Goal: Task Accomplishment & Management: Manage account settings

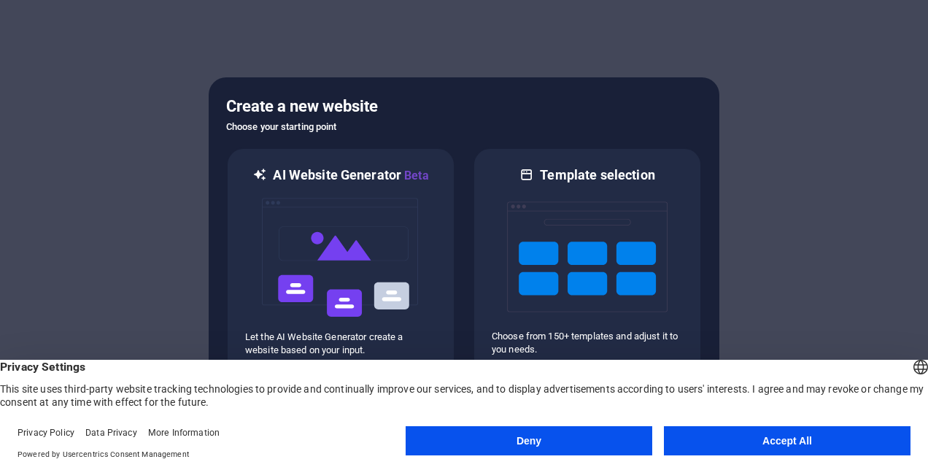
click at [718, 295] on div "Create a new website Choose your starting point AI Website Generator Beta Let t…" at bounding box center [464, 235] width 511 height 316
click at [715, 448] on button "Accept All" at bounding box center [787, 440] width 247 height 29
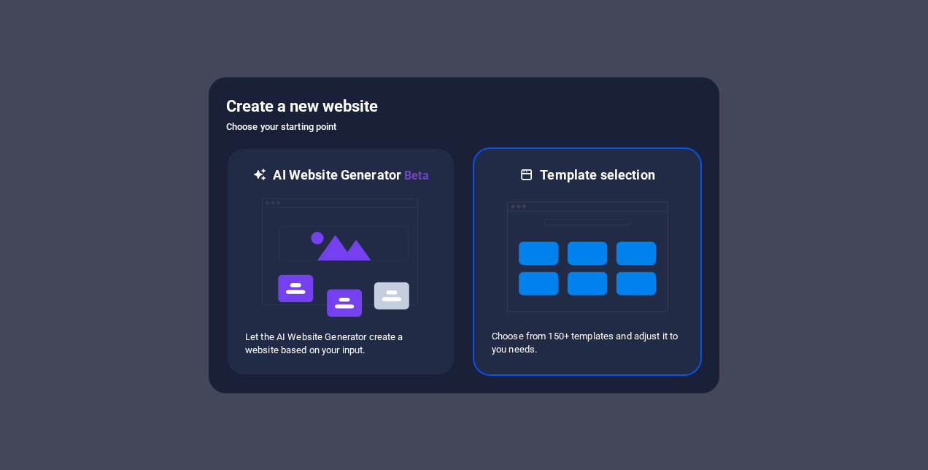
click at [596, 279] on img at bounding box center [587, 257] width 160 height 146
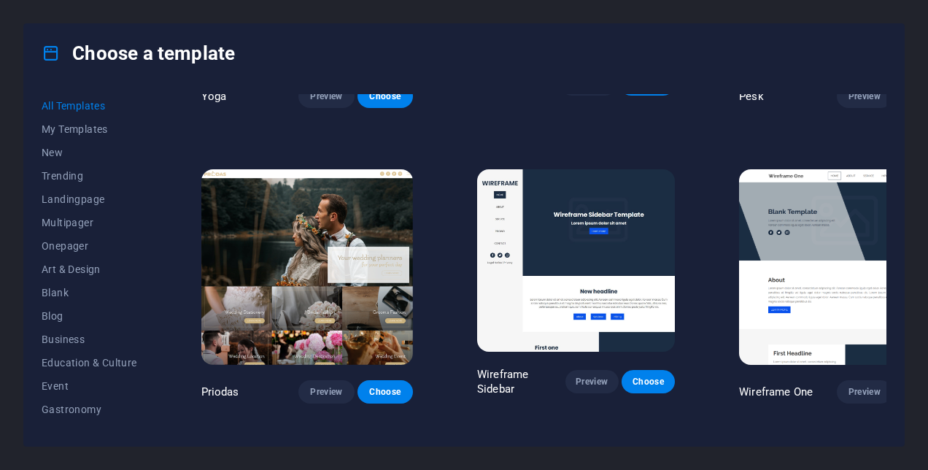
scroll to position [4961, 0]
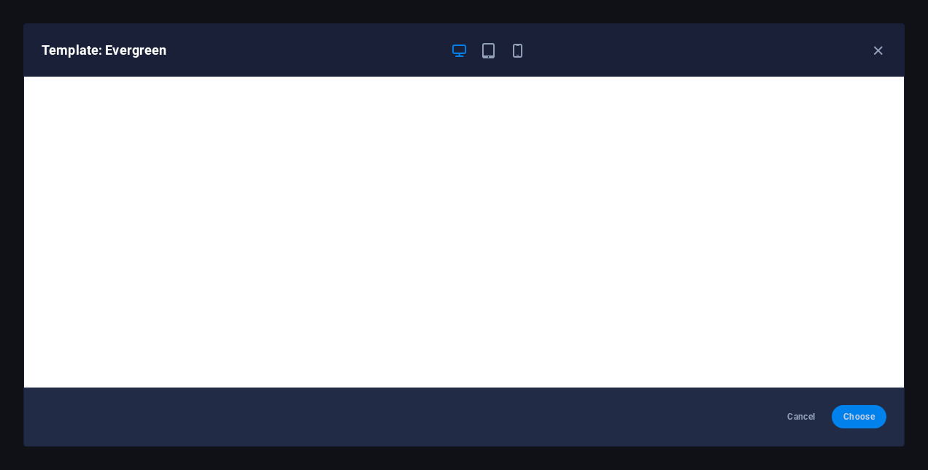
click at [862, 417] on span "Choose" at bounding box center [858, 417] width 31 height 12
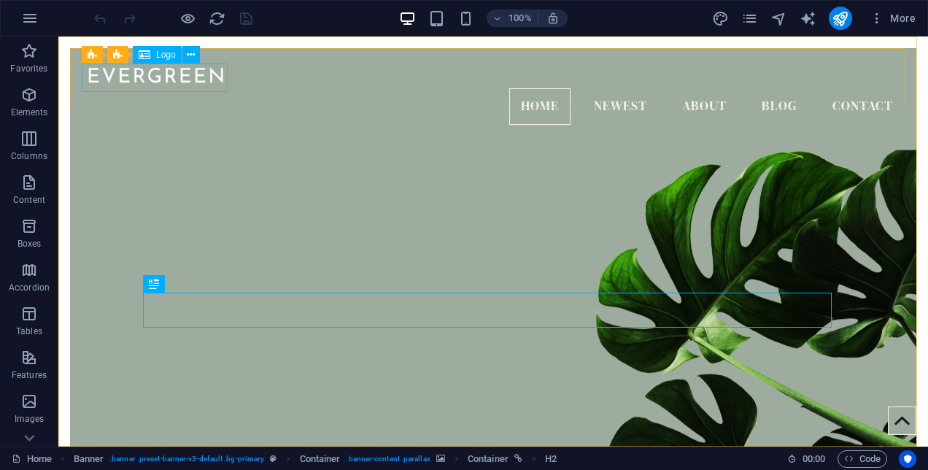
click at [161, 54] on span "Logo" at bounding box center [166, 54] width 20 height 9
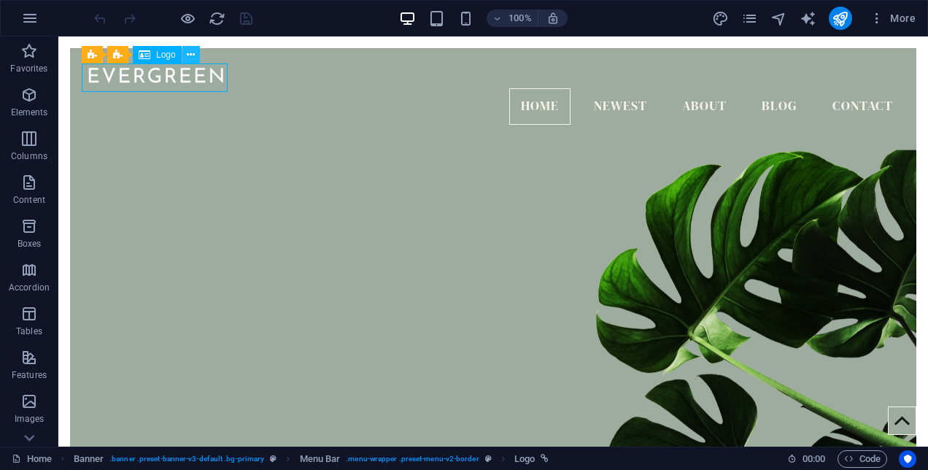
click at [194, 60] on icon at bounding box center [191, 54] width 8 height 15
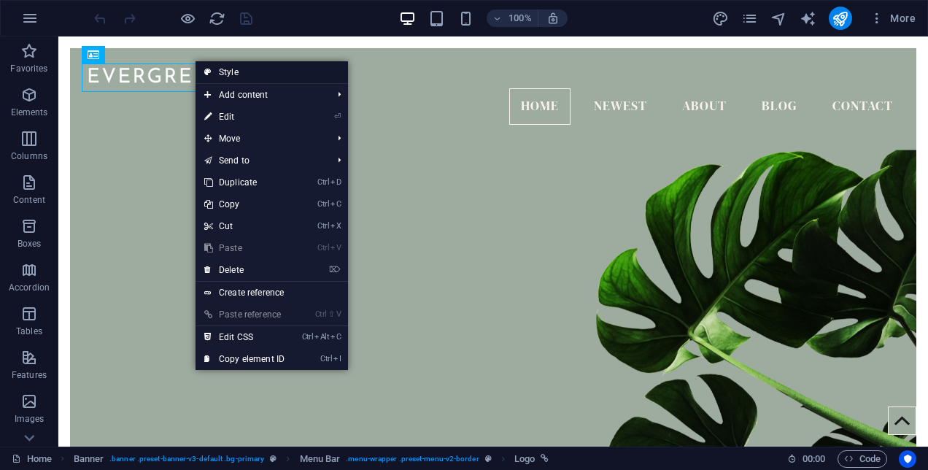
click at [196, 63] on link "Style" at bounding box center [272, 72] width 152 height 22
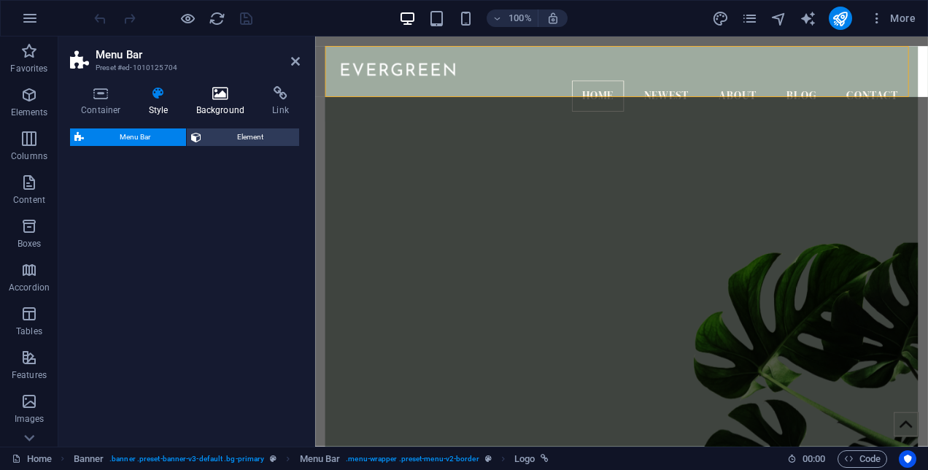
select select "rem"
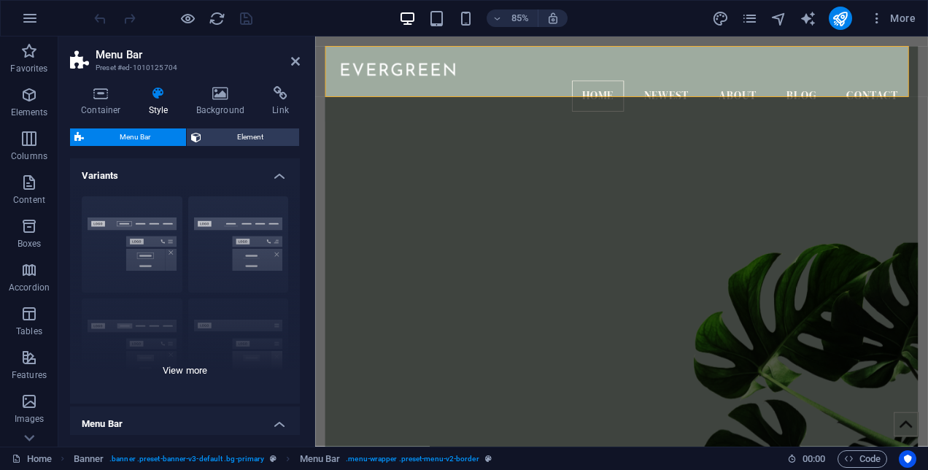
click at [154, 331] on div "Border Centered Default Fixed Loki Trigger Wide XXL" at bounding box center [185, 294] width 230 height 219
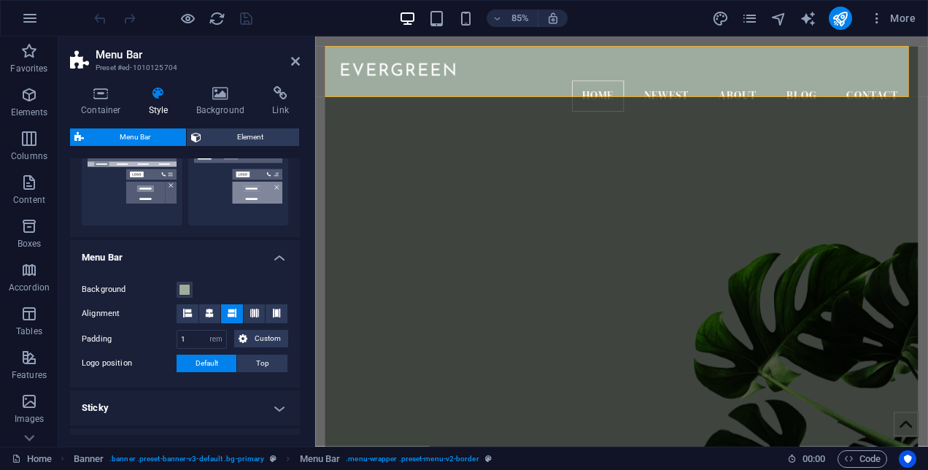
scroll to position [375, 0]
click at [187, 287] on span at bounding box center [185, 288] width 12 height 12
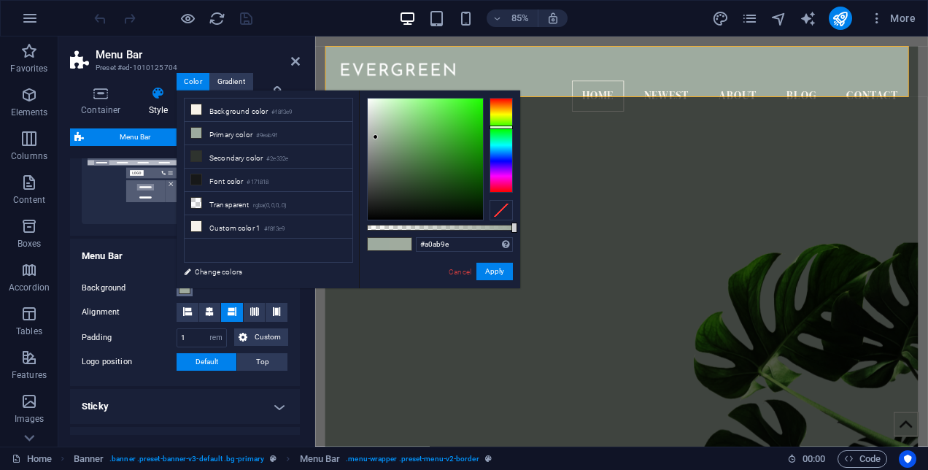
drag, startPoint x: 500, startPoint y: 128, endPoint x: 508, endPoint y: 127, distance: 7.4
click at [508, 127] on div at bounding box center [500, 127] width 23 height 4
drag, startPoint x: 375, startPoint y: 134, endPoint x: 372, endPoint y: 103, distance: 31.5
click at [372, 103] on div at bounding box center [371, 102] width 5 height 5
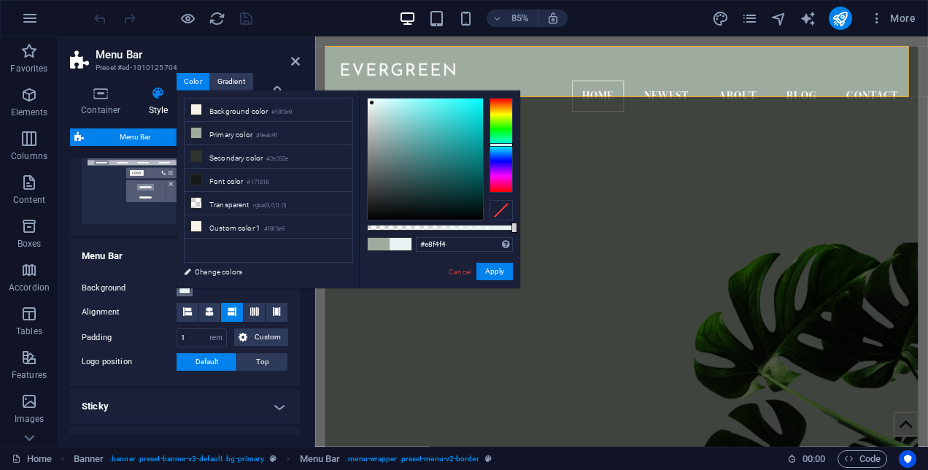
drag, startPoint x: 498, startPoint y: 126, endPoint x: 500, endPoint y: 144, distance: 18.4
click at [500, 144] on div at bounding box center [500, 145] width 23 height 4
click at [506, 268] on button "Apply" at bounding box center [494, 272] width 36 height 18
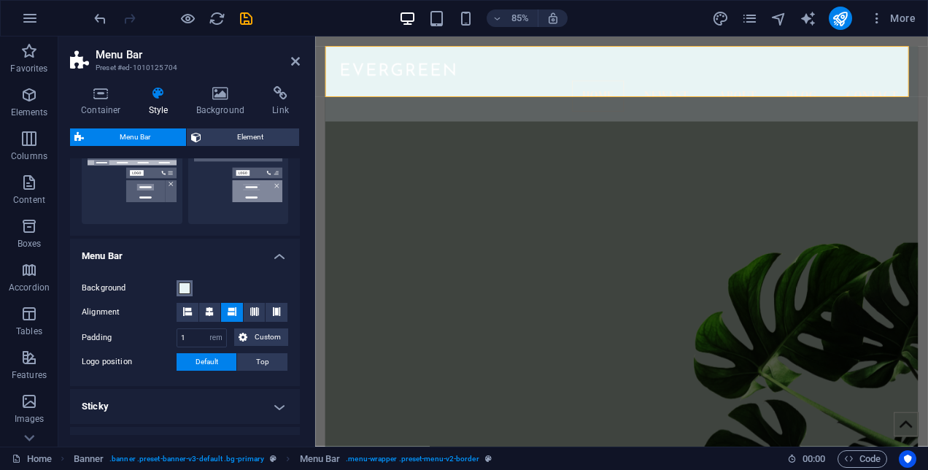
click at [178, 287] on button "Background" at bounding box center [185, 288] width 16 height 16
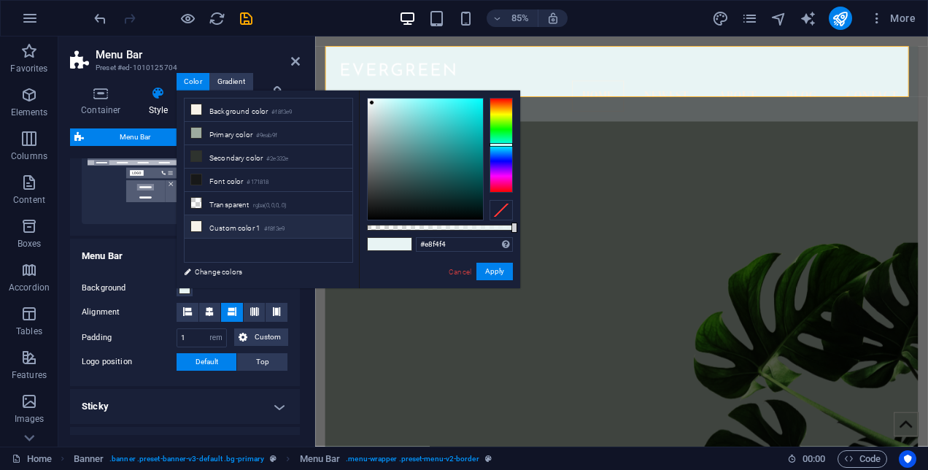
click at [229, 222] on li "Custom color 1 #f8f3e9" at bounding box center [269, 226] width 168 height 23
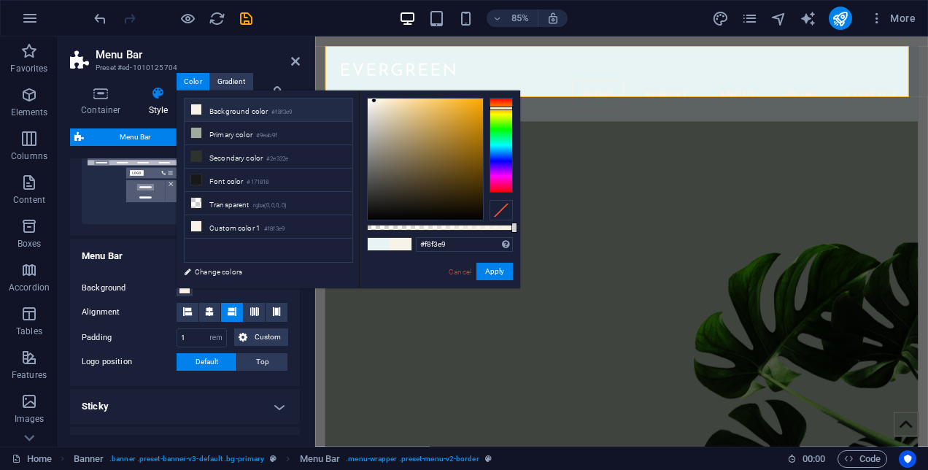
click at [266, 109] on li "Background color #f8f3e9" at bounding box center [269, 109] width 168 height 23
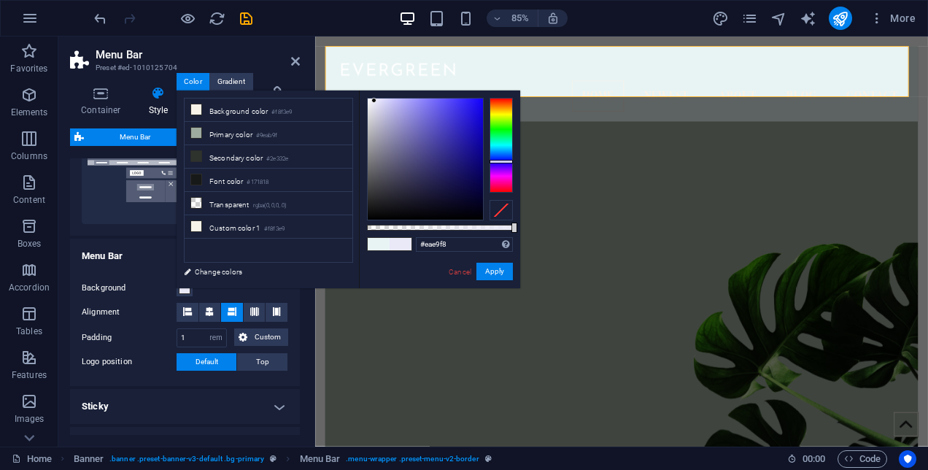
drag, startPoint x: 506, startPoint y: 107, endPoint x: 502, endPoint y: 161, distance: 54.8
click at [502, 161] on div at bounding box center [500, 162] width 23 height 4
type input "#9c9ca1"
drag, startPoint x: 372, startPoint y: 98, endPoint x: 371, endPoint y: 142, distance: 44.5
click at [371, 142] on div at bounding box center [370, 141] width 5 height 5
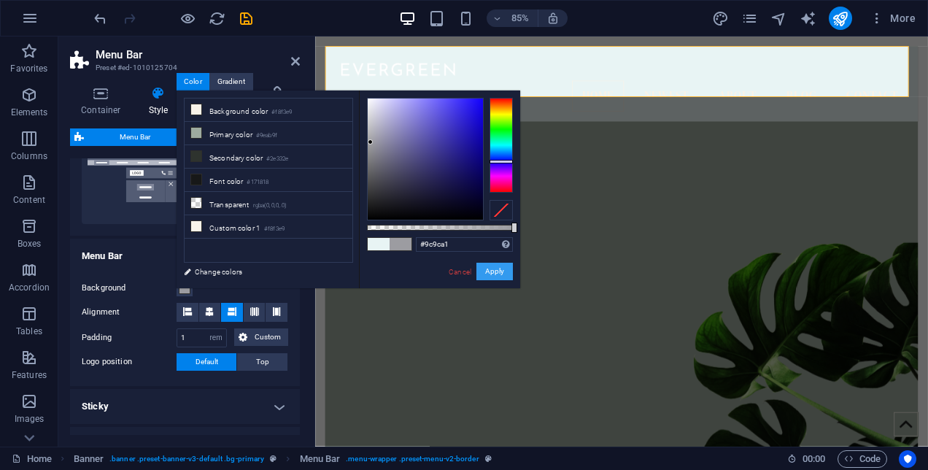
click at [500, 271] on button "Apply" at bounding box center [494, 272] width 36 height 18
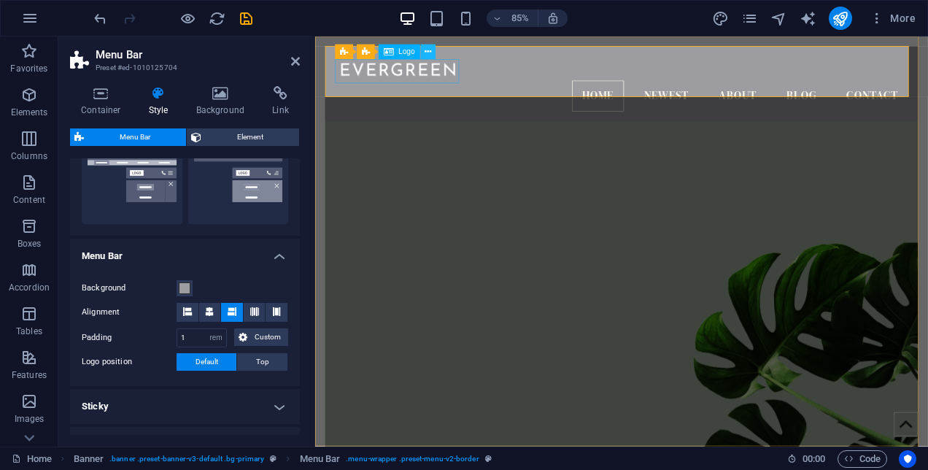
click at [426, 48] on icon at bounding box center [428, 52] width 7 height 13
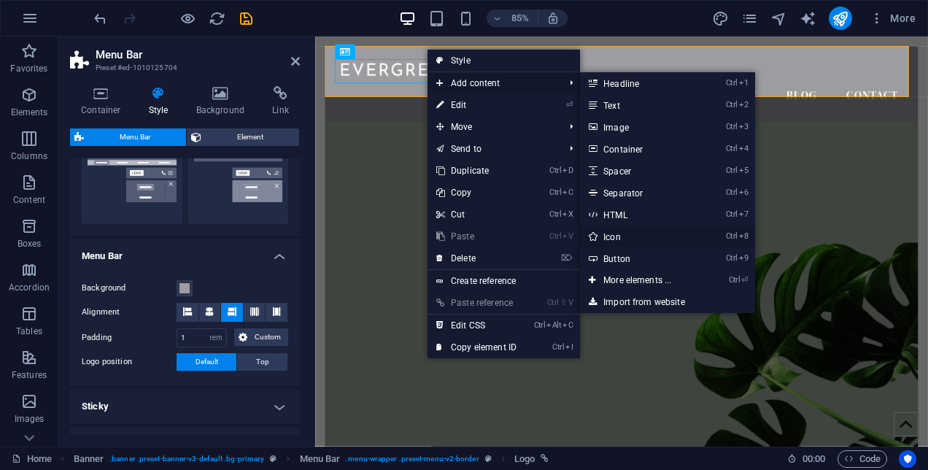
click at [614, 239] on link "Ctrl 8 Icon" at bounding box center [640, 236] width 120 height 22
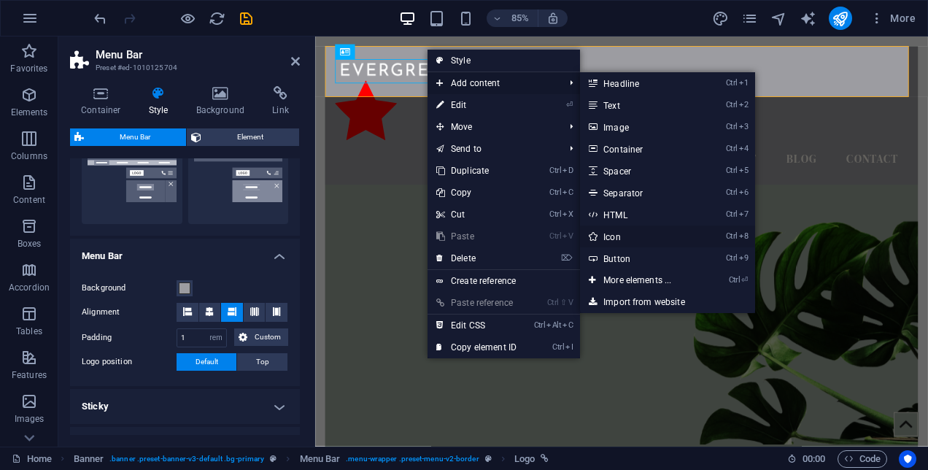
select select "xMidYMid"
select select "px"
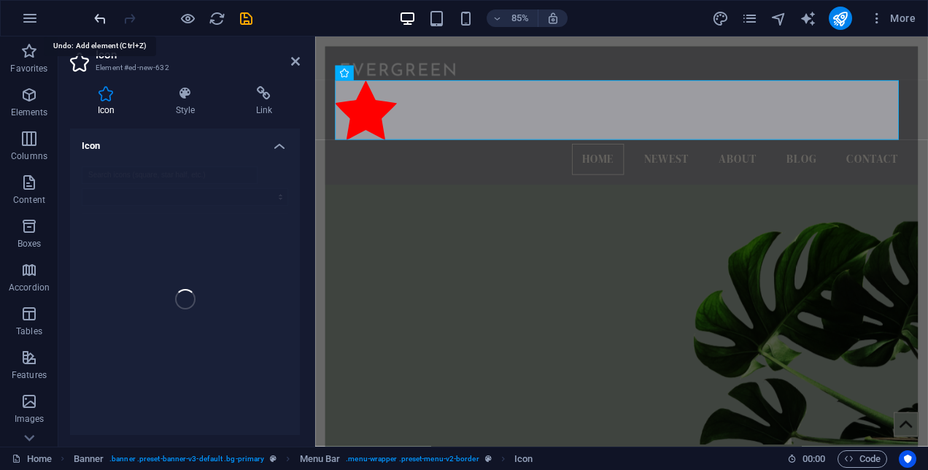
click at [96, 22] on icon "undo" at bounding box center [100, 18] width 17 height 17
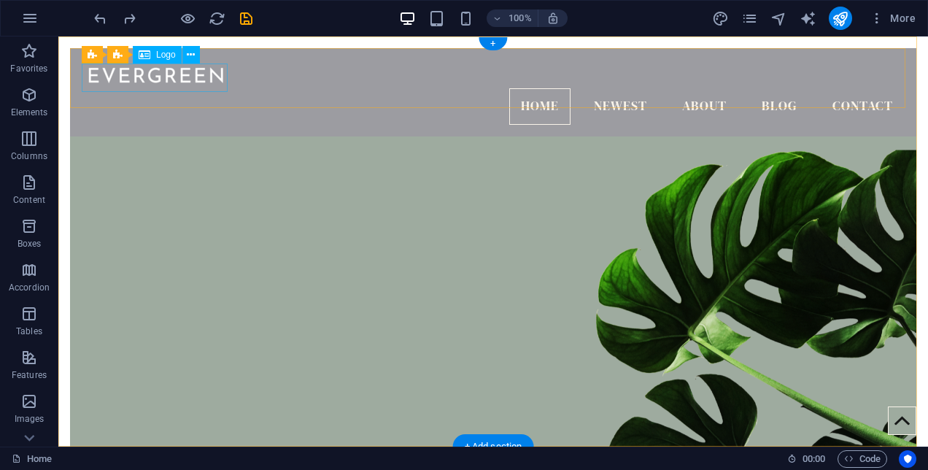
click at [204, 77] on div at bounding box center [493, 74] width 823 height 28
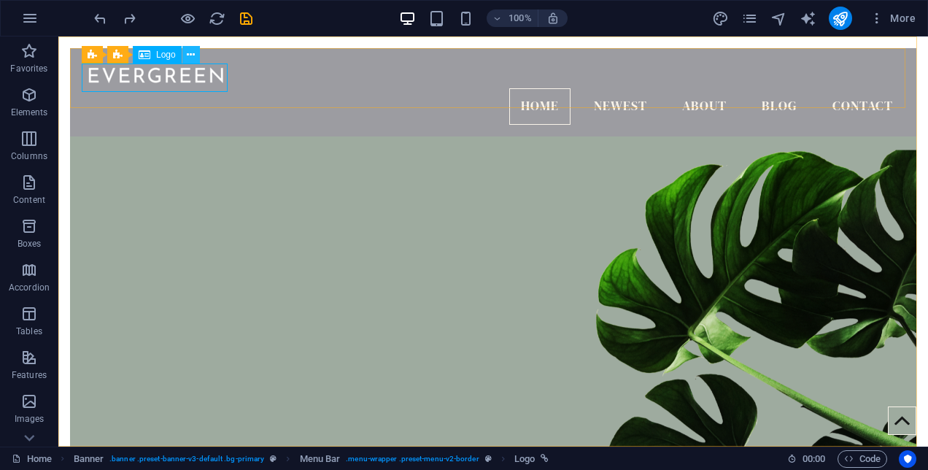
click at [198, 55] on button at bounding box center [191, 55] width 18 height 18
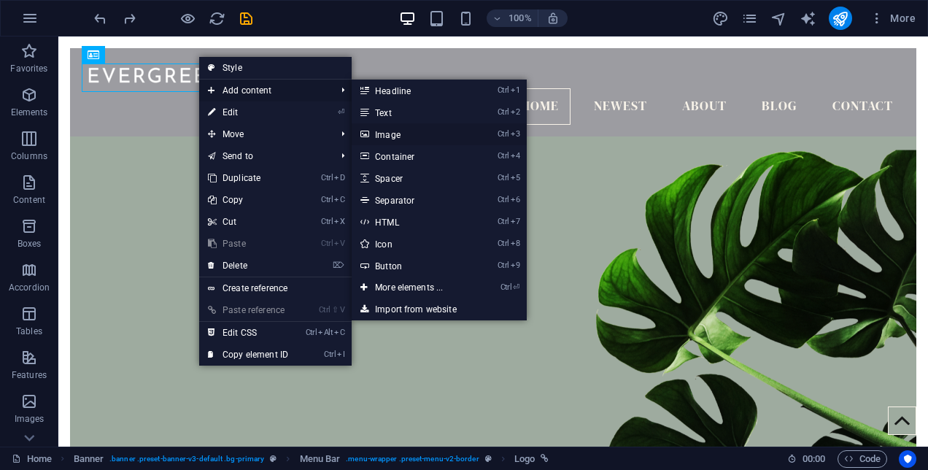
click at [392, 129] on link "Ctrl 3 Image" at bounding box center [412, 134] width 120 height 22
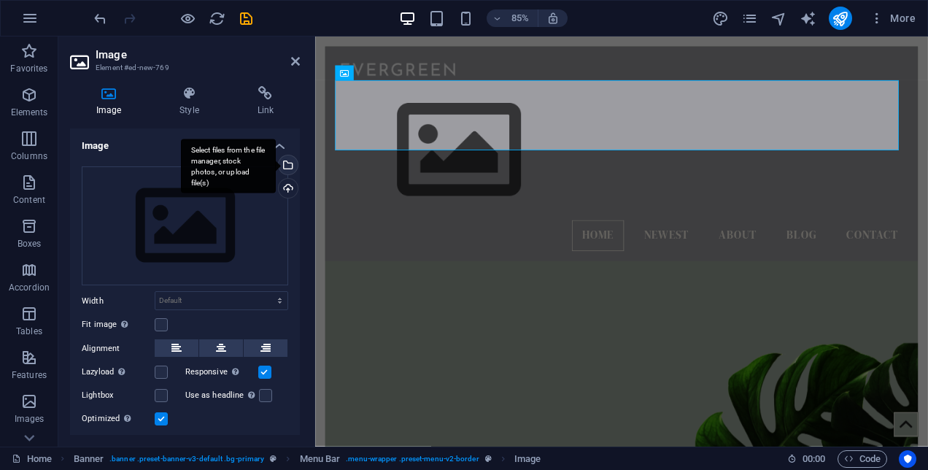
click at [285, 166] on div "Select files from the file manager, stock photos, or upload file(s)" at bounding box center [287, 166] width 22 height 22
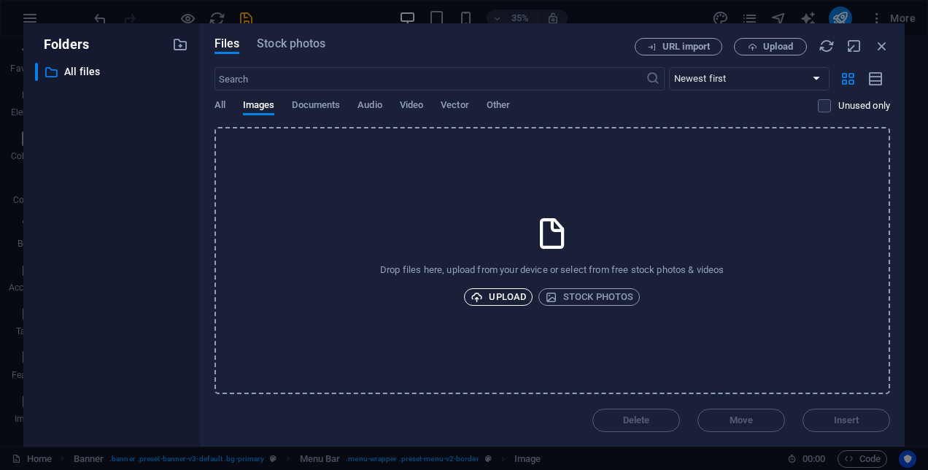
click at [506, 290] on span "Upload" at bounding box center [498, 297] width 55 height 18
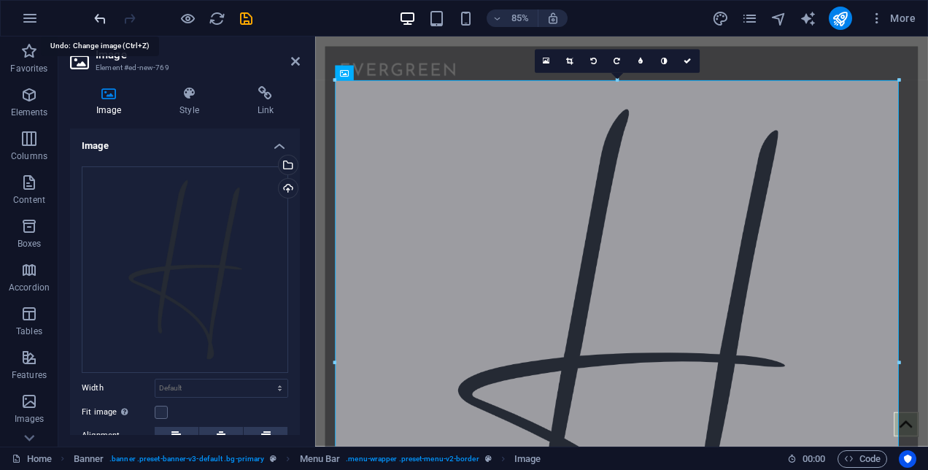
click at [98, 18] on icon "undo" at bounding box center [100, 18] width 17 height 17
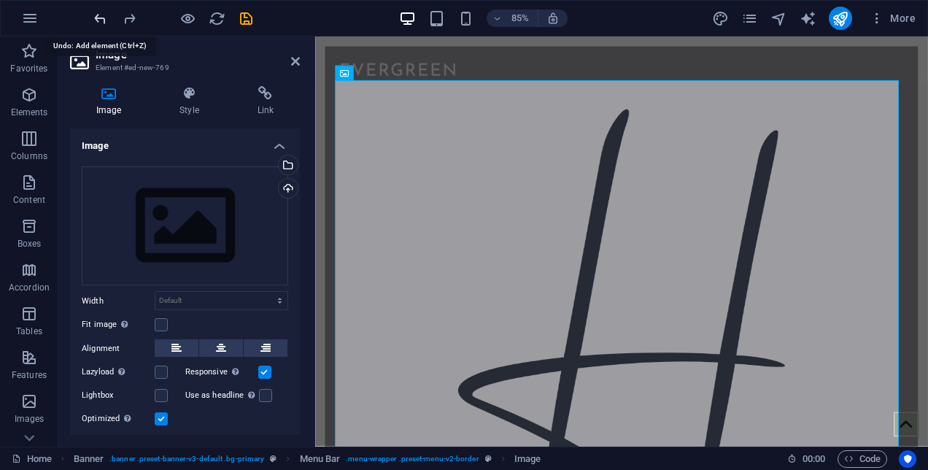
click at [98, 18] on icon "undo" at bounding box center [100, 18] width 17 height 17
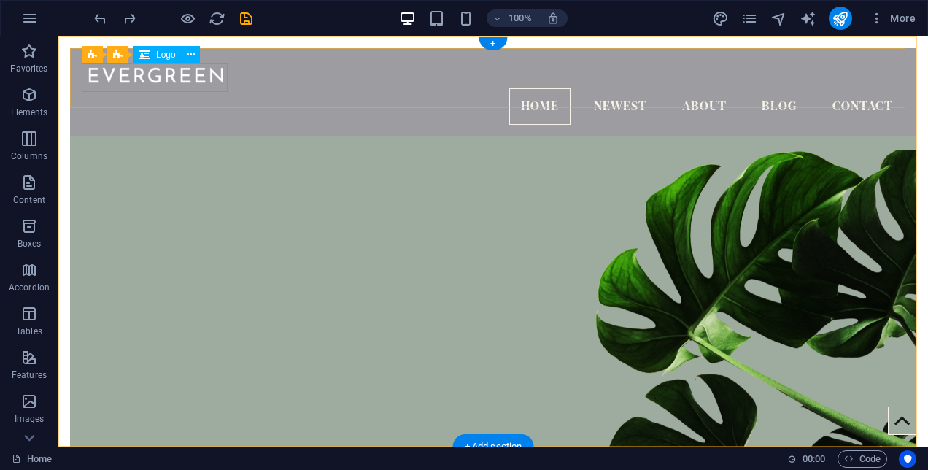
click at [148, 73] on div at bounding box center [493, 74] width 823 height 28
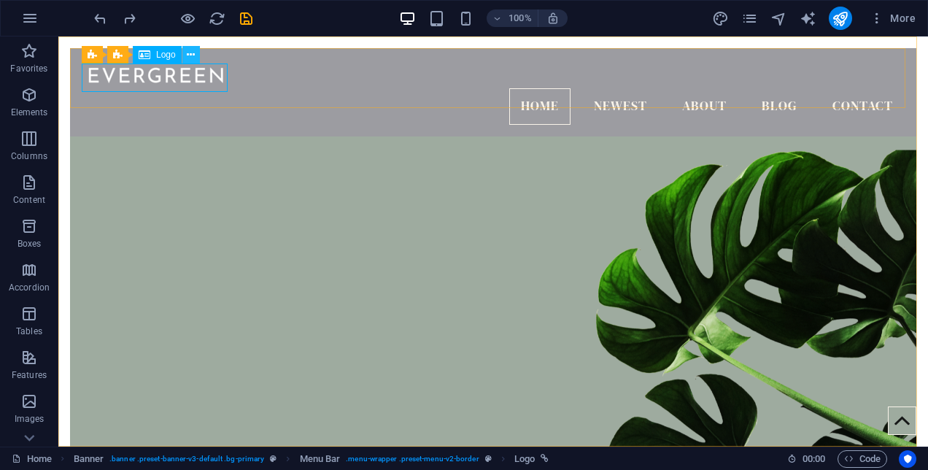
click at [191, 54] on icon at bounding box center [191, 54] width 8 height 15
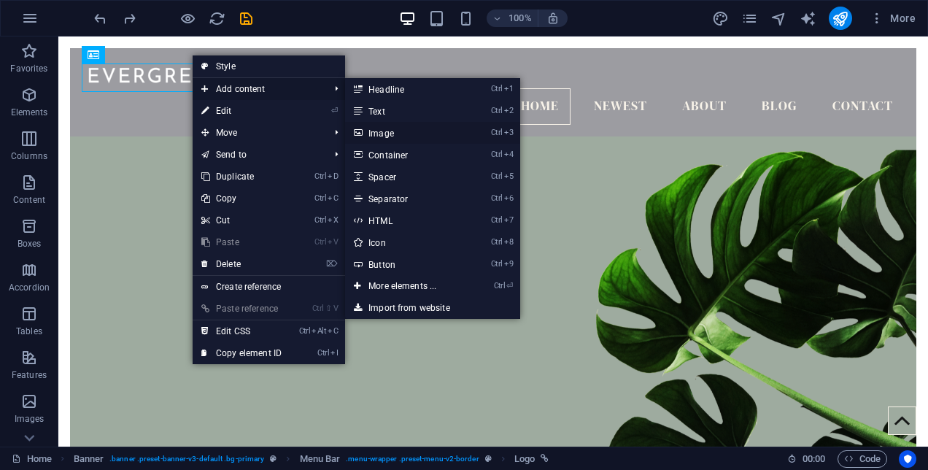
click at [371, 133] on link "Ctrl 3 Image" at bounding box center [405, 133] width 120 height 22
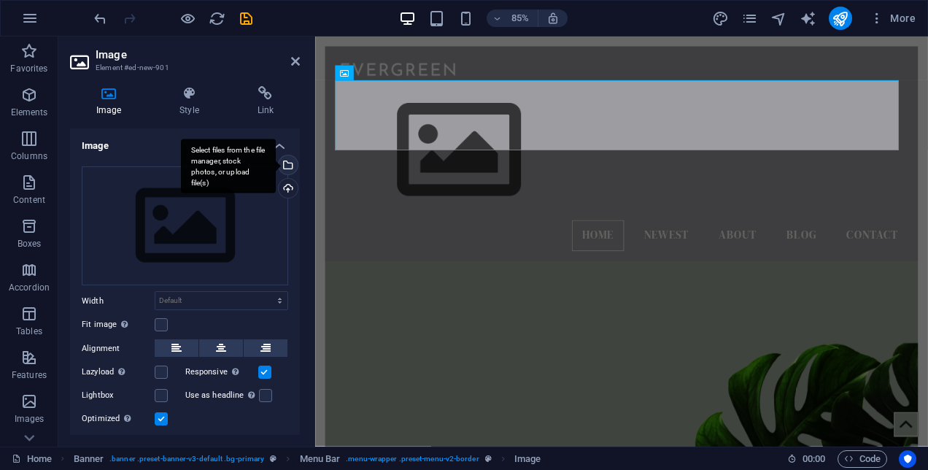
click at [285, 168] on div "Select files from the file manager, stock photos, or upload file(s)" at bounding box center [287, 166] width 22 height 22
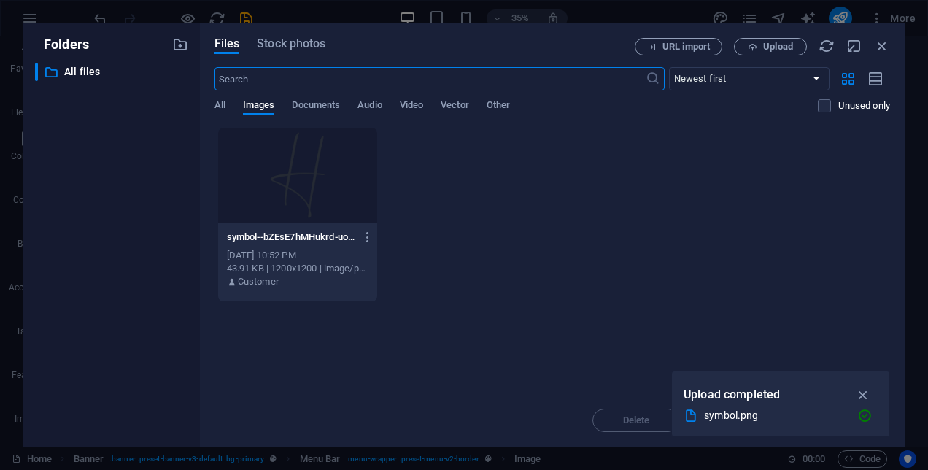
click at [271, 259] on div "[DATE] 10:52 PM" at bounding box center [298, 255] width 142 height 13
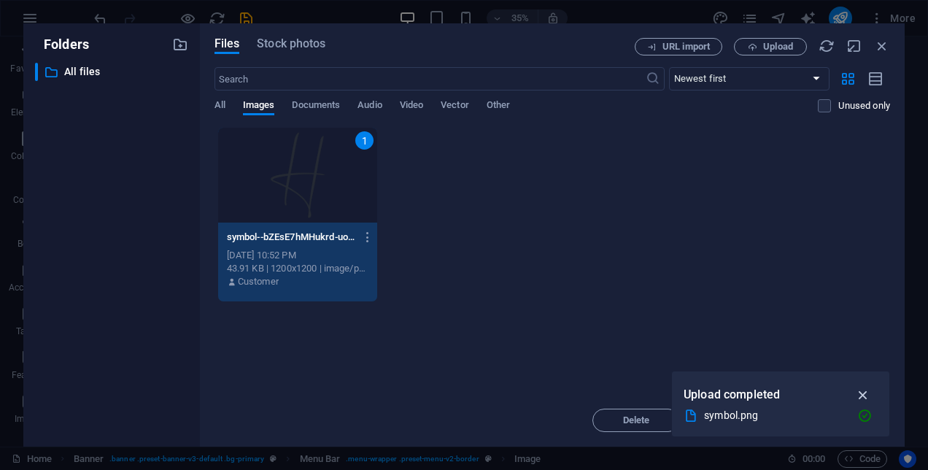
click at [865, 394] on icon "button" at bounding box center [863, 395] width 17 height 16
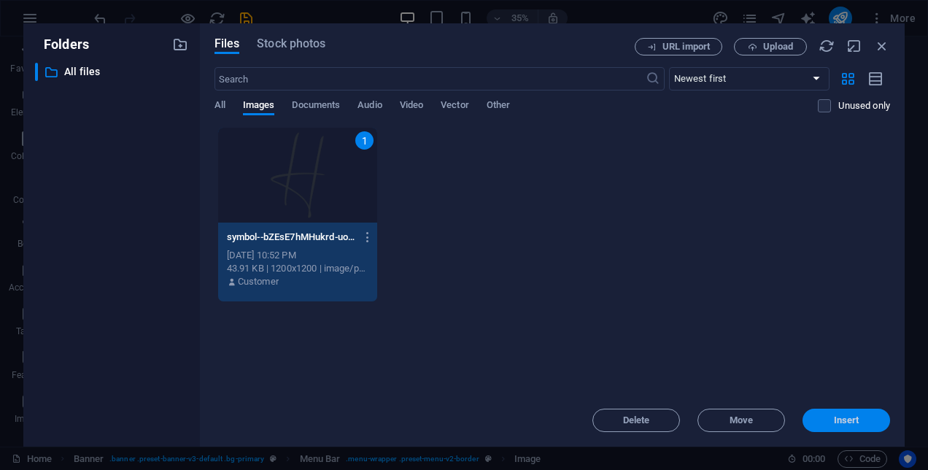
click at [851, 416] on span "Insert" at bounding box center [847, 420] width 26 height 9
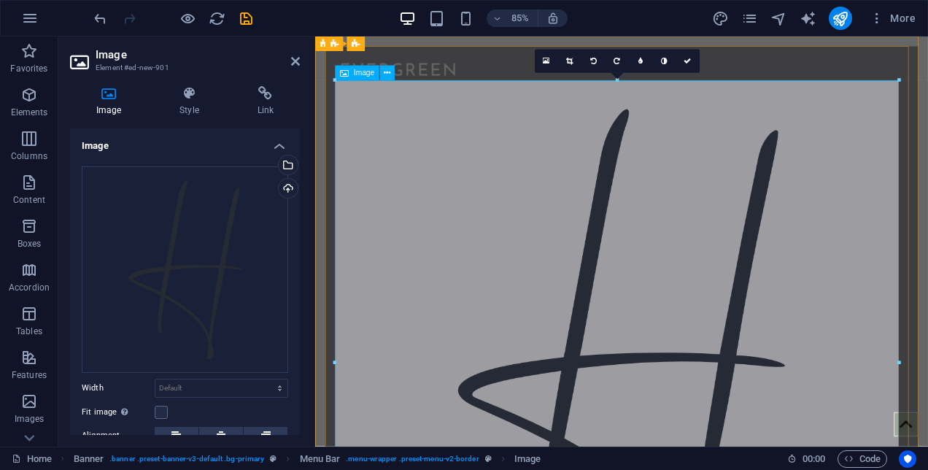
drag, startPoint x: 1212, startPoint y: 116, endPoint x: 665, endPoint y: 344, distance: 591.9
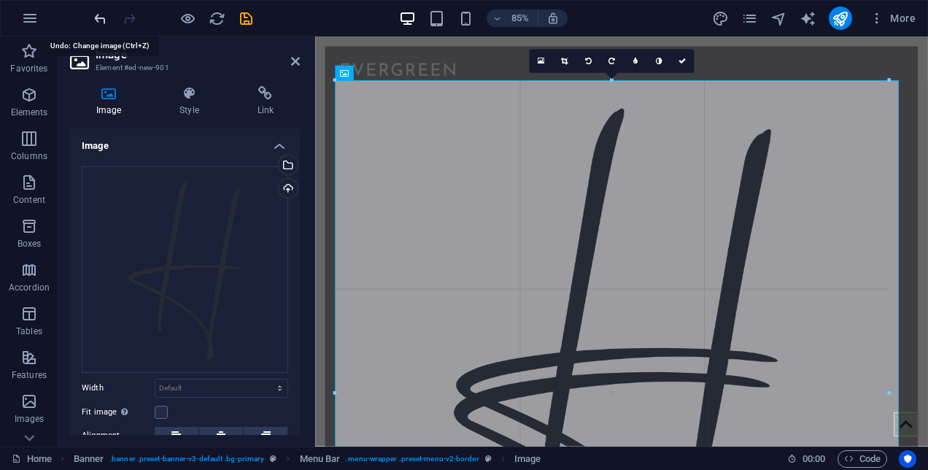
click at [101, 20] on icon "undo" at bounding box center [100, 18] width 17 height 17
select select "DISABLED_OPTION_VALUE"
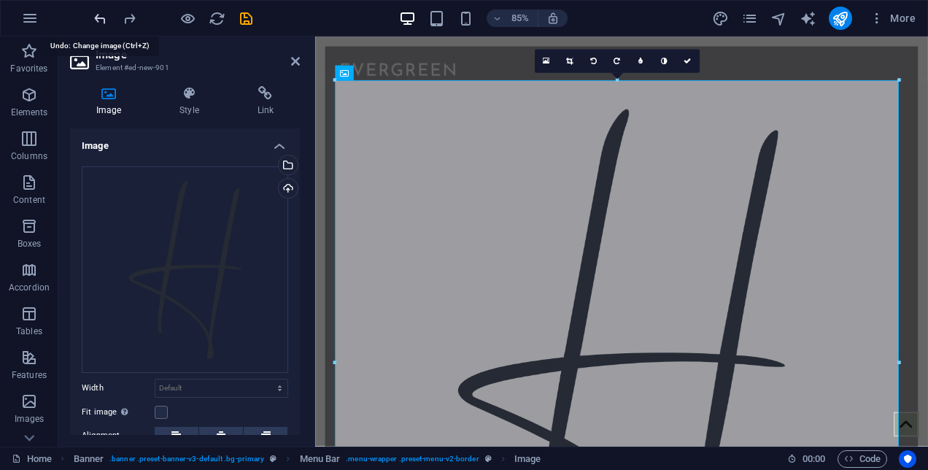
click at [101, 20] on icon "undo" at bounding box center [100, 18] width 17 height 17
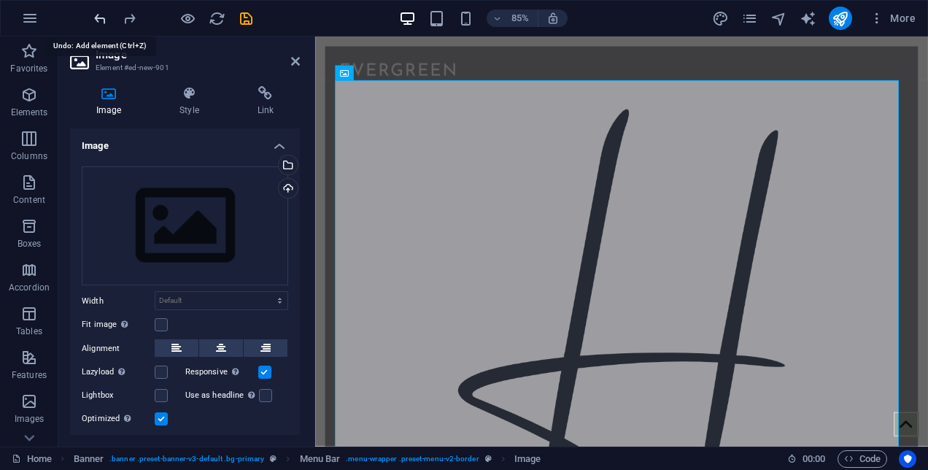
click at [101, 20] on icon "undo" at bounding box center [100, 18] width 17 height 17
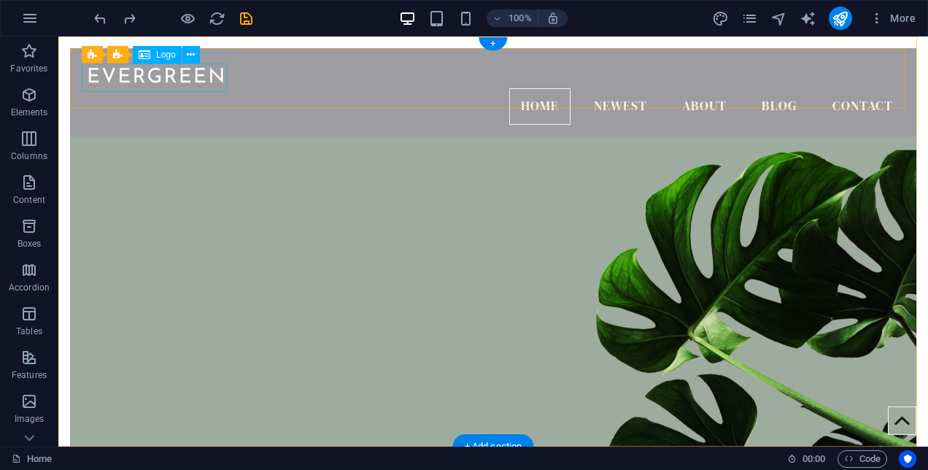
click at [174, 85] on div at bounding box center [493, 74] width 823 height 28
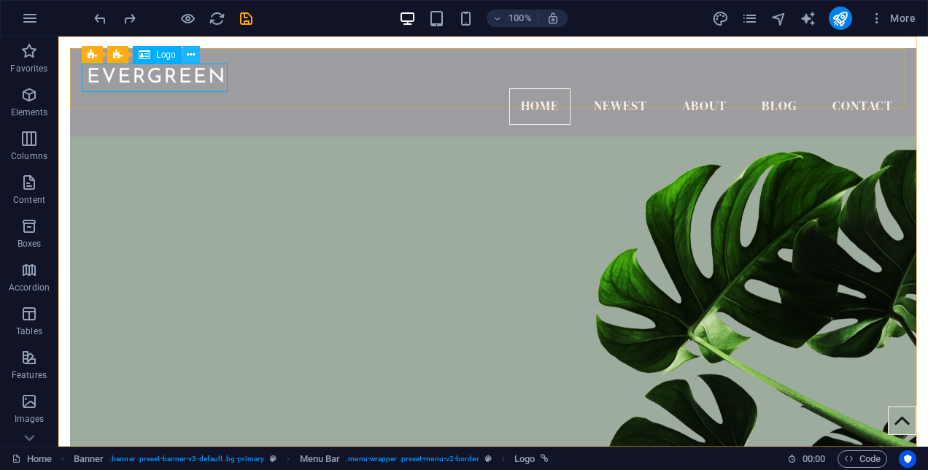
click at [191, 55] on icon at bounding box center [191, 54] width 8 height 15
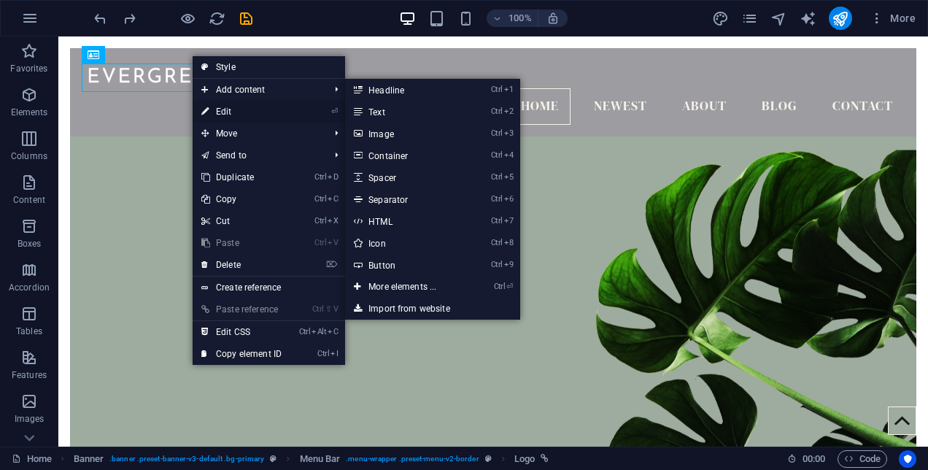
click at [230, 111] on link "⏎ Edit" at bounding box center [242, 112] width 98 height 22
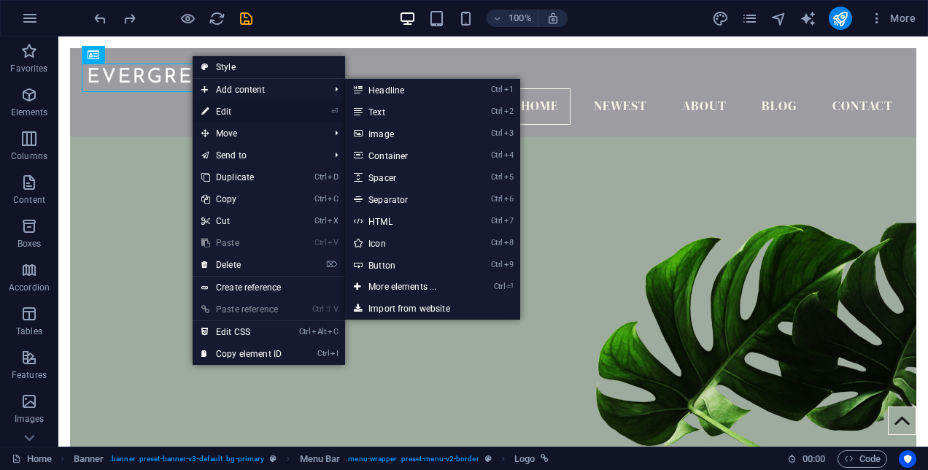
select select "px"
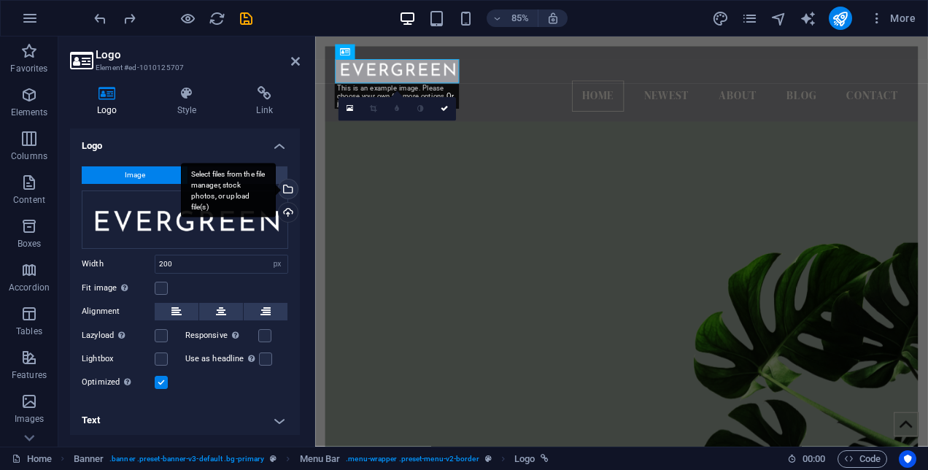
click at [289, 185] on div "Select files from the file manager, stock photos, or upload file(s)" at bounding box center [287, 190] width 22 height 22
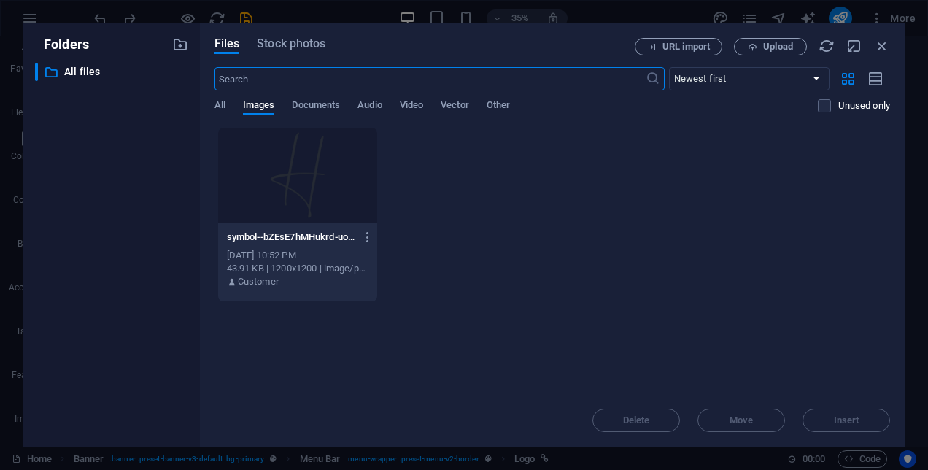
click at [289, 254] on div "[DATE] 10:52 PM" at bounding box center [298, 255] width 142 height 13
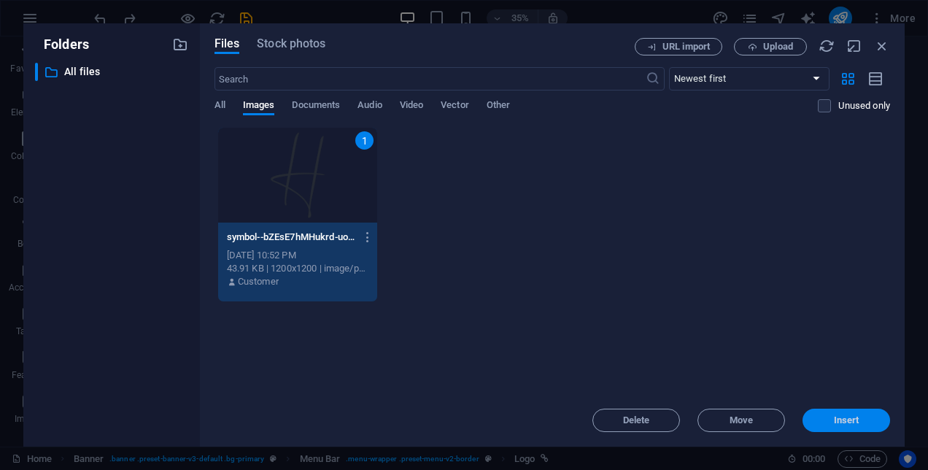
click at [821, 422] on span "Insert" at bounding box center [846, 420] width 76 height 9
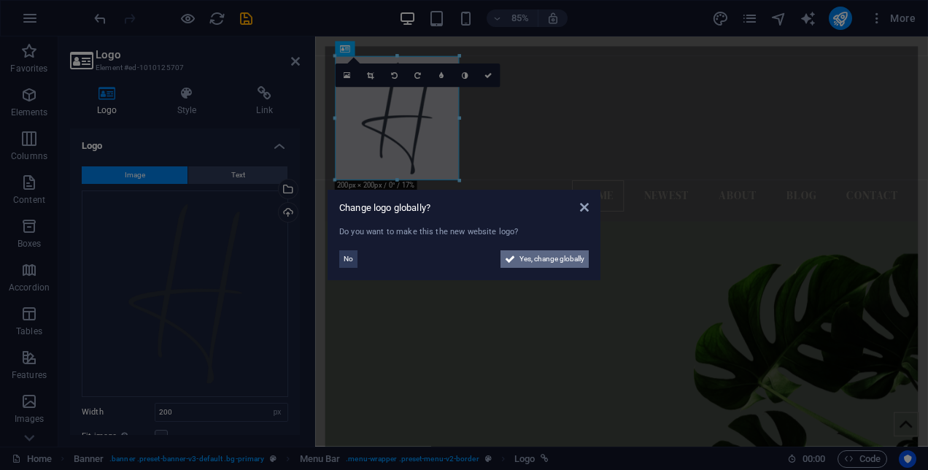
click at [540, 257] on span "Yes, change globally" at bounding box center [551, 259] width 65 height 18
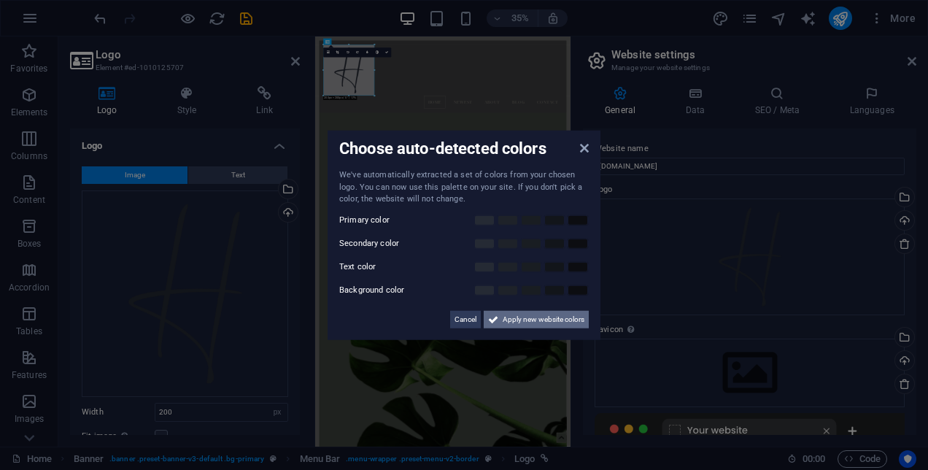
click at [524, 315] on span "Apply new website colors" at bounding box center [544, 319] width 82 height 18
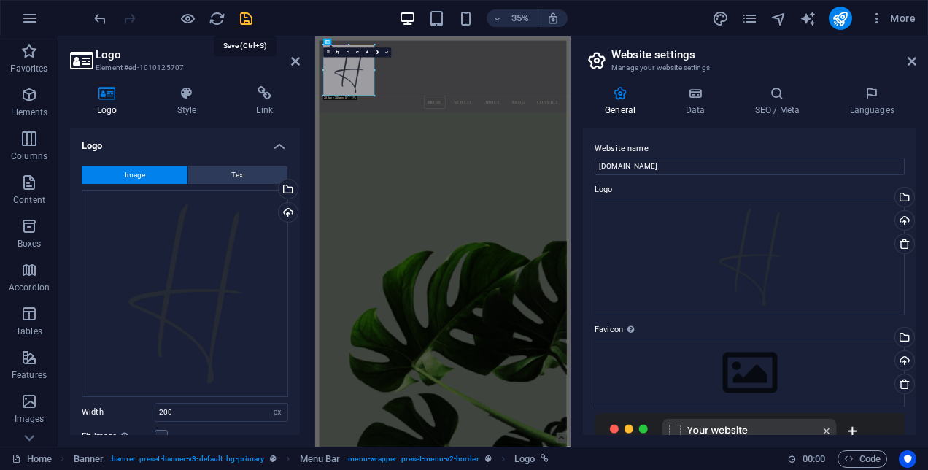
click at [244, 20] on icon "save" at bounding box center [246, 18] width 17 height 17
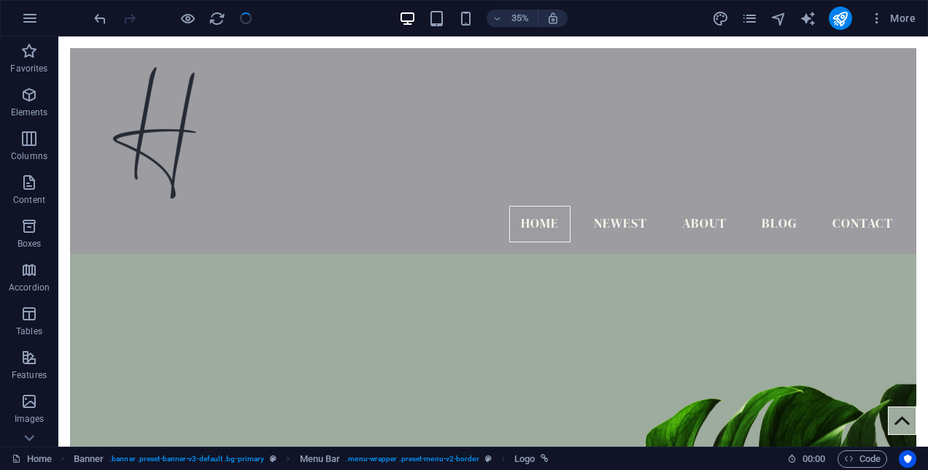
checkbox input "false"
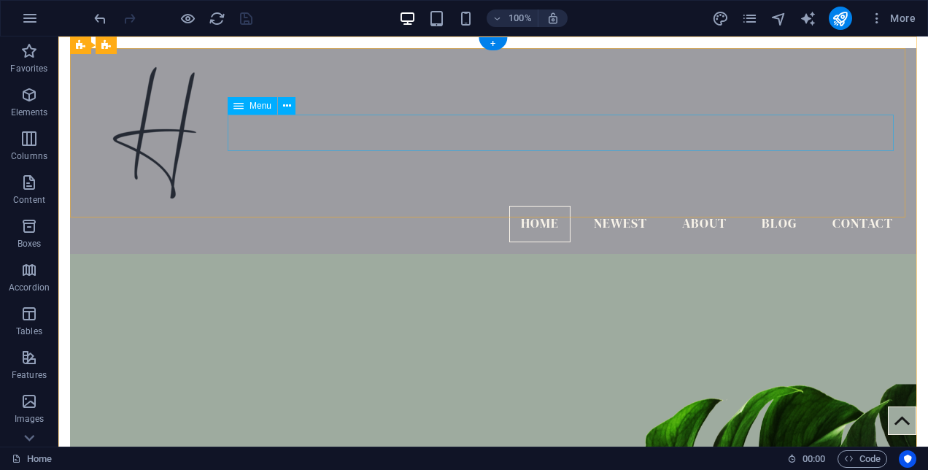
click at [623, 206] on nav "Home Newest About Blog Contact" at bounding box center [493, 224] width 823 height 36
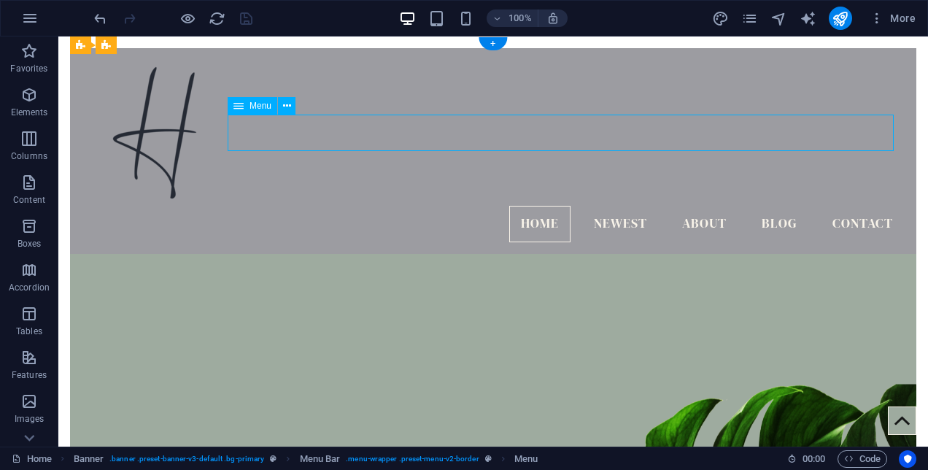
click at [623, 206] on nav "Home Newest About Blog Contact" at bounding box center [493, 224] width 823 height 36
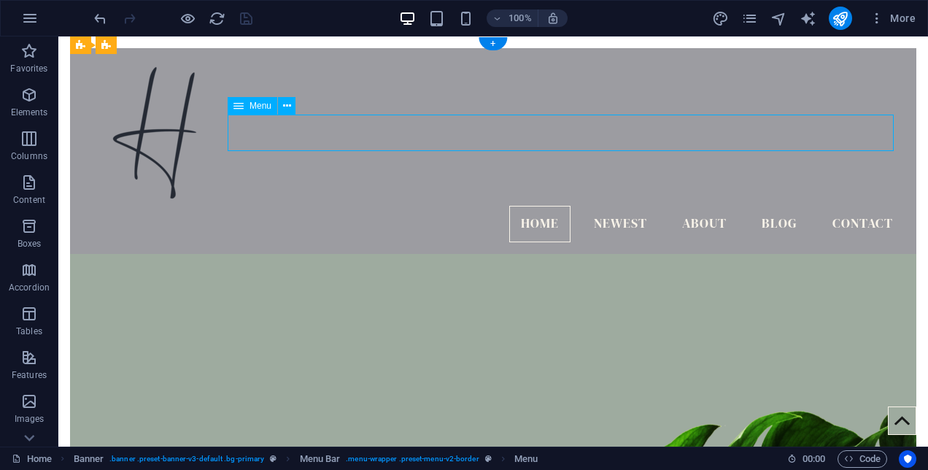
select select
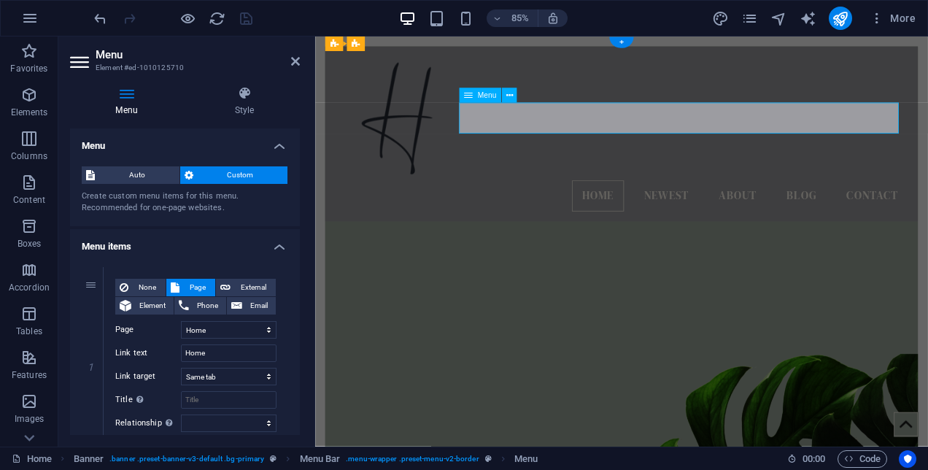
click at [737, 206] on nav "Home Newest About Blog Contact" at bounding box center [675, 224] width 674 height 36
drag, startPoint x: 296, startPoint y: 187, endPoint x: 295, endPoint y: 250, distance: 63.5
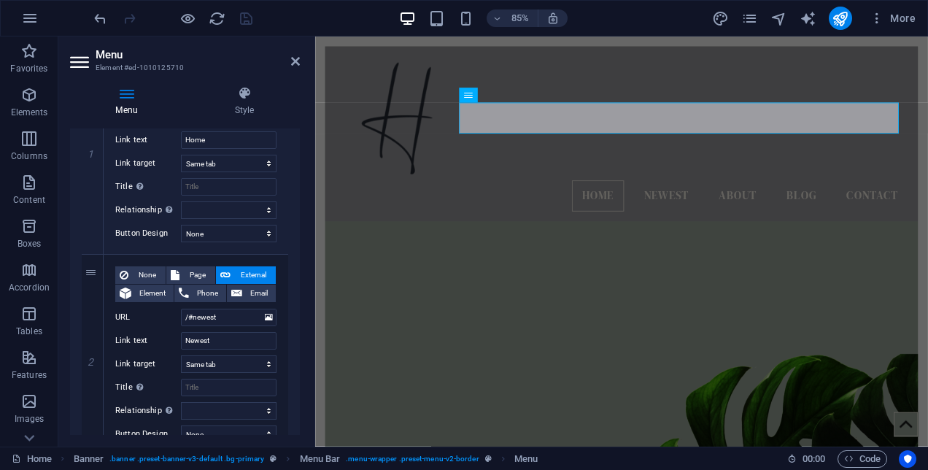
scroll to position [219, 0]
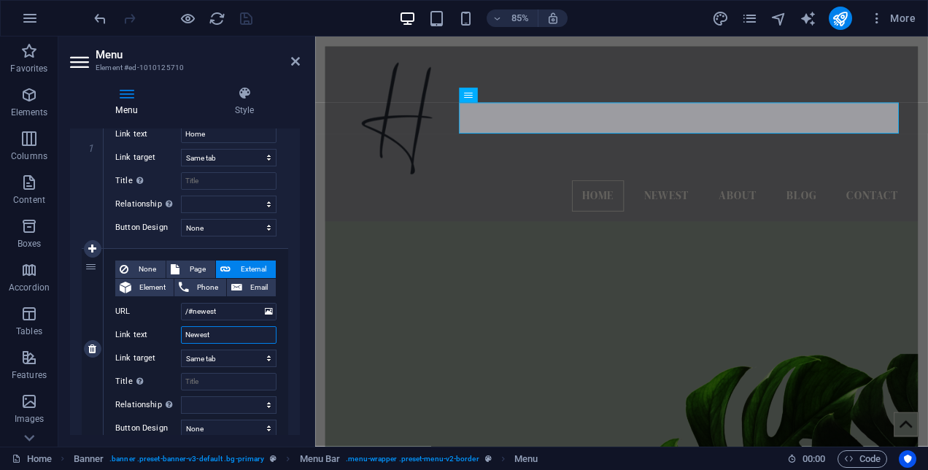
drag, startPoint x: 229, startPoint y: 335, endPoint x: 131, endPoint y: 331, distance: 97.8
click at [131, 331] on div "Link text Newest" at bounding box center [195, 335] width 161 height 18
type input "Servvices"
select select
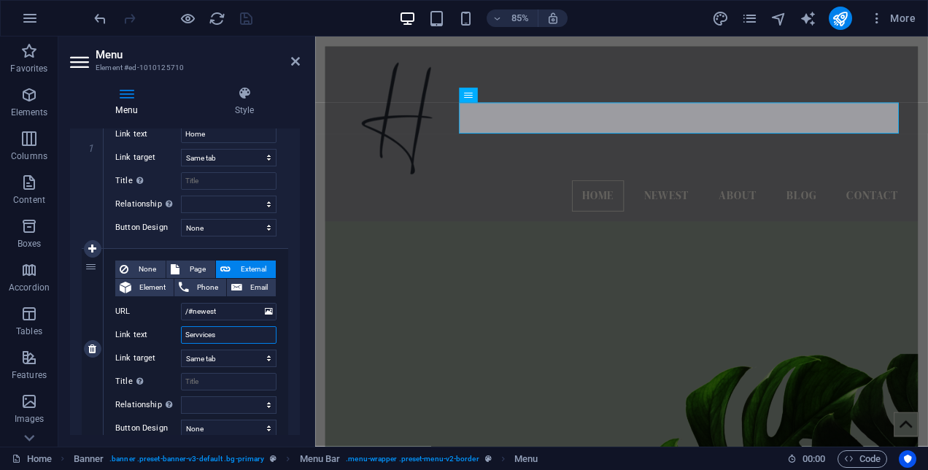
select select
type input "Serv"
select select
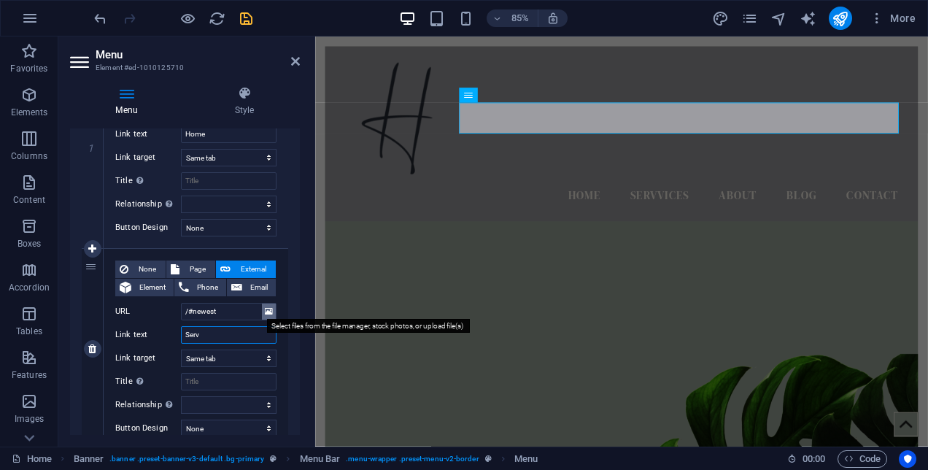
select select
type input "Services"
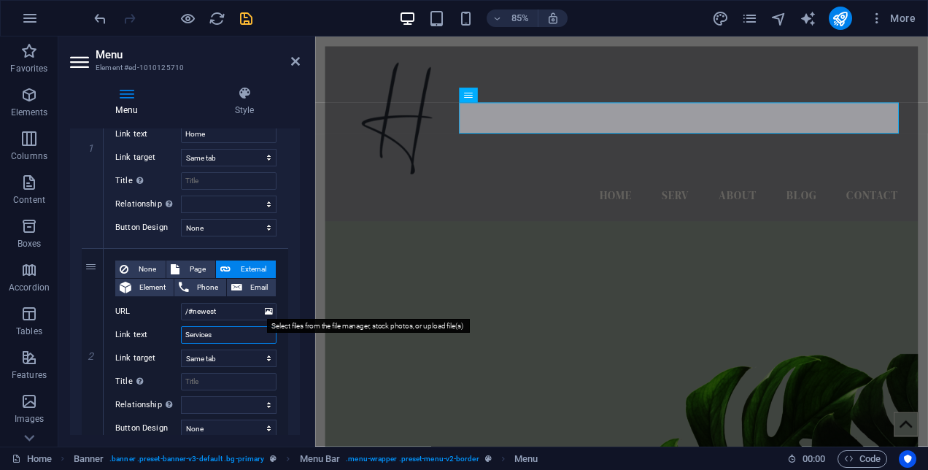
select select
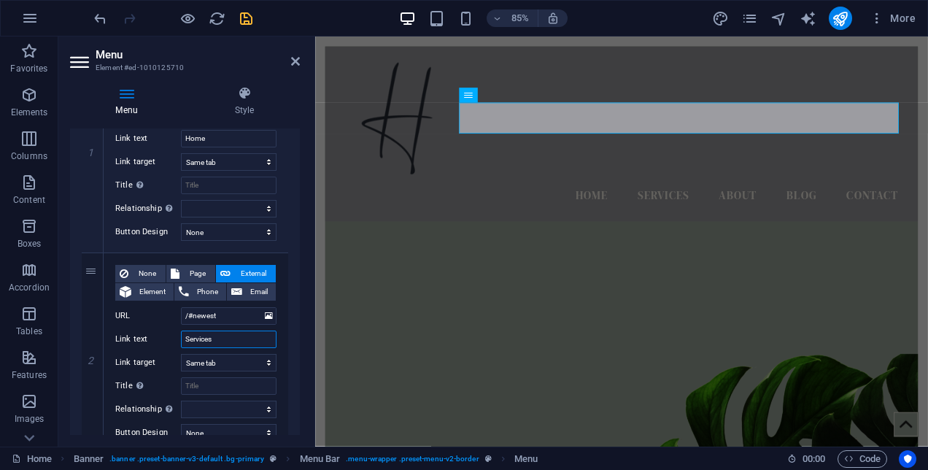
scroll to position [223, 0]
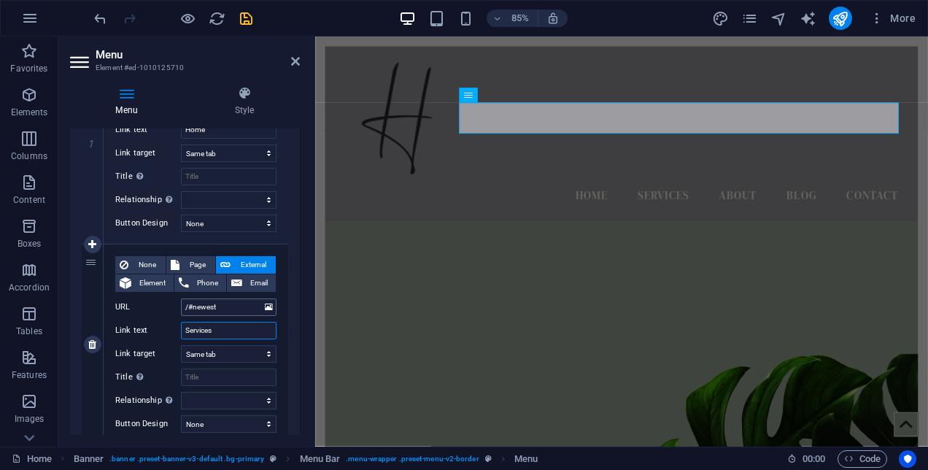
type input "Services"
drag, startPoint x: 225, startPoint y: 309, endPoint x: 195, endPoint y: 306, distance: 30.8
click at [195, 306] on input "/#newest" at bounding box center [229, 307] width 96 height 18
type input "/#"
select select
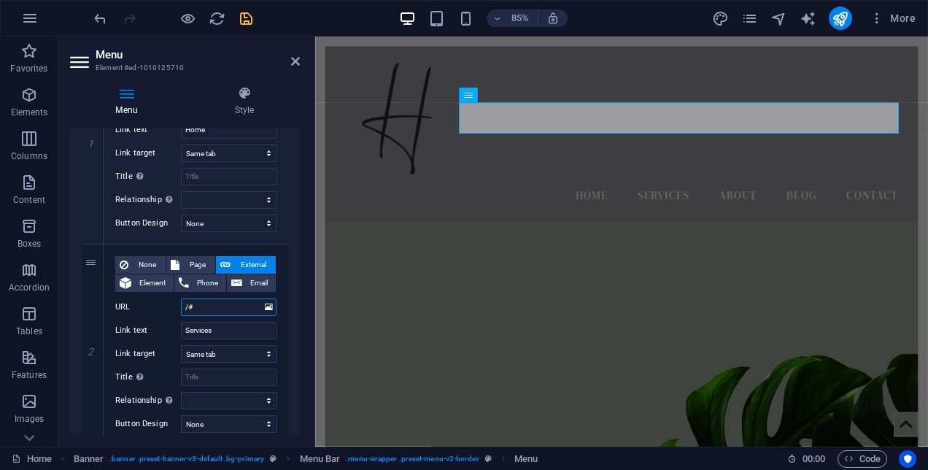
select select
type input "/#Services"
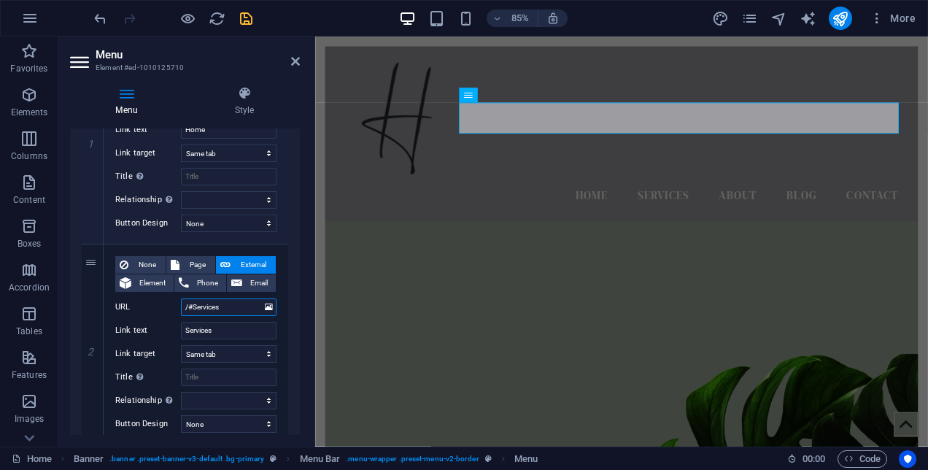
select select
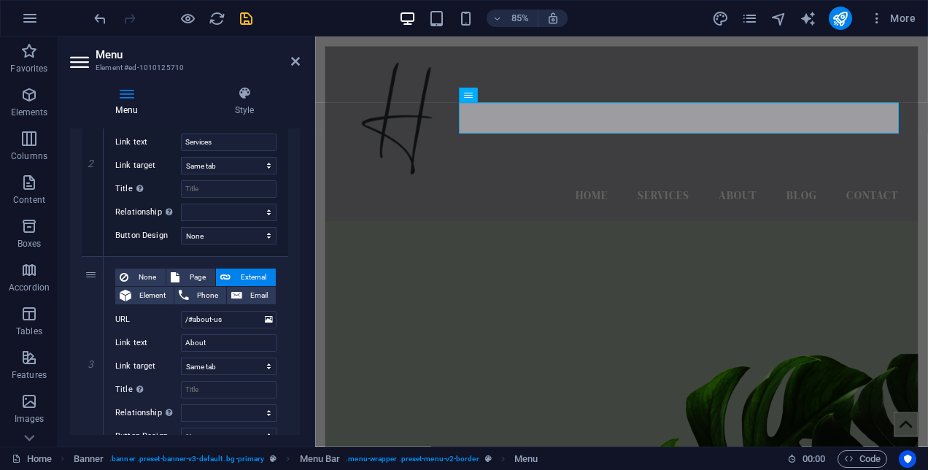
scroll to position [451, 0]
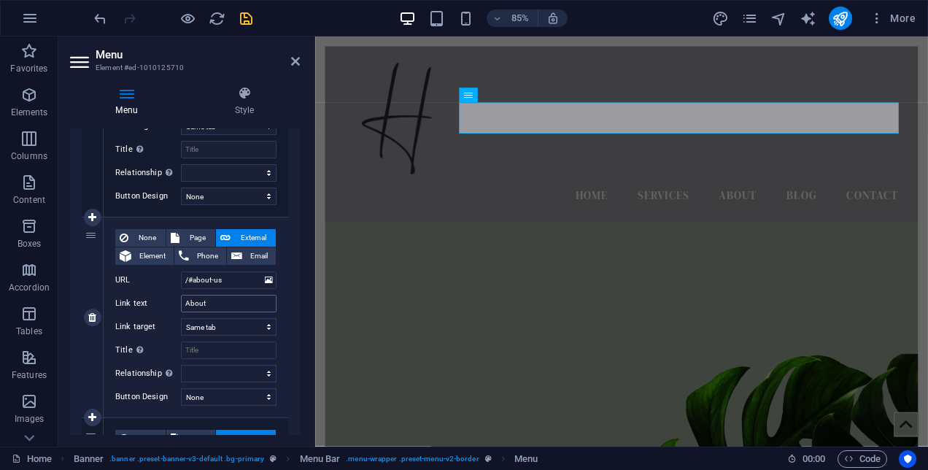
type input "/#Services"
click at [234, 301] on input "About" at bounding box center [229, 304] width 96 height 18
type input "About Us"
select select
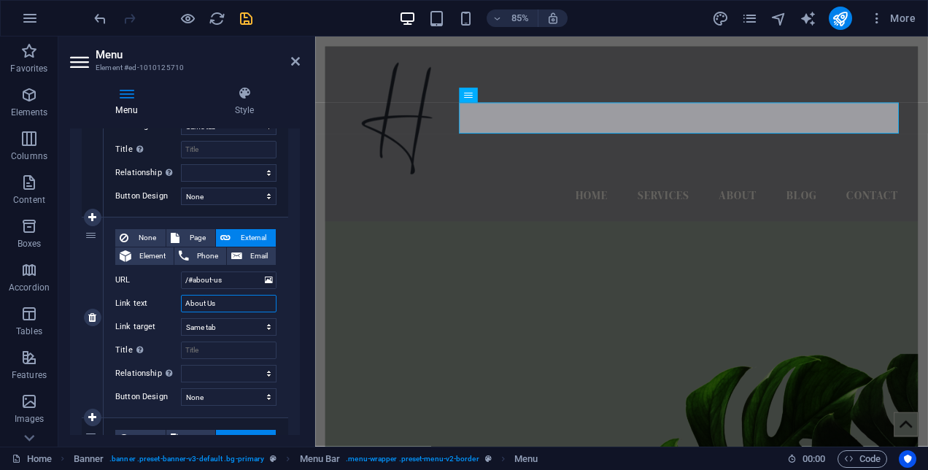
select select
type input "About Us"
drag, startPoint x: 226, startPoint y: 279, endPoint x: 198, endPoint y: 285, distance: 29.2
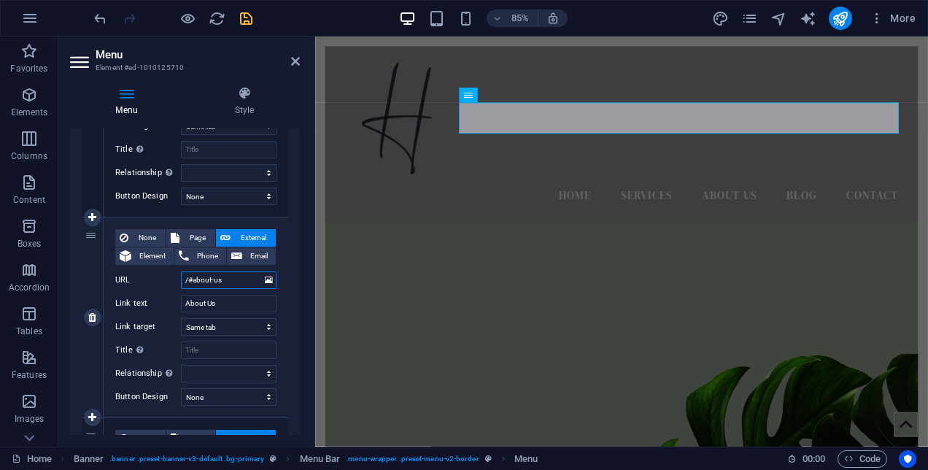
click at [198, 285] on input "/#about-us" at bounding box center [229, 280] width 96 height 18
type input "/#"
select select
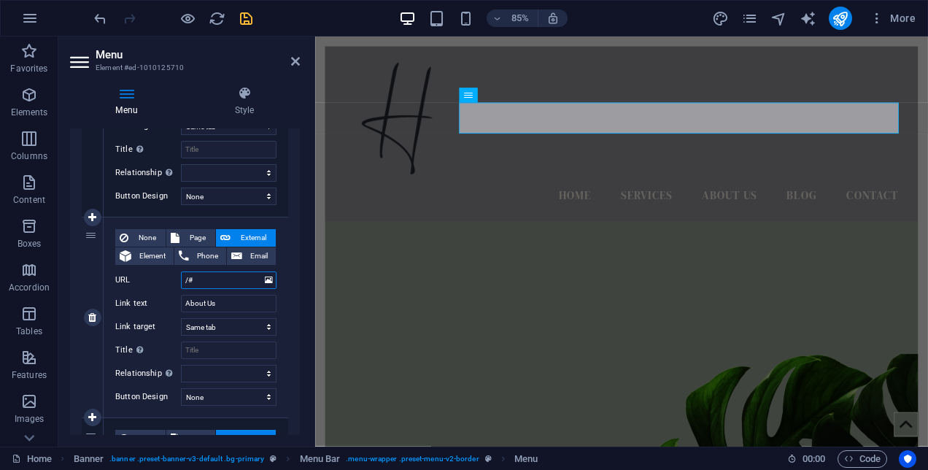
select select
type input "/#Abou"
select select
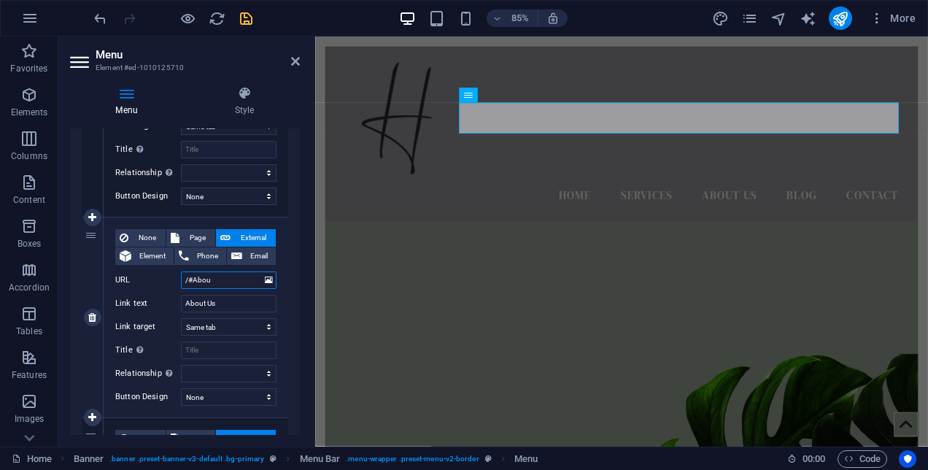
select select
type input "/#About"
select select
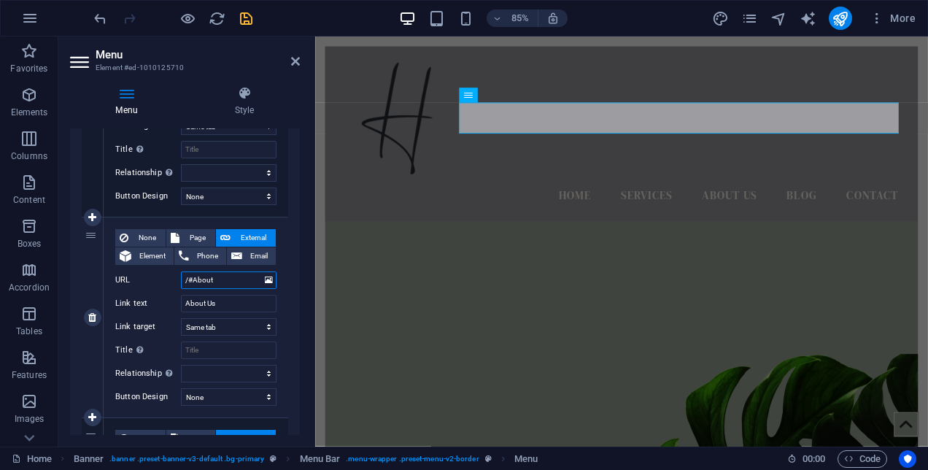
select select
type input "/#Aboutus"
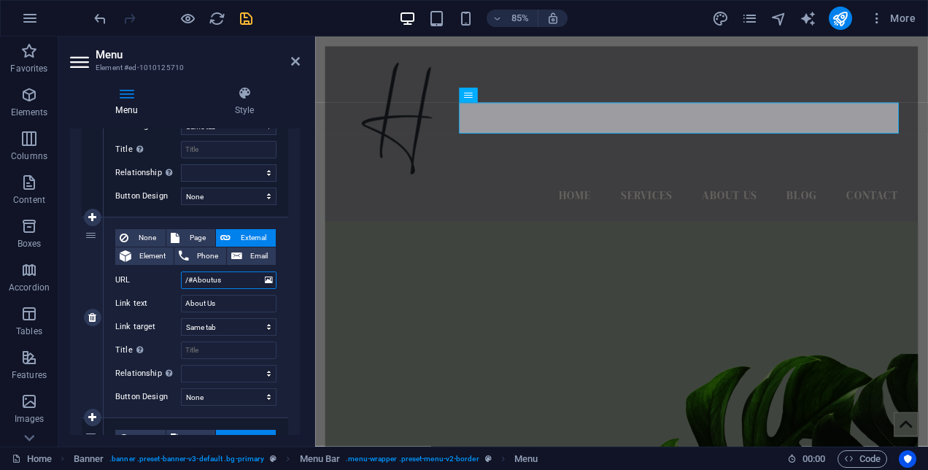
select select
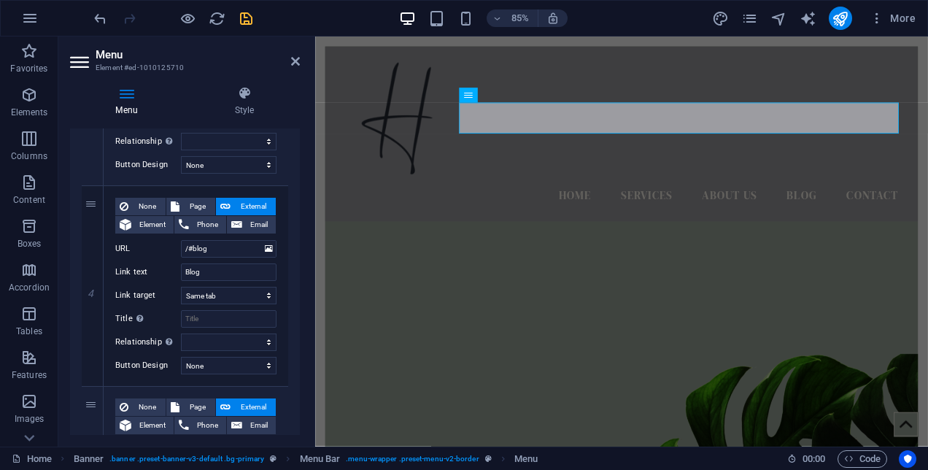
scroll to position [709, 0]
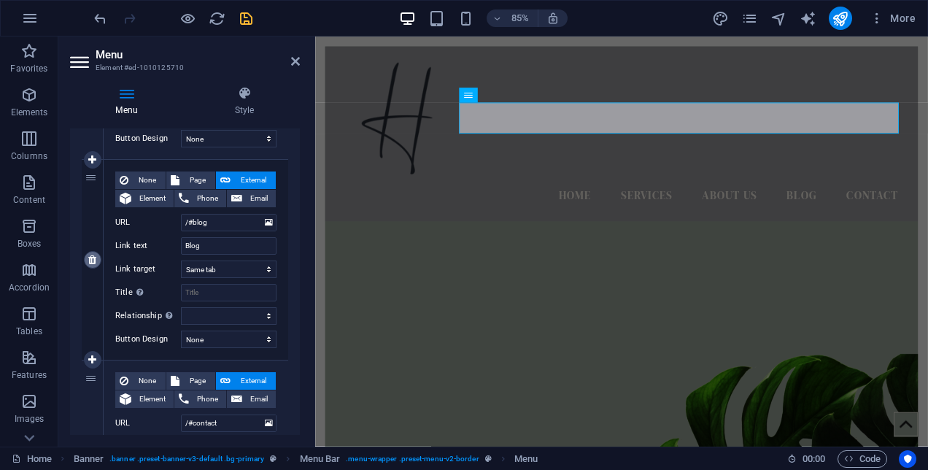
type input "/#Aboutus"
click at [96, 262] on icon at bounding box center [92, 260] width 8 height 10
select select
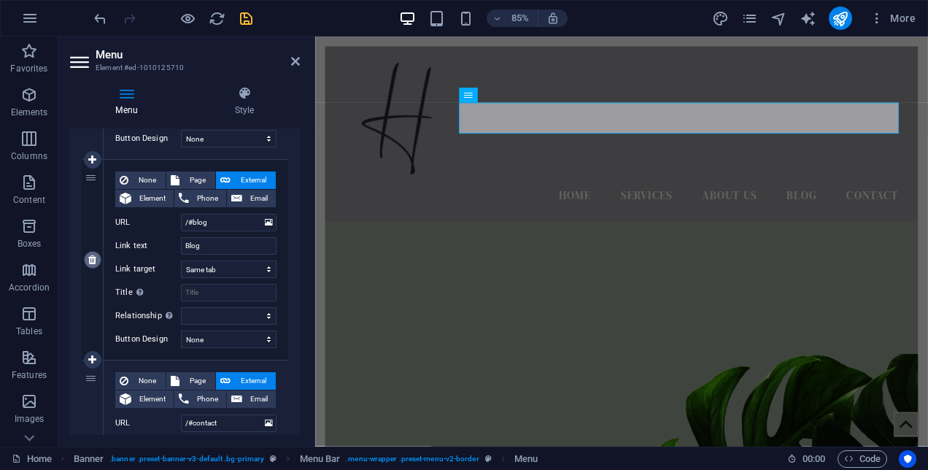
type input "/#contact"
type input "Contact"
select select
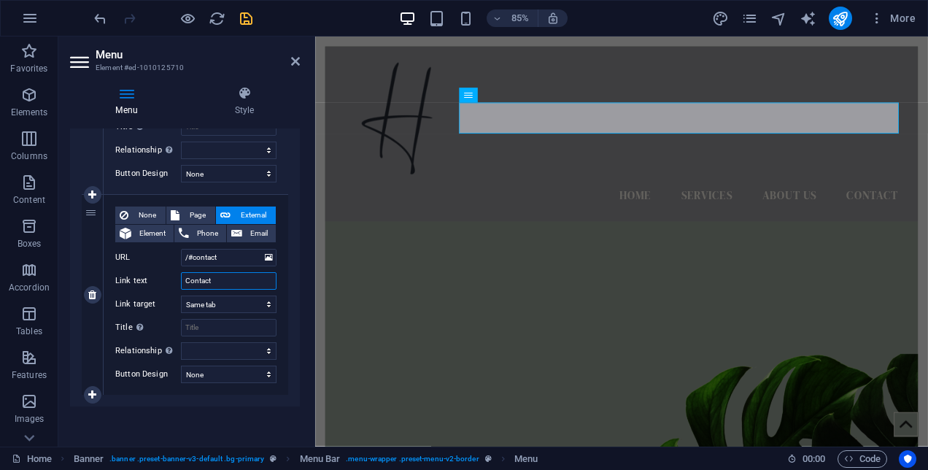
click at [231, 274] on input "Contact" at bounding box center [229, 281] width 96 height 18
type input "Contact Us"
select select
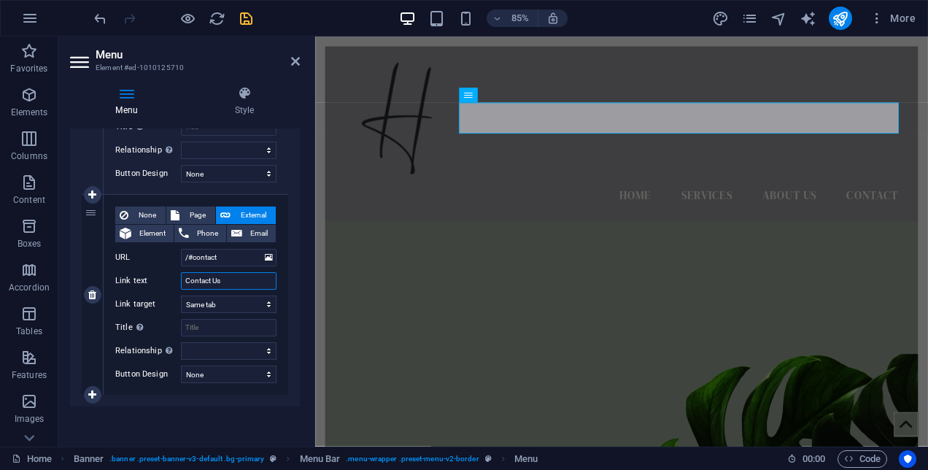
select select
type input "Contact Us"
click at [229, 254] on input "/#contact" at bounding box center [229, 258] width 96 height 18
type input "/#"
select select
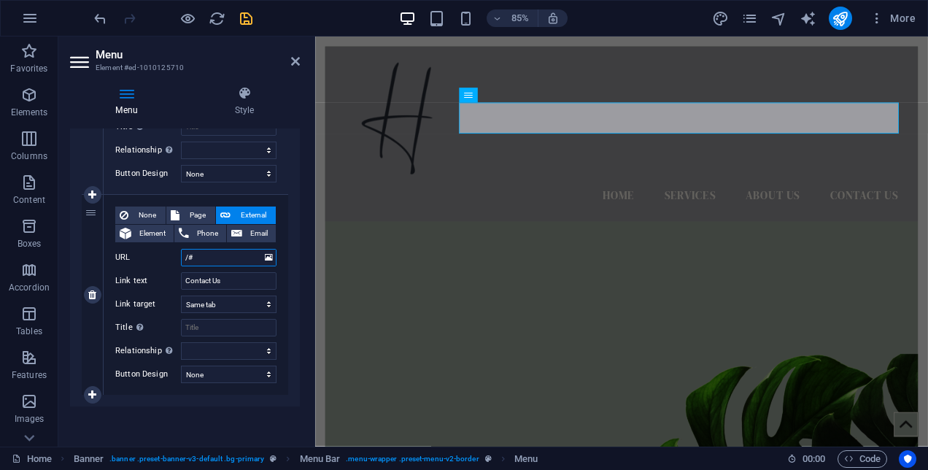
select select
type input "/#Contactus"
select select
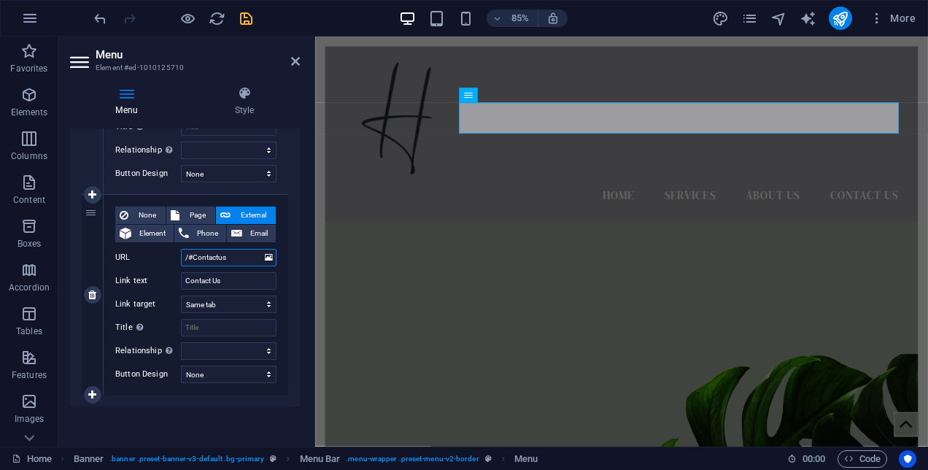
select select
type input "/#Contactus"
click at [244, 16] on icon "save" at bounding box center [246, 18] width 17 height 17
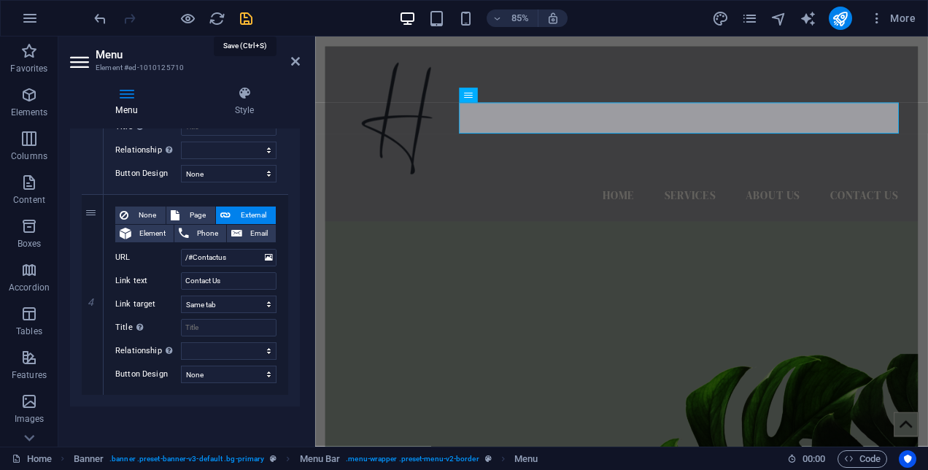
checkbox input "false"
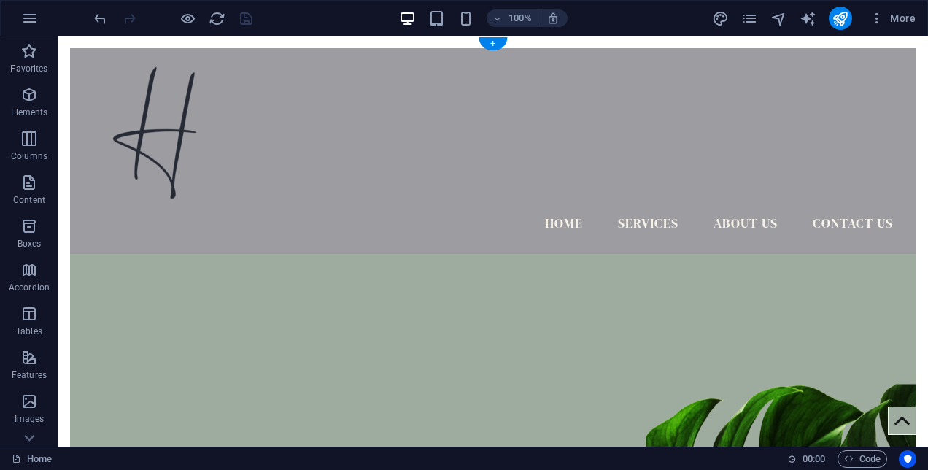
click at [421, 279] on figure at bounding box center [493, 441] width 846 height 521
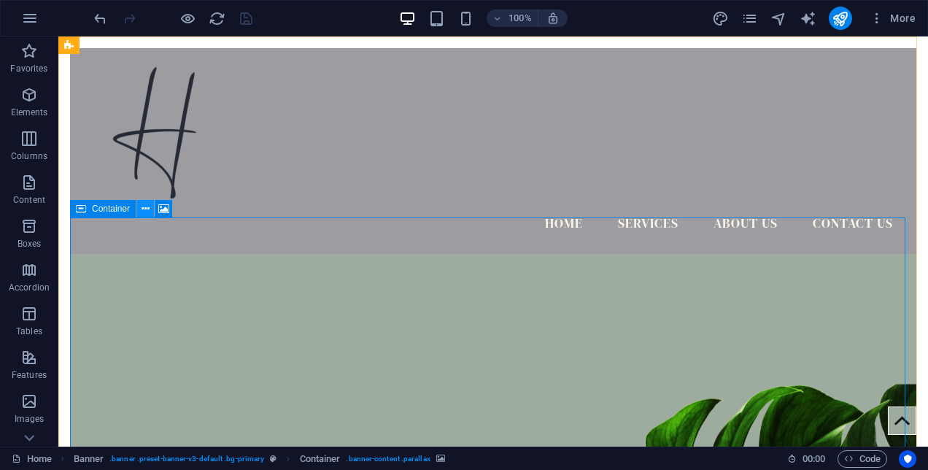
click at [147, 210] on icon at bounding box center [146, 208] width 8 height 15
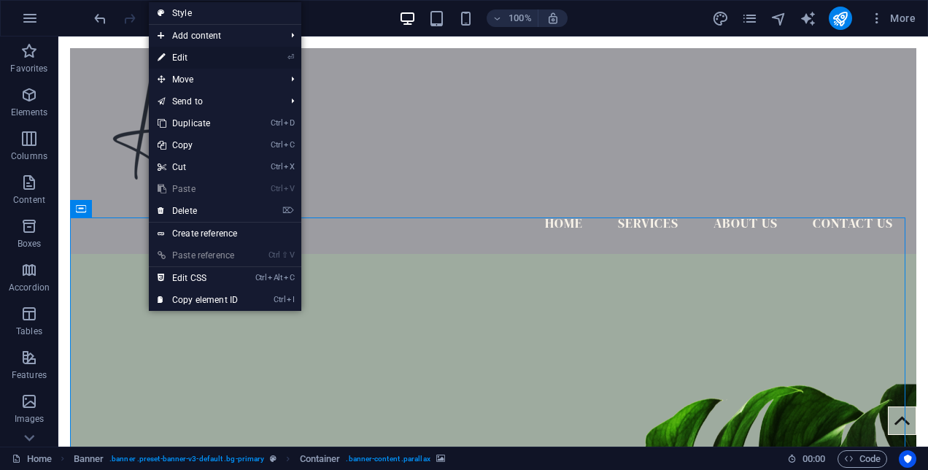
click at [209, 57] on link "⏎ Edit" at bounding box center [198, 58] width 98 height 22
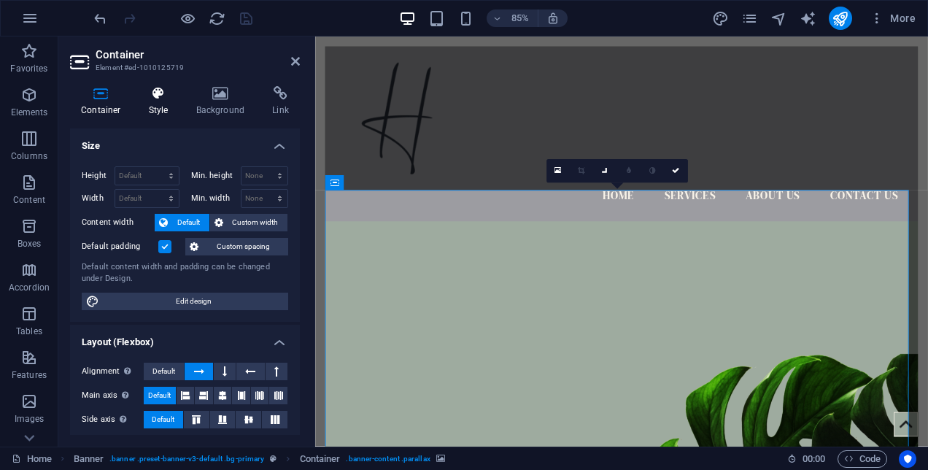
click at [160, 107] on h4 "Style" at bounding box center [161, 101] width 47 height 31
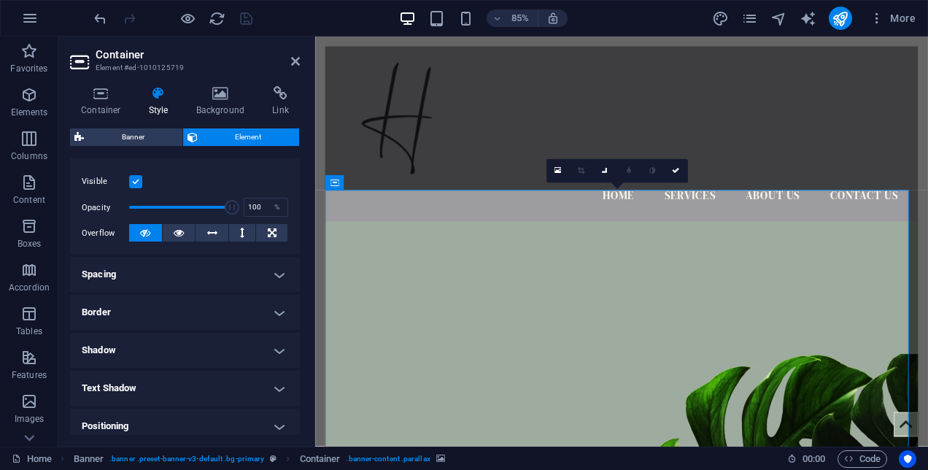
scroll to position [182, 0]
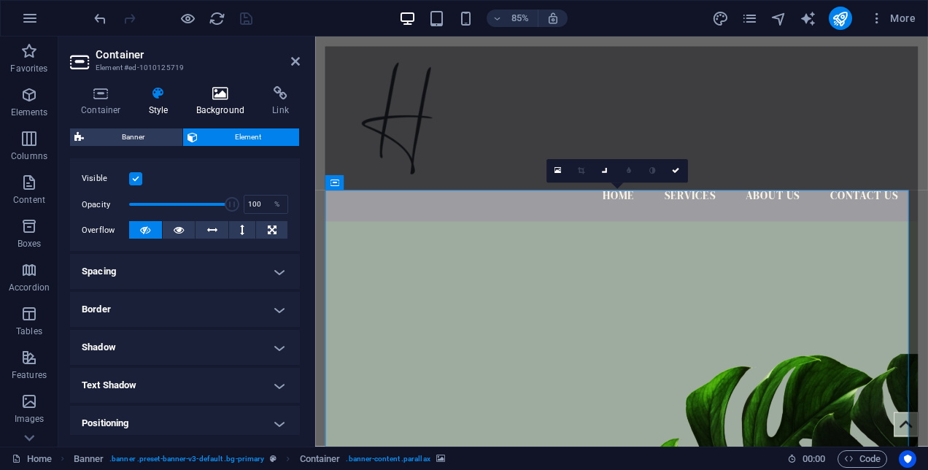
click at [220, 108] on h4 "Background" at bounding box center [223, 101] width 77 height 31
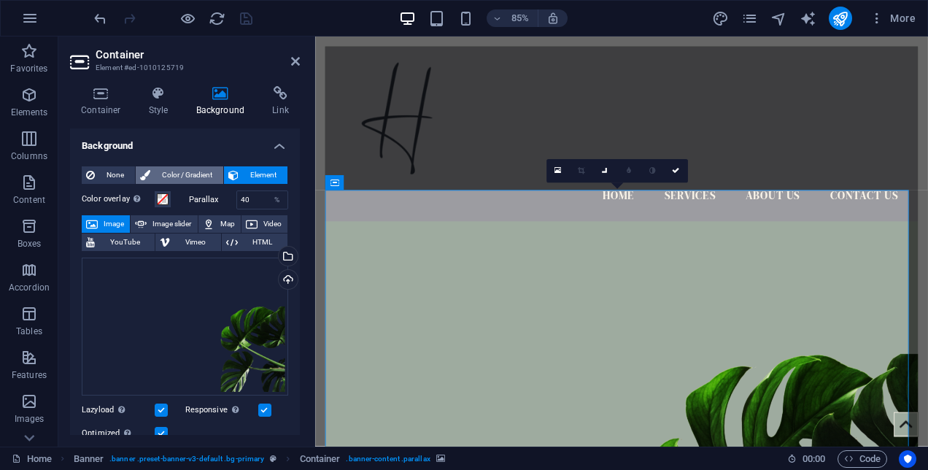
click at [168, 178] on span "Color / Gradient" at bounding box center [187, 175] width 64 height 18
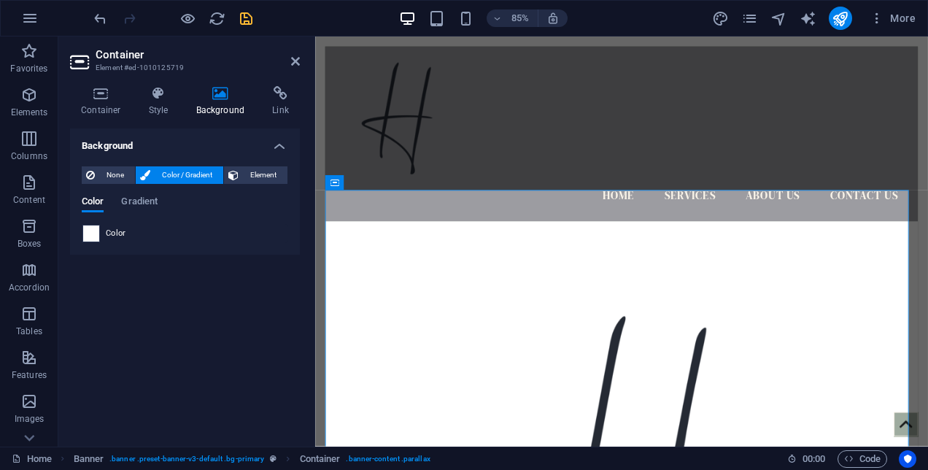
click at [92, 231] on span at bounding box center [91, 233] width 16 height 16
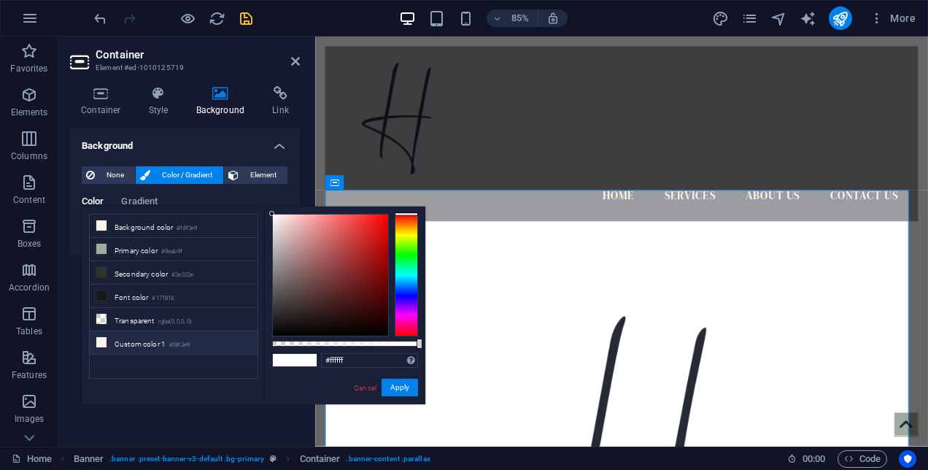
click at [142, 336] on li "Custom color 1 #f8f3e9" at bounding box center [174, 342] width 168 height 23
type input "#f8f3e9"
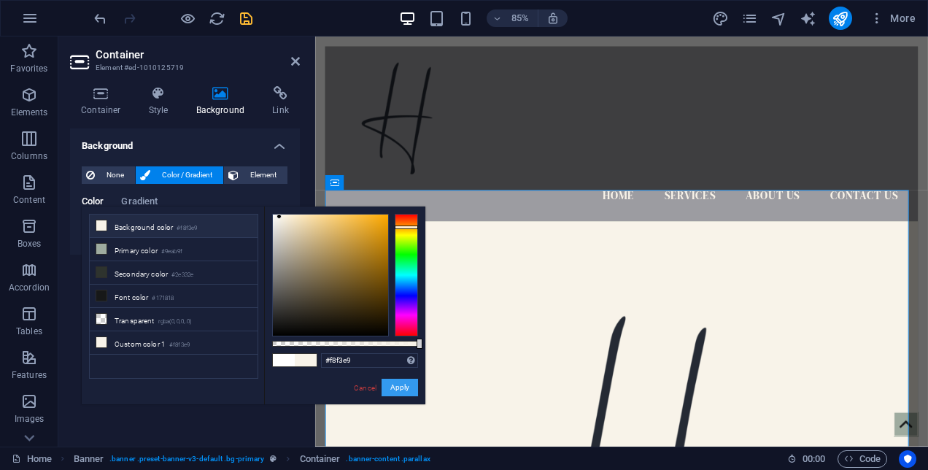
click at [406, 392] on button "Apply" at bounding box center [400, 388] width 36 height 18
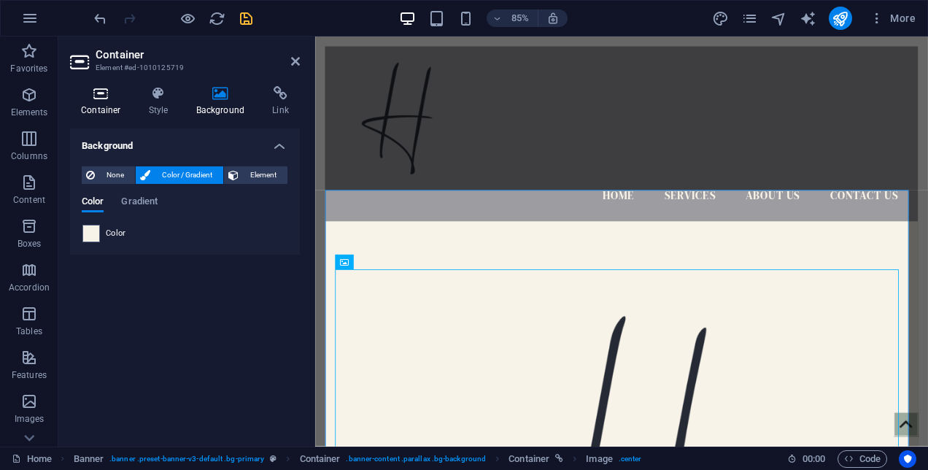
click at [102, 114] on h4 "Container" at bounding box center [104, 101] width 68 height 31
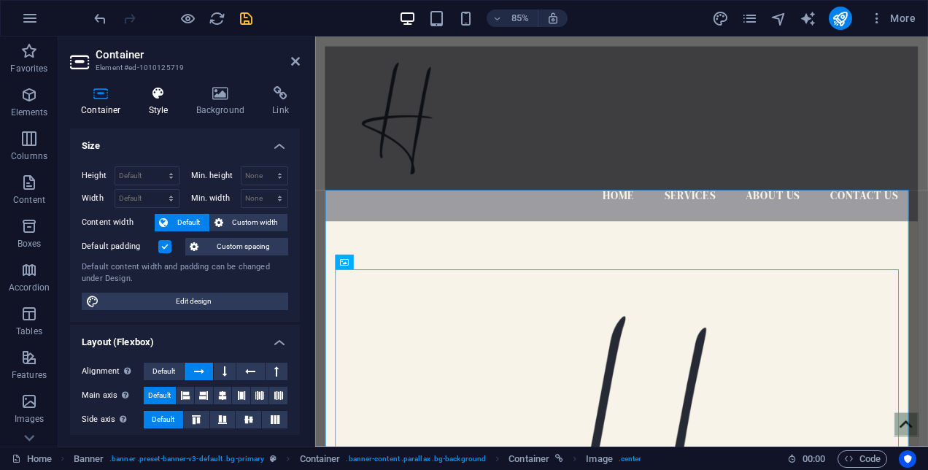
click at [166, 96] on icon at bounding box center [159, 93] width 42 height 15
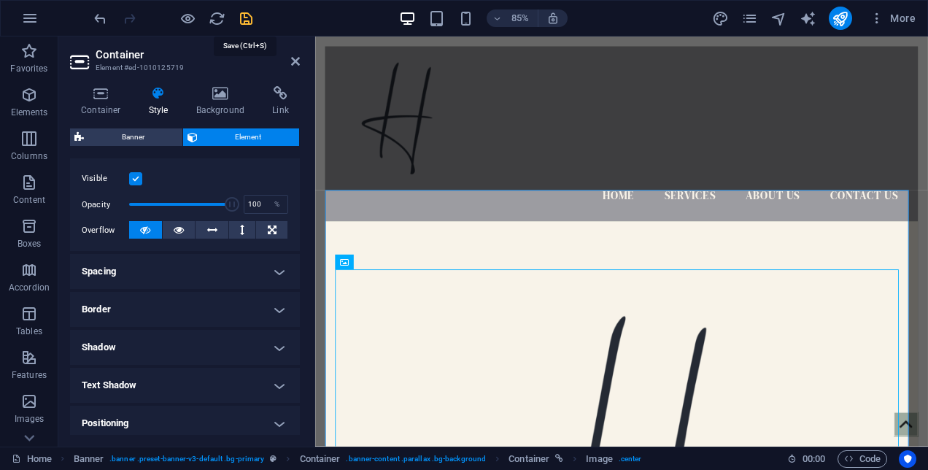
click at [247, 16] on icon "save" at bounding box center [246, 18] width 17 height 17
checkbox input "false"
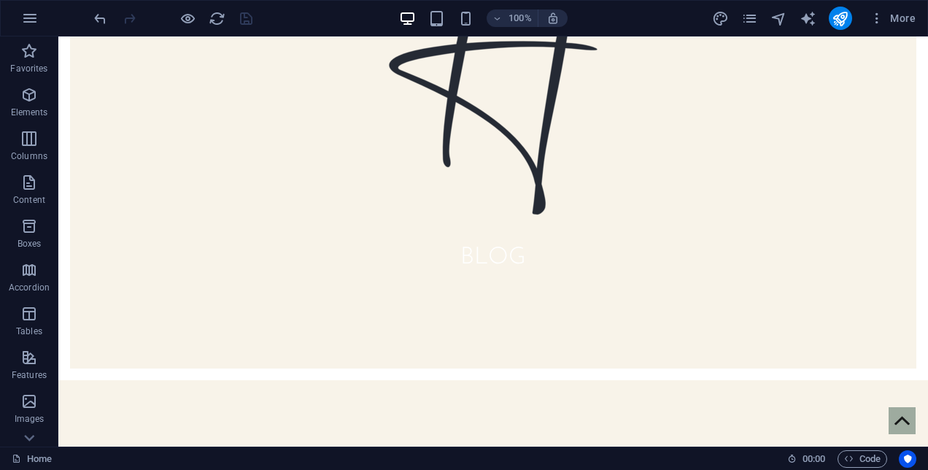
scroll to position [476, 0]
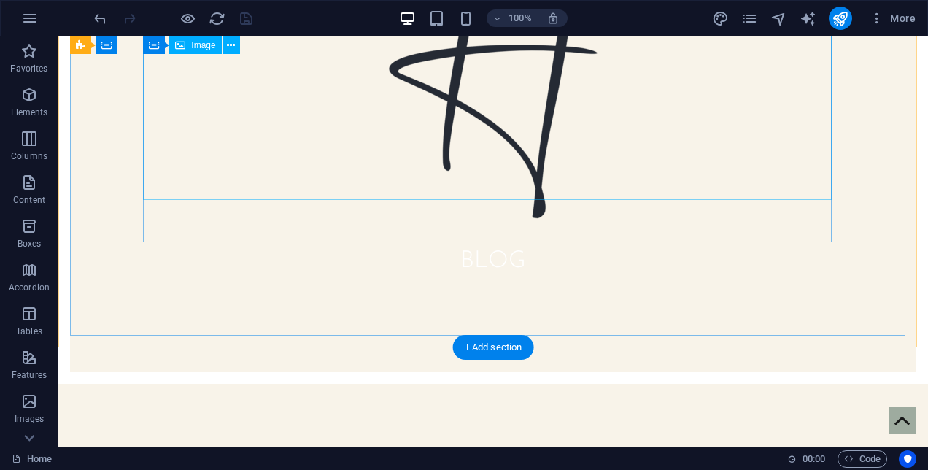
click at [509, 131] on figure at bounding box center [493, 54] width 689 height 365
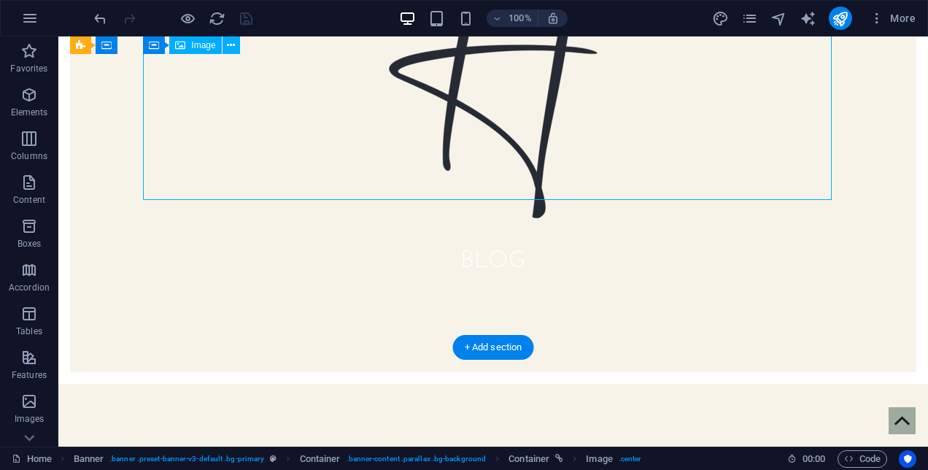
click at [418, 137] on figure at bounding box center [493, 54] width 689 height 365
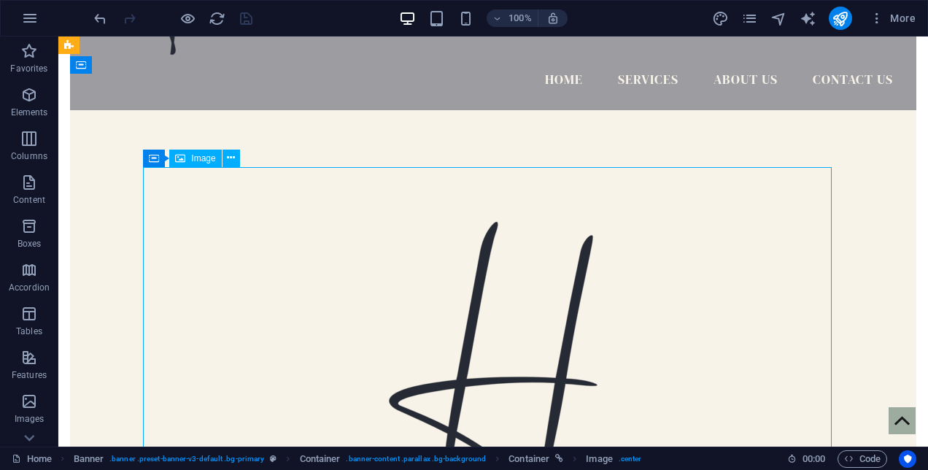
scroll to position [133, 0]
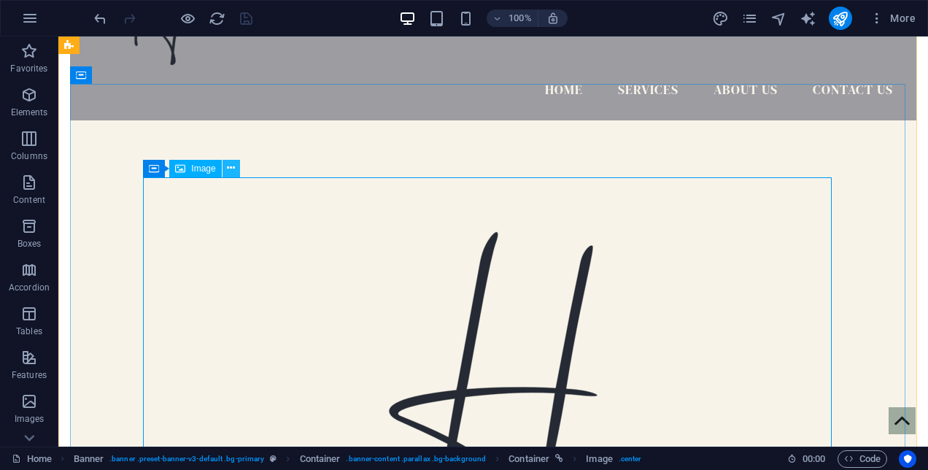
click at [232, 171] on icon at bounding box center [231, 167] width 8 height 15
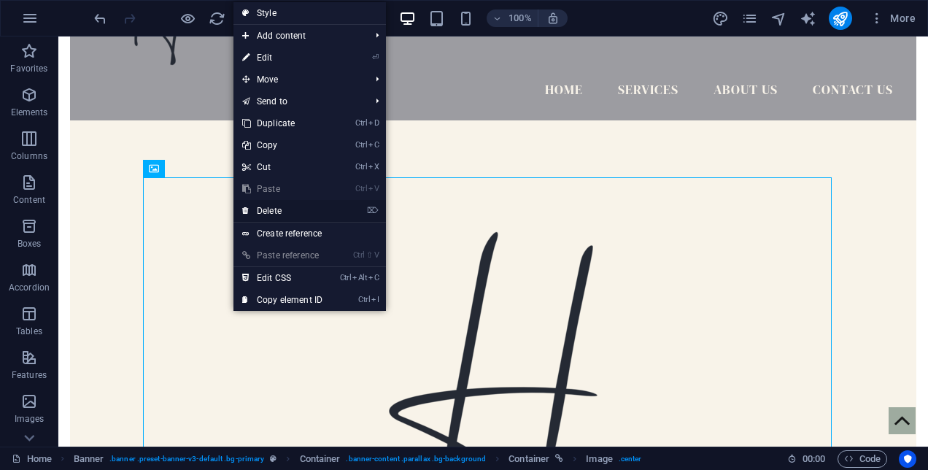
click at [257, 206] on link "⌦ Delete" at bounding box center [282, 211] width 98 height 22
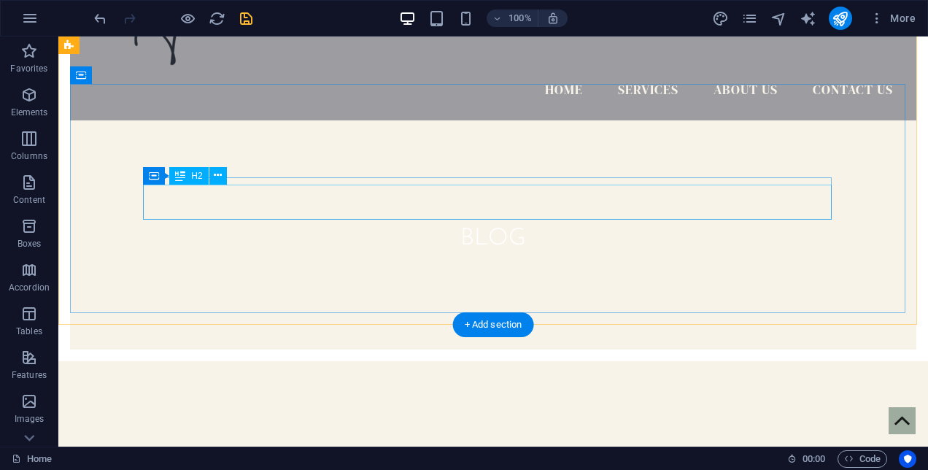
click at [428, 221] on div "Blog" at bounding box center [493, 238] width 689 height 35
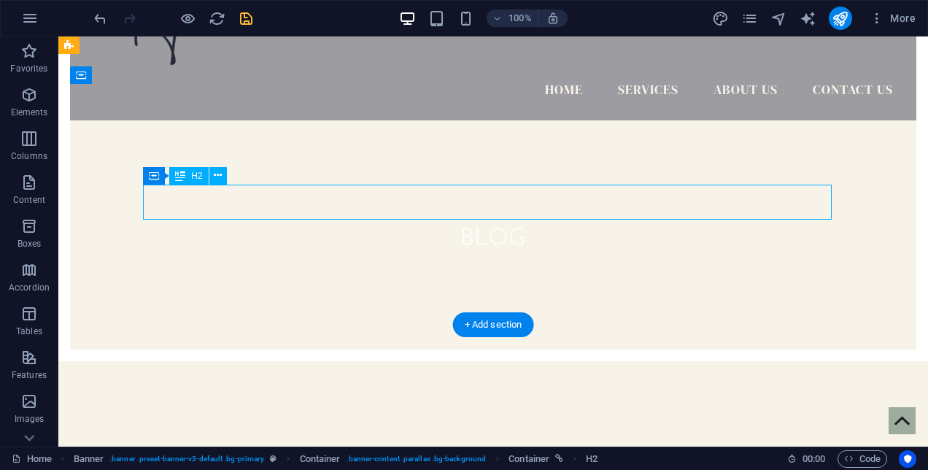
click at [499, 221] on div "Blog" at bounding box center [493, 238] width 689 height 35
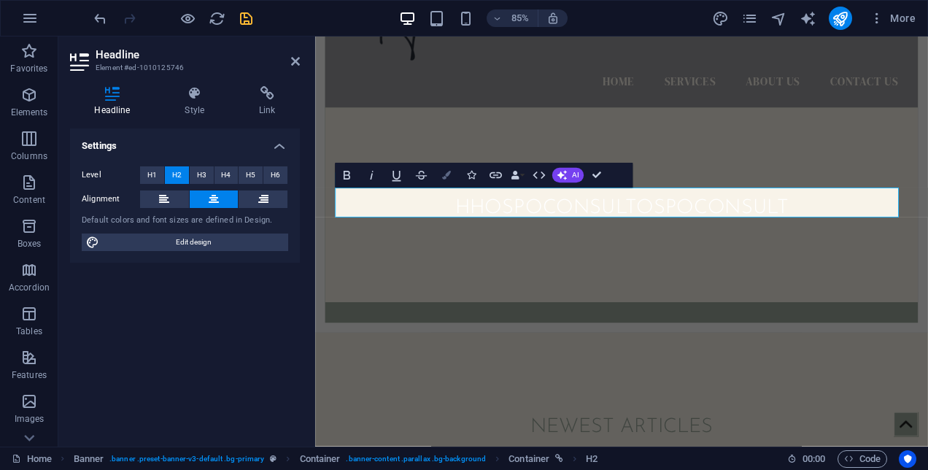
click at [447, 171] on button "Colors" at bounding box center [445, 175] width 23 height 25
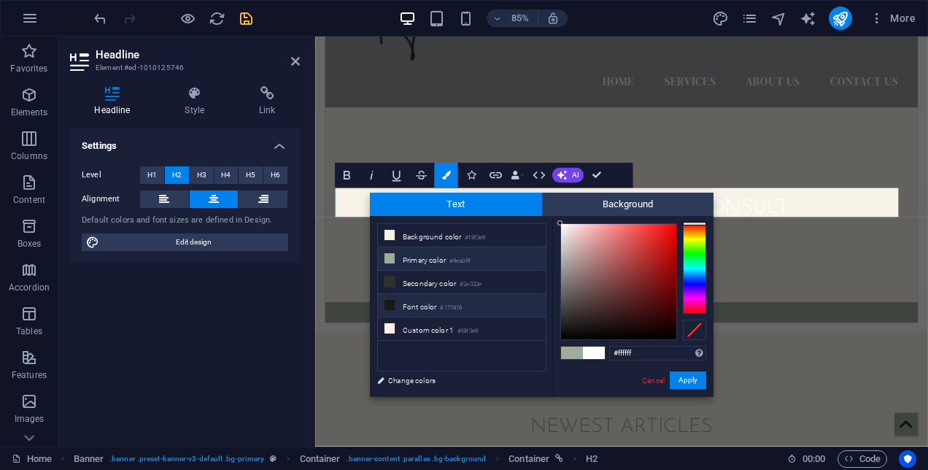
click at [418, 306] on li "Font color #171818" at bounding box center [462, 305] width 168 height 23
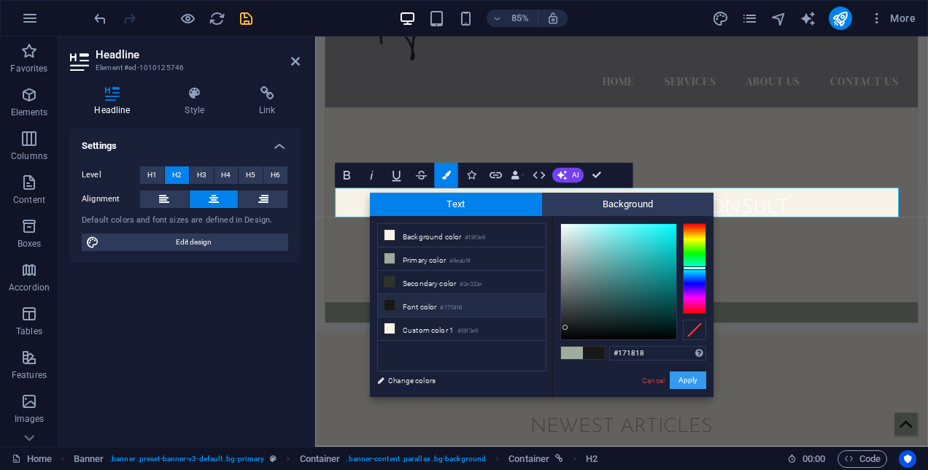
click at [693, 382] on button "Apply" at bounding box center [688, 380] width 36 height 18
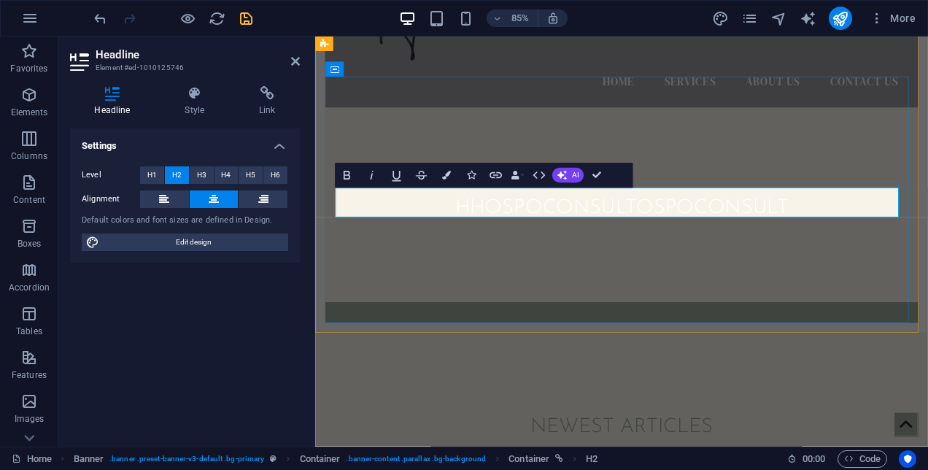
click at [870, 230] on h2 "HHospoconsult ​ ​ ospoconsult" at bounding box center [675, 238] width 674 height 35
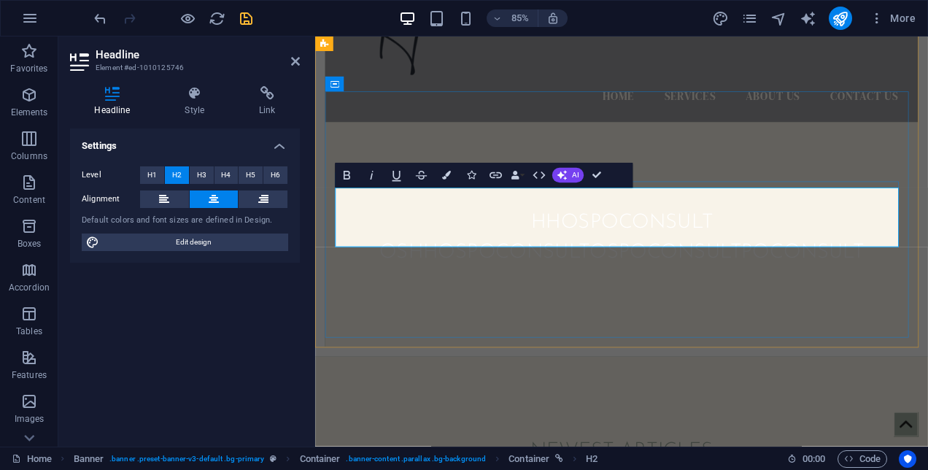
click at [770, 244] on span "HHospoconsult" at bounding box center [675, 255] width 213 height 23
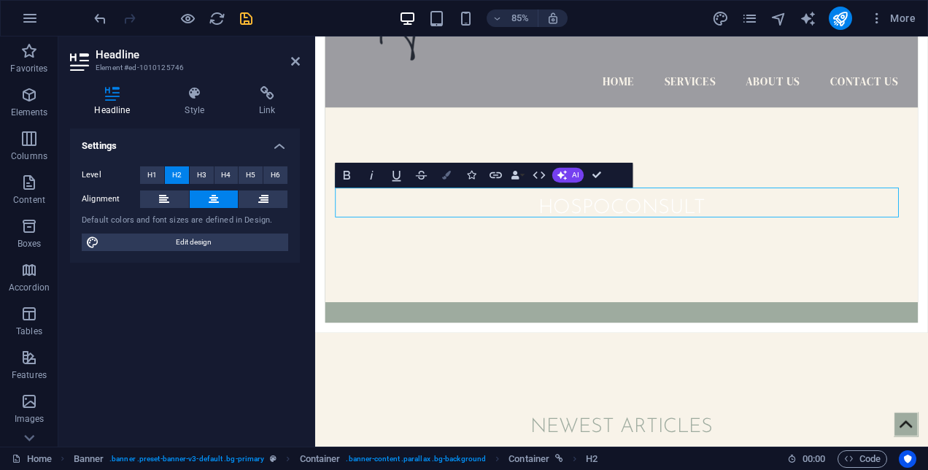
click at [447, 169] on button "Colors" at bounding box center [445, 175] width 23 height 25
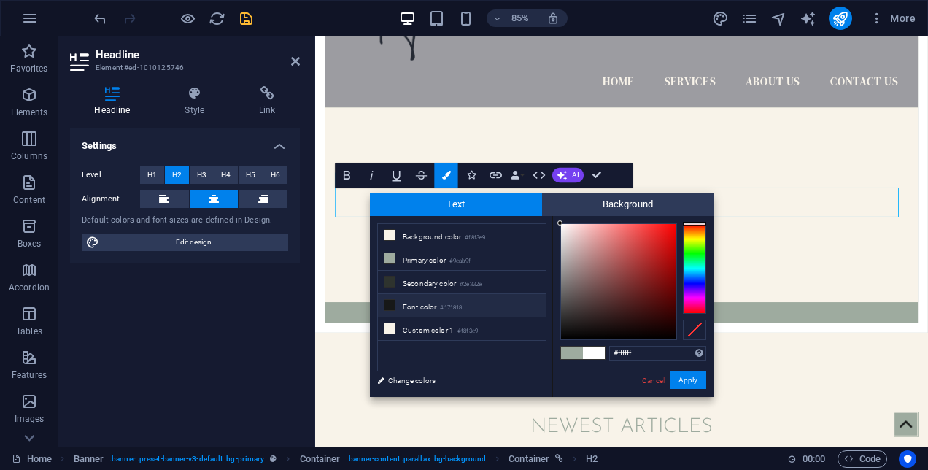
click at [438, 303] on li "Font color #171818" at bounding box center [462, 305] width 168 height 23
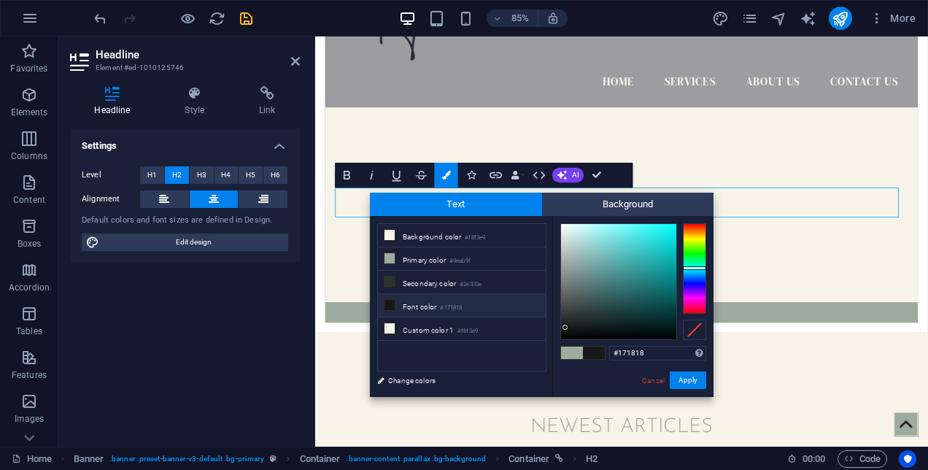
click at [698, 390] on div "Cancel Apply" at bounding box center [673, 380] width 66 height 18
click at [695, 376] on button "Apply" at bounding box center [688, 380] width 36 height 18
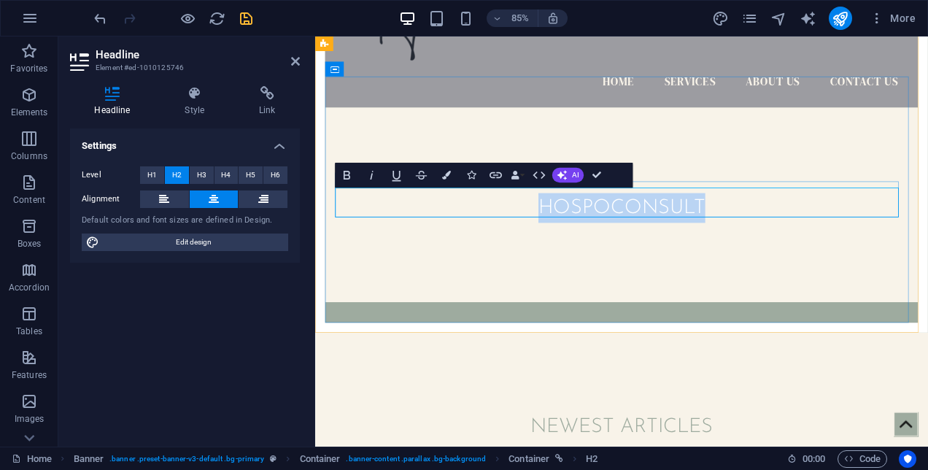
drag, startPoint x: 765, startPoint y: 230, endPoint x: 576, endPoint y: 240, distance: 189.2
click at [578, 240] on span "hospoconsult" at bounding box center [676, 238] width 196 height 23
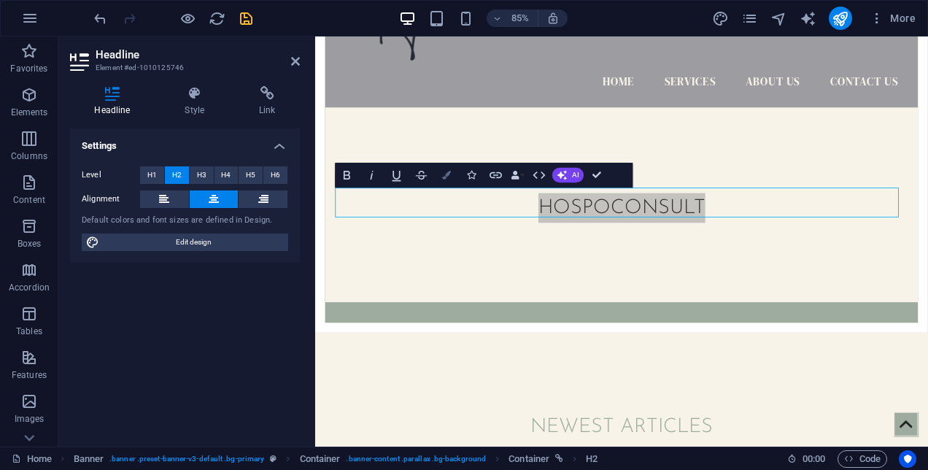
click at [447, 178] on icon "button" at bounding box center [445, 175] width 9 height 9
type input "#ffffff"
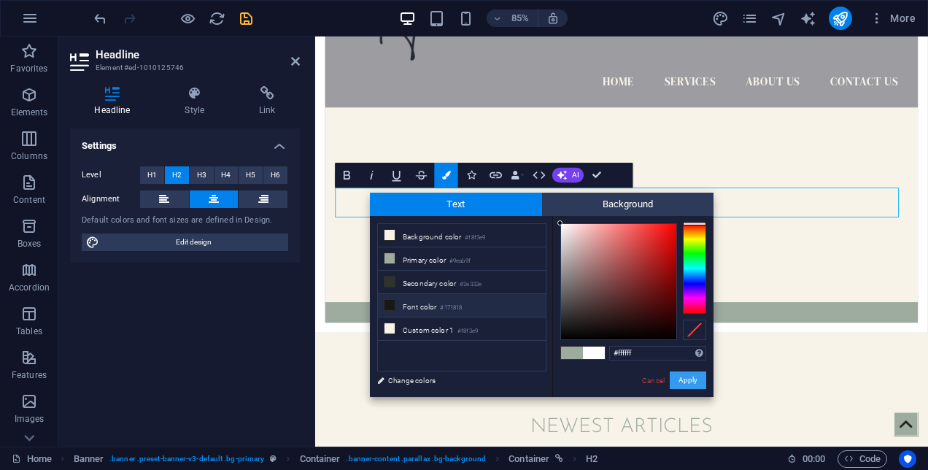
click at [693, 375] on button "Apply" at bounding box center [688, 380] width 36 height 18
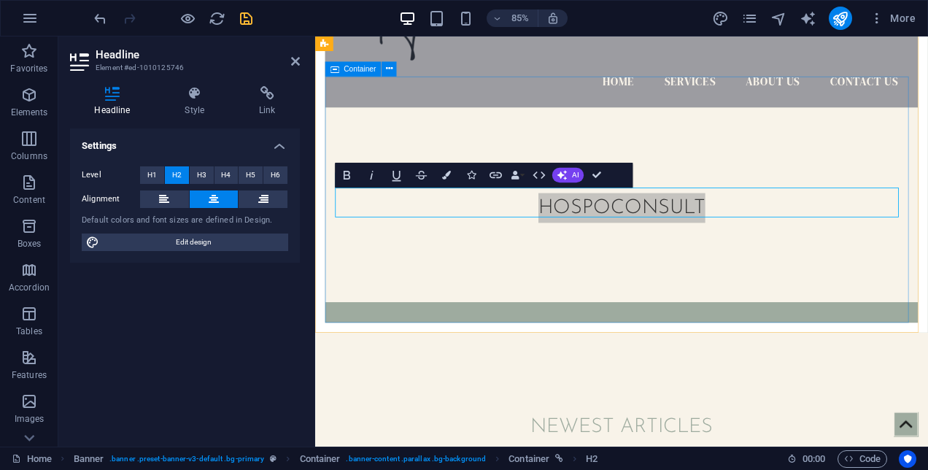
click at [791, 293] on div "​​​ hospoconsult ​" at bounding box center [675, 234] width 697 height 229
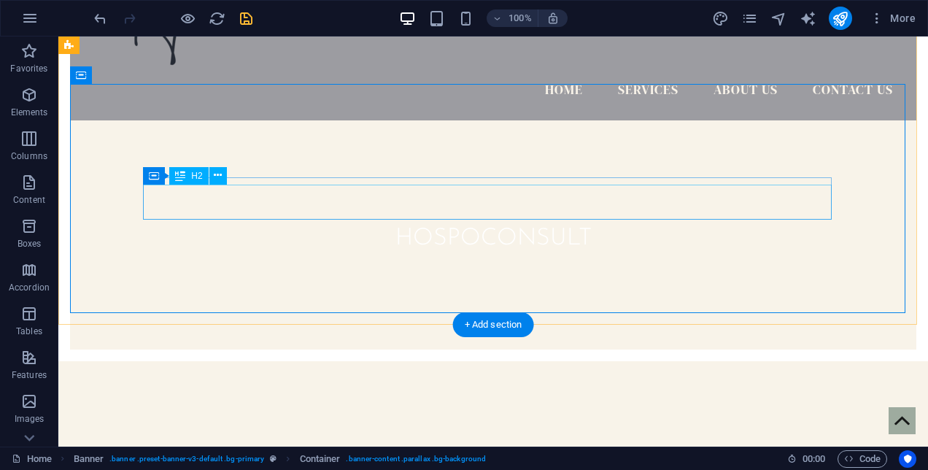
click at [603, 221] on div "hospoconsult" at bounding box center [493, 238] width 689 height 35
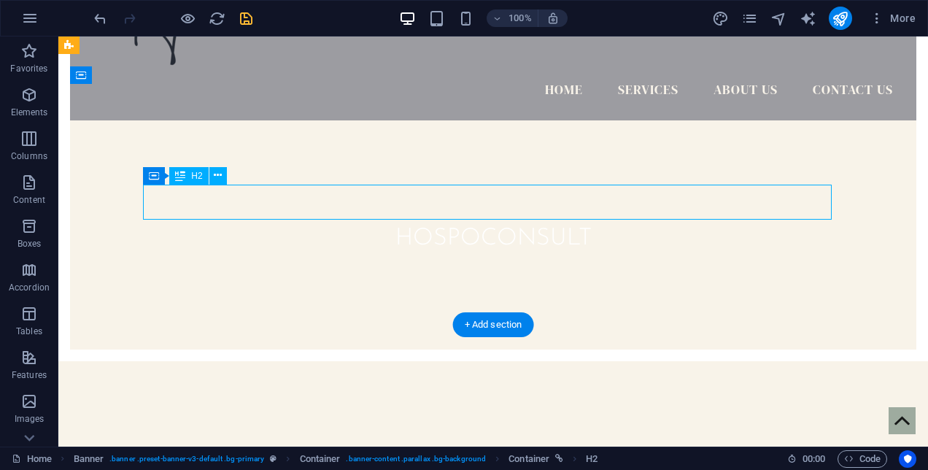
click at [592, 221] on div "hospoconsult" at bounding box center [493, 238] width 689 height 35
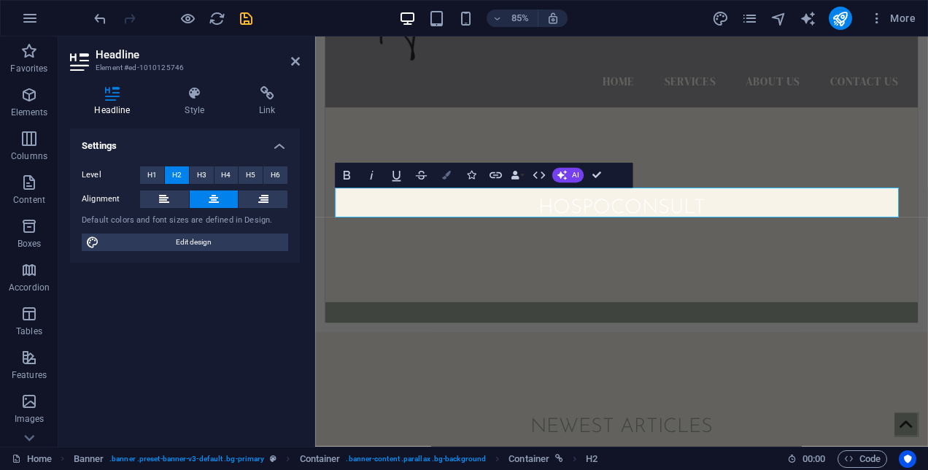
click at [445, 175] on icon "button" at bounding box center [445, 175] width 9 height 9
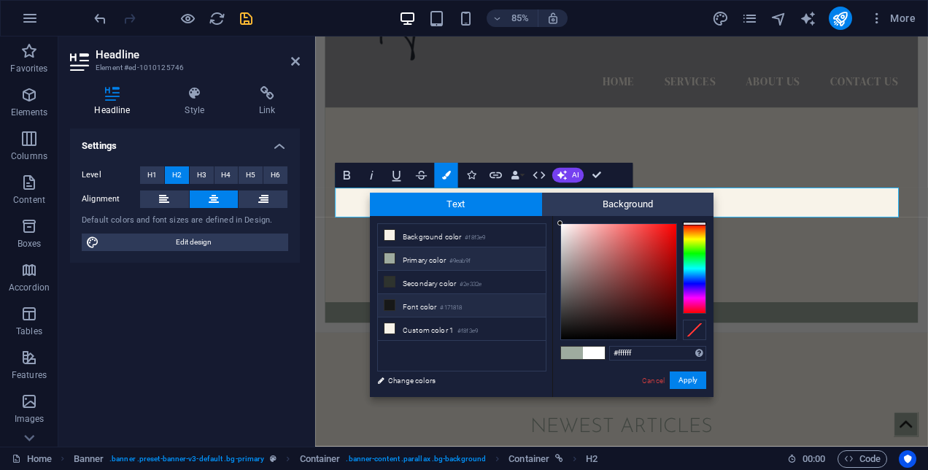
click at [430, 298] on li "Font color #171818" at bounding box center [462, 305] width 168 height 23
type input "#171818"
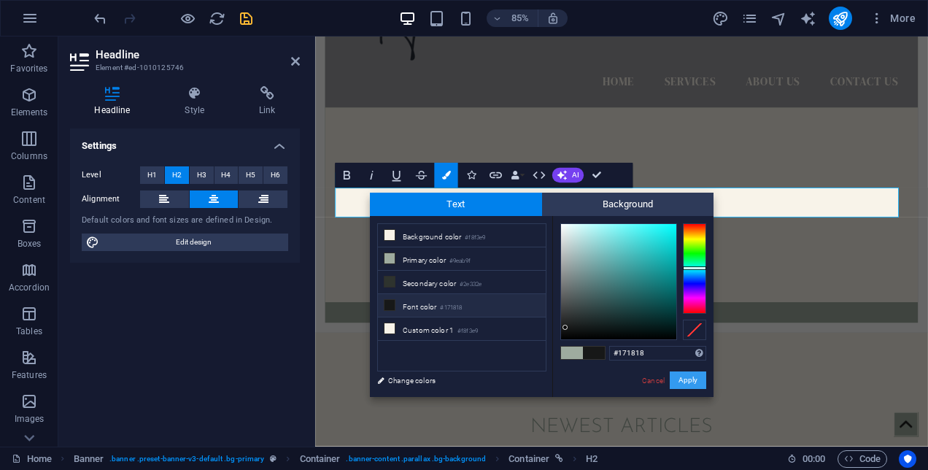
click at [694, 380] on button "Apply" at bounding box center [688, 380] width 36 height 18
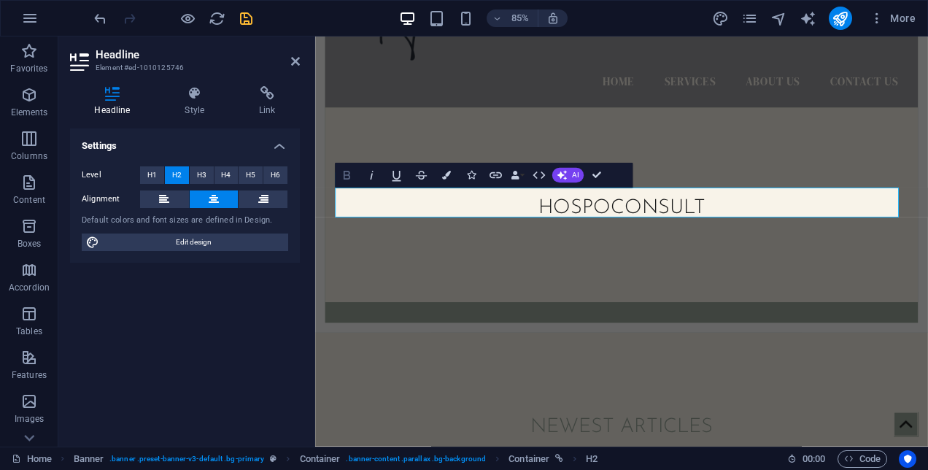
click at [347, 175] on icon "button" at bounding box center [346, 175] width 15 height 15
click at [221, 176] on span "H4" at bounding box center [225, 175] width 9 height 18
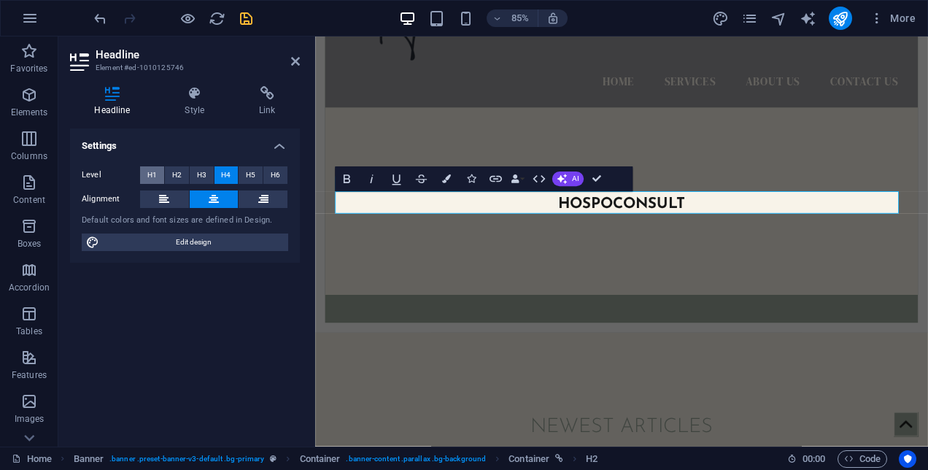
click at [153, 176] on span "H1" at bounding box center [151, 175] width 9 height 18
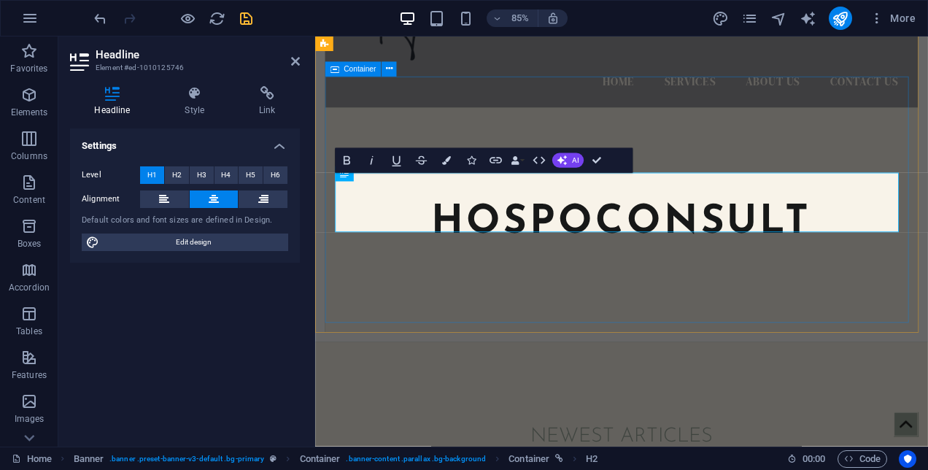
click at [441, 356] on div "hospoconsult" at bounding box center [675, 252] width 697 height 264
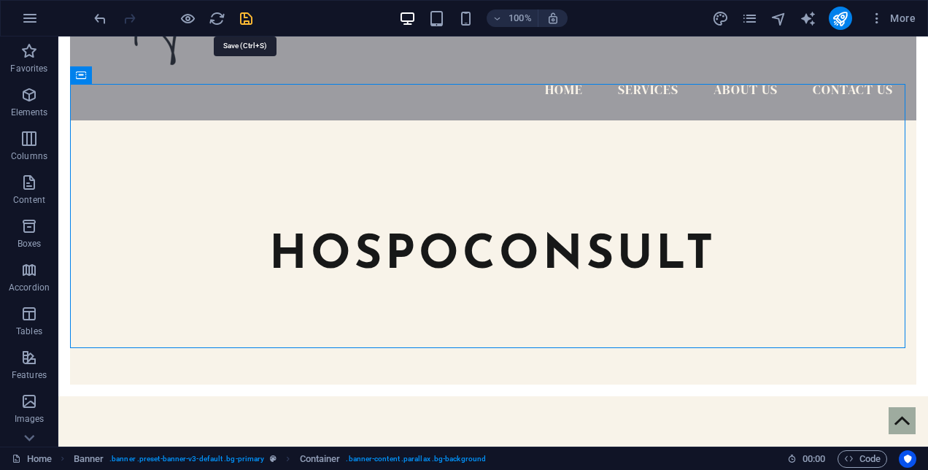
click at [248, 19] on icon "save" at bounding box center [246, 18] width 17 height 17
checkbox input "false"
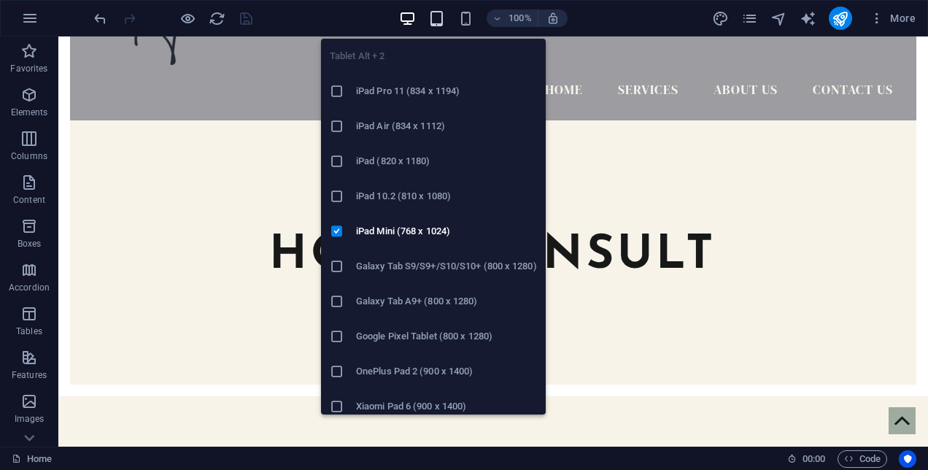
click at [437, 22] on icon "button" at bounding box center [436, 18] width 17 height 17
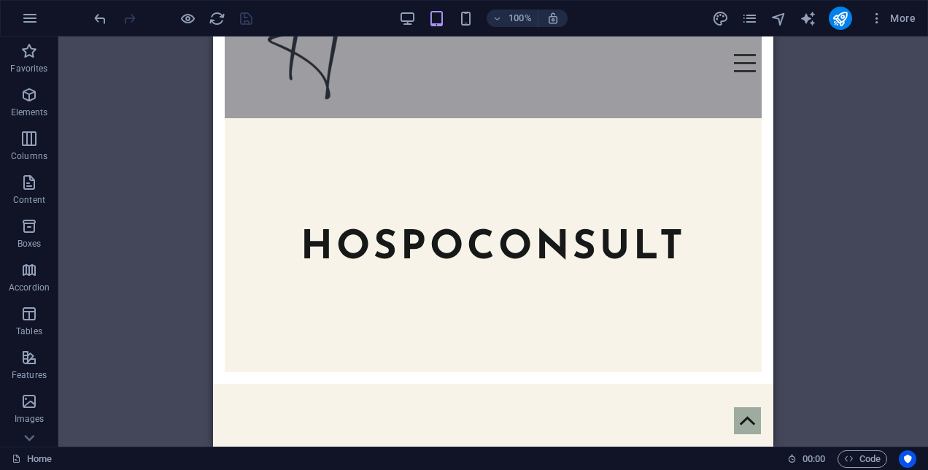
scroll to position [0, 0]
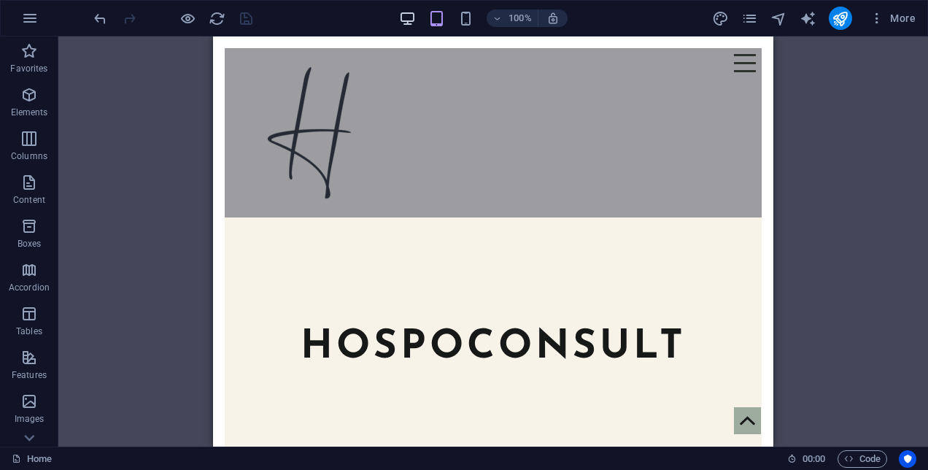
click at [404, 20] on icon "button" at bounding box center [407, 18] width 17 height 17
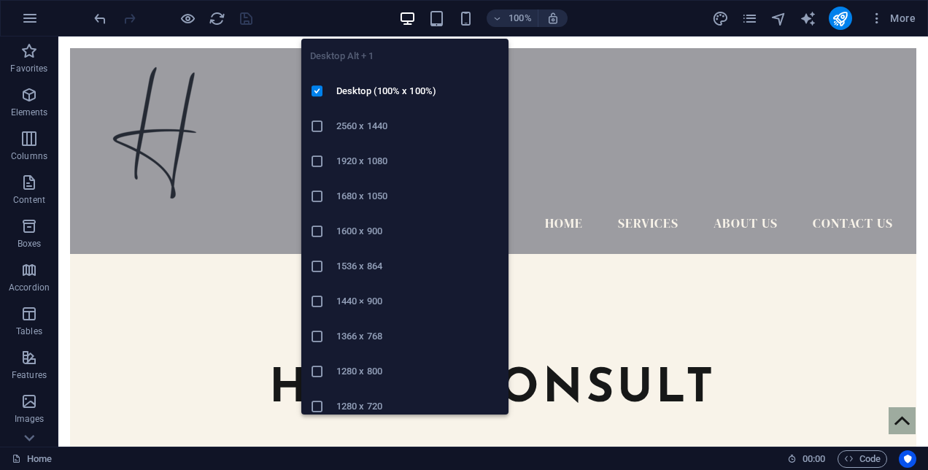
click at [642, 285] on div "hospoconsult" at bounding box center [493, 386] width 846 height 264
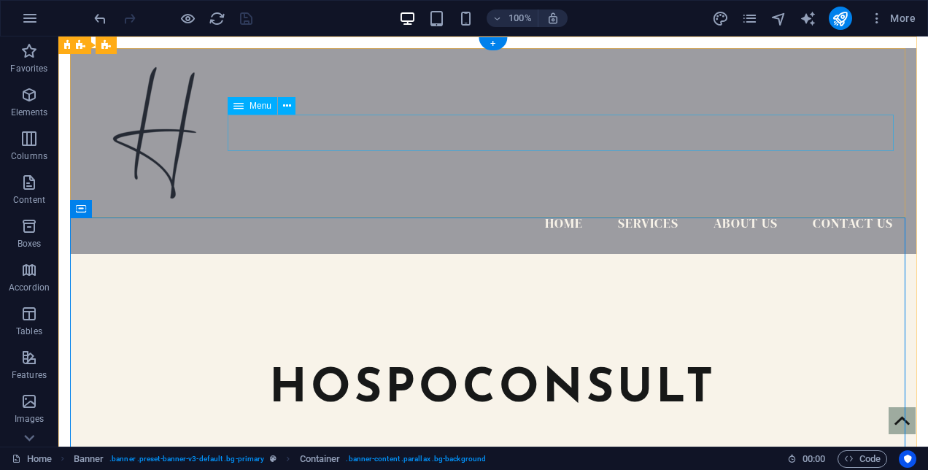
click at [519, 206] on nav "Home Services About Us Contact Us" at bounding box center [493, 224] width 823 height 36
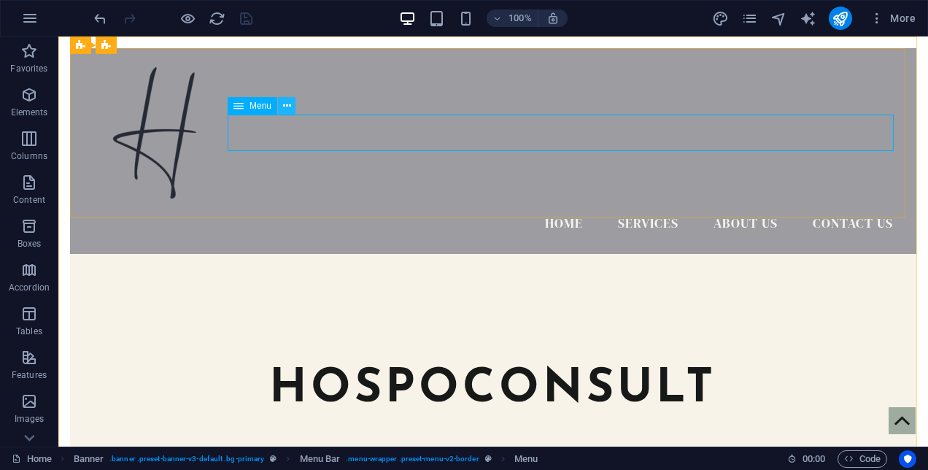
click at [292, 104] on button at bounding box center [287, 106] width 18 height 18
click at [519, 206] on nav "Home Services About Us Contact Us" at bounding box center [493, 224] width 823 height 36
select select
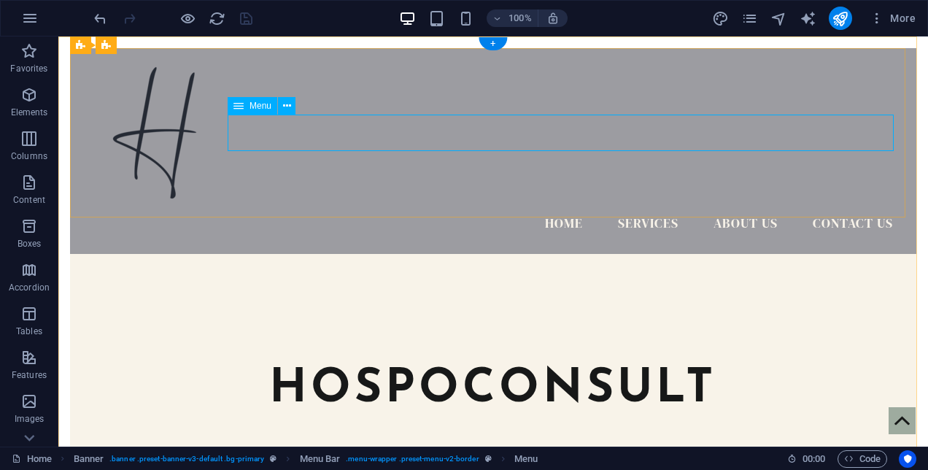
select select
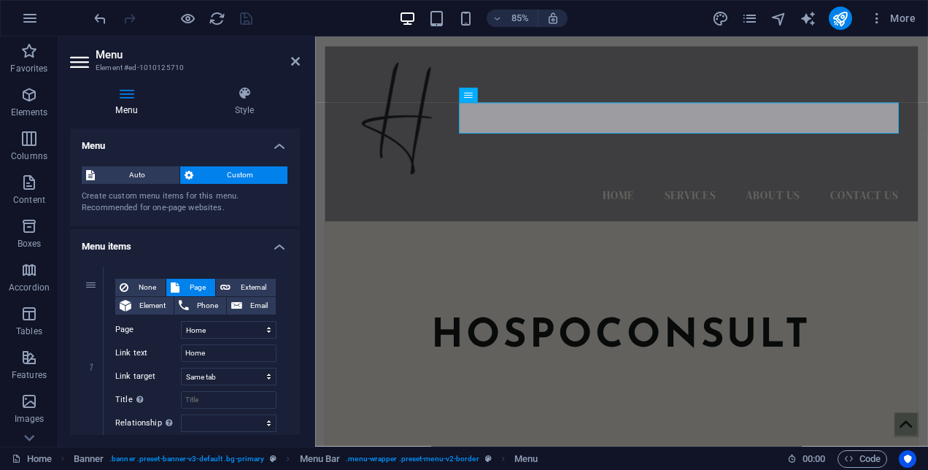
drag, startPoint x: 301, startPoint y: 208, endPoint x: 301, endPoint y: 216, distance: 8.0
click at [301, 216] on div "Menu Style Menu Auto Custom Create custom menu items for this menu. Recommended…" at bounding box center [184, 260] width 253 height 372
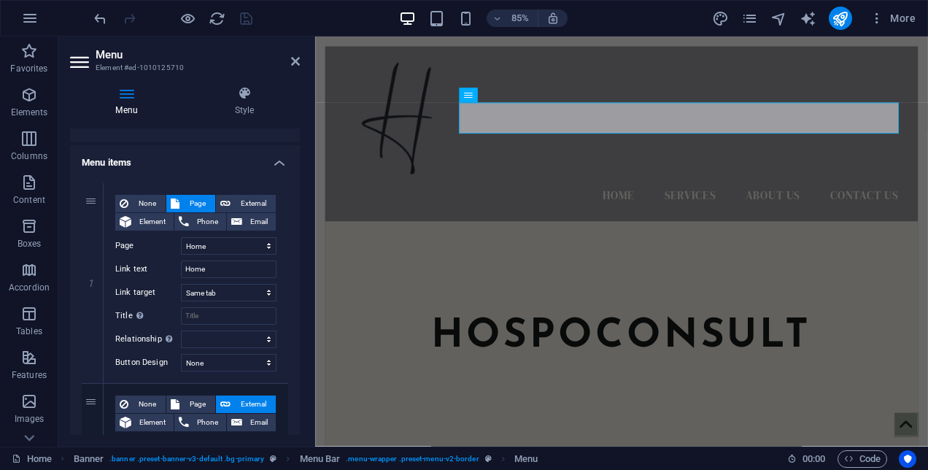
scroll to position [121, 0]
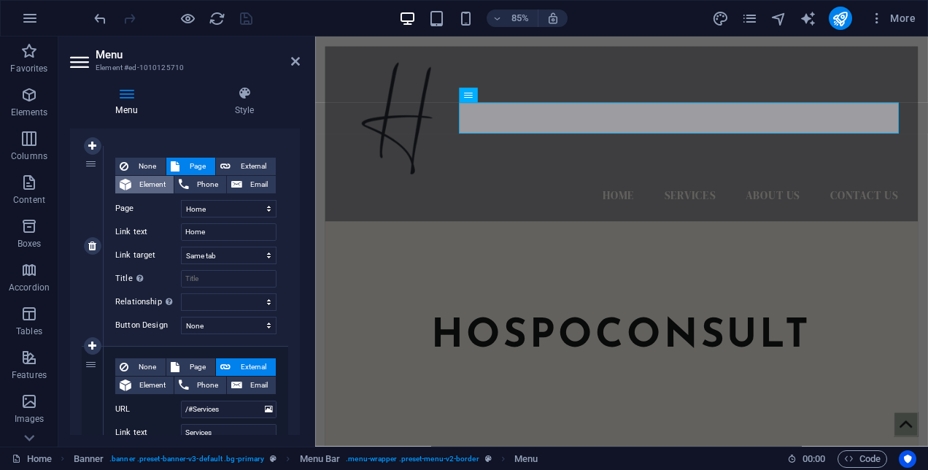
click at [153, 186] on span "Element" at bounding box center [153, 185] width 34 height 18
select select
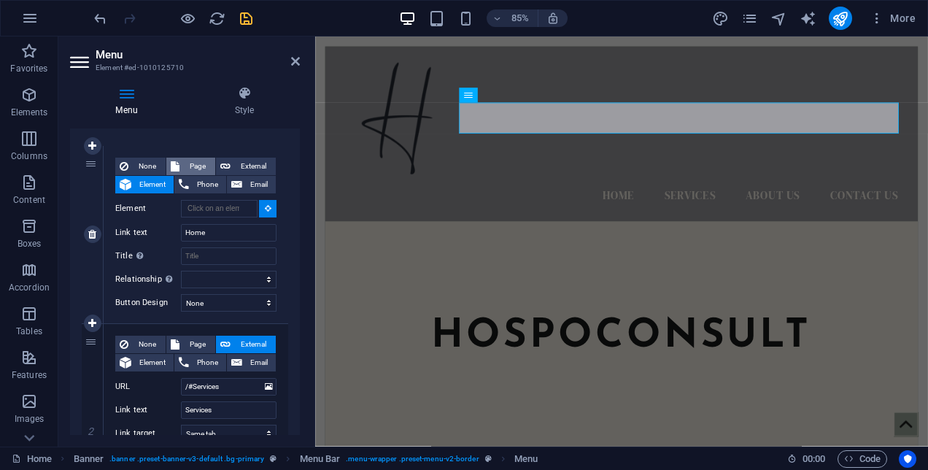
click at [198, 166] on span "Page" at bounding box center [197, 167] width 27 height 18
select select
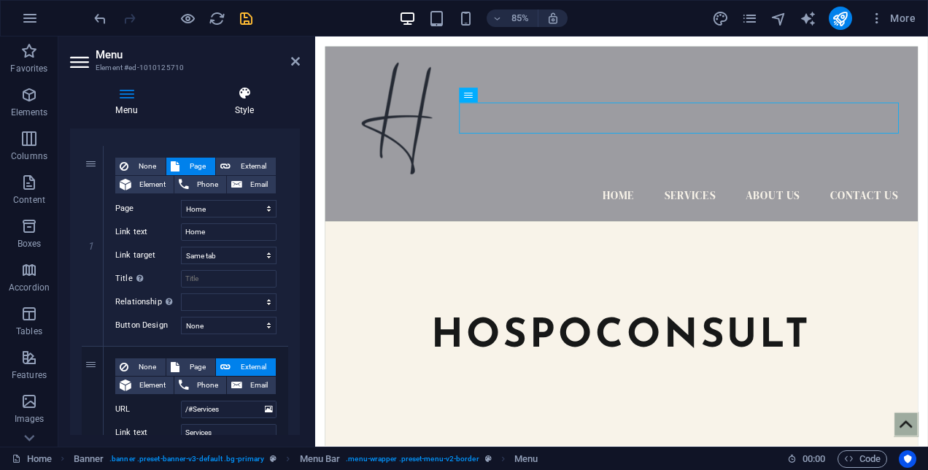
click at [244, 108] on h4 "Style" at bounding box center [244, 101] width 111 height 31
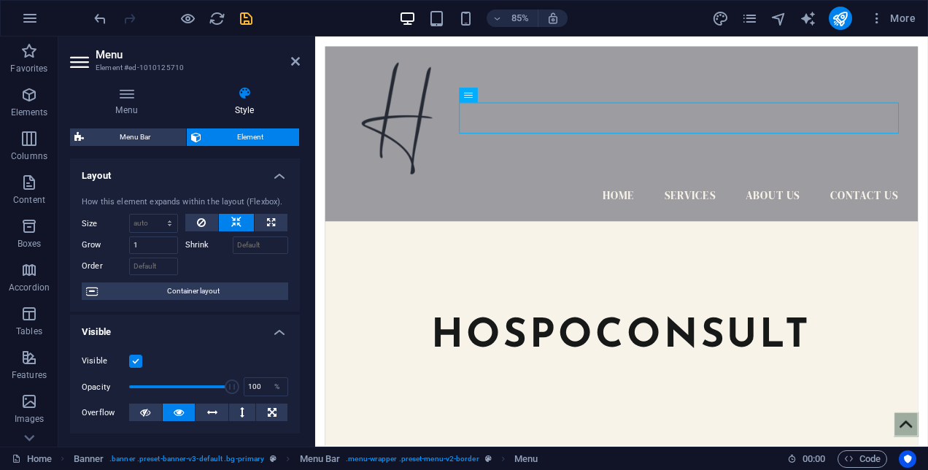
drag, startPoint x: 301, startPoint y: 236, endPoint x: 299, endPoint y: 298, distance: 61.3
click at [299, 298] on div "Menu Style Menu Auto Custom Create custom menu items for this menu. Recommended…" at bounding box center [184, 260] width 253 height 372
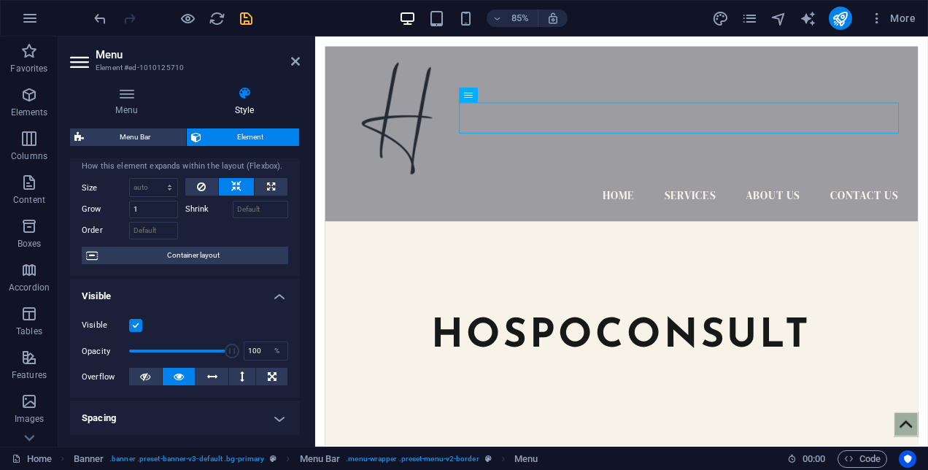
scroll to position [0, 0]
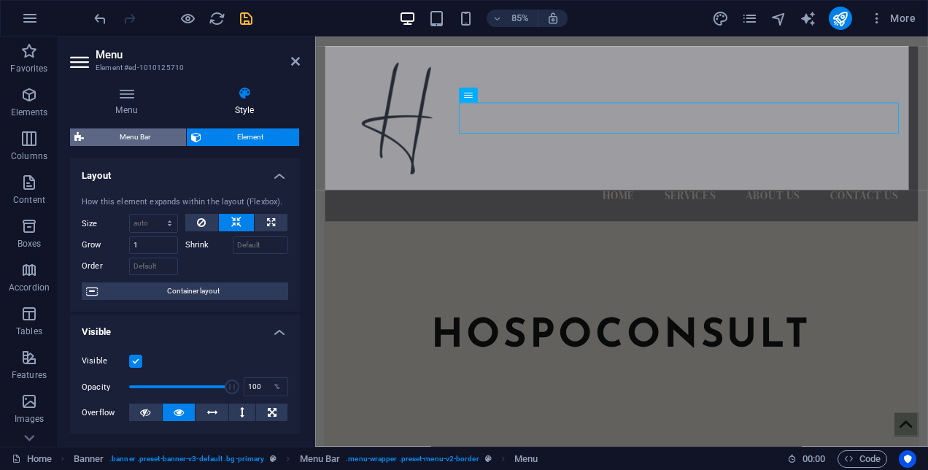
click at [136, 133] on span "Menu Bar" at bounding box center [134, 137] width 93 height 18
select select "rem"
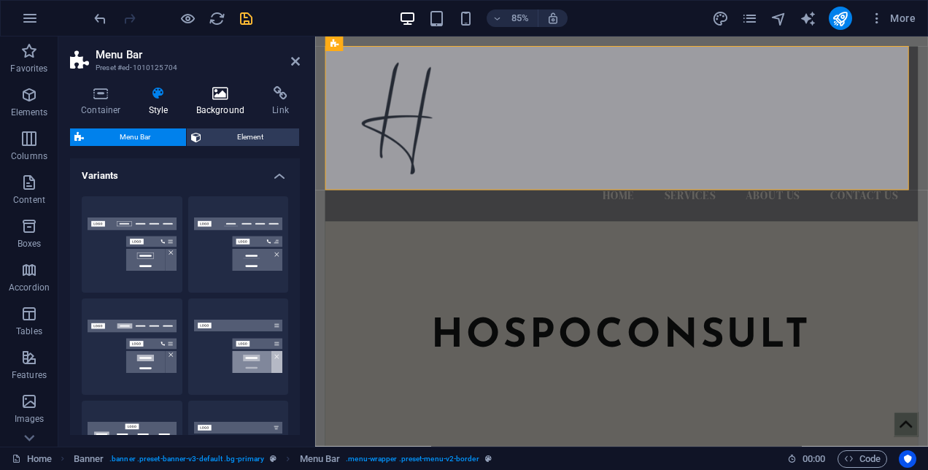
click at [233, 92] on icon at bounding box center [220, 93] width 71 height 15
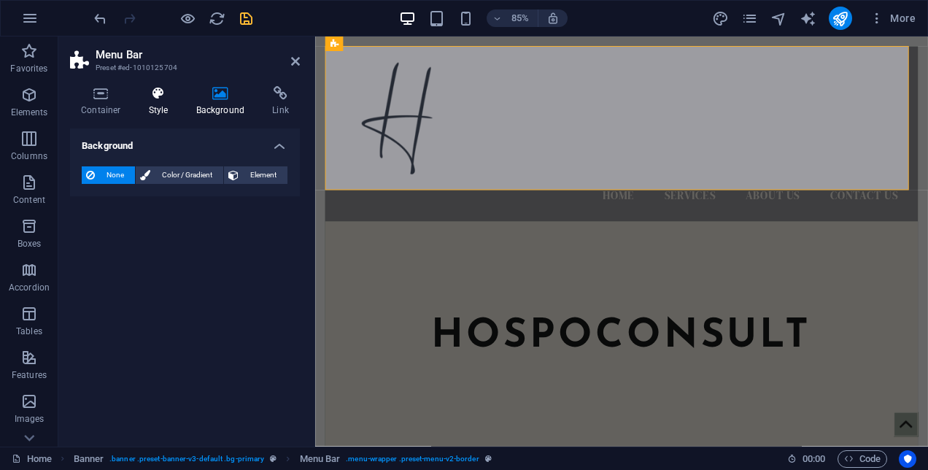
click at [156, 107] on h4 "Style" at bounding box center [161, 101] width 47 height 31
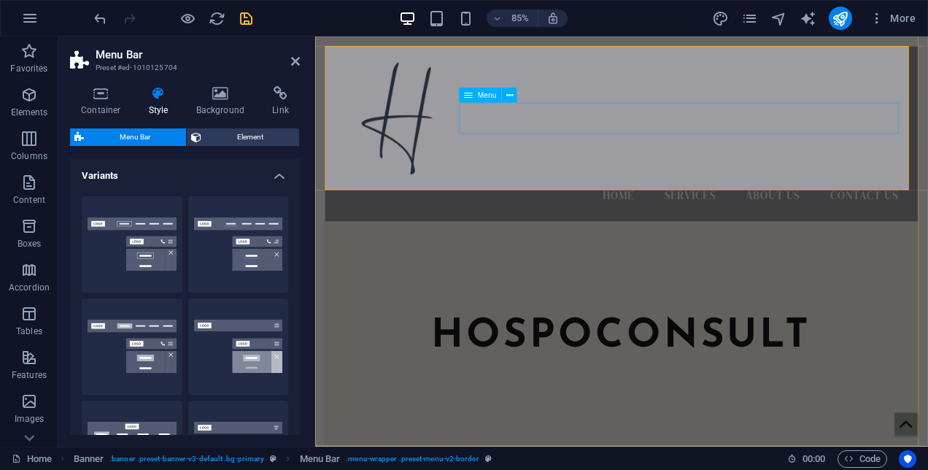
click at [622, 206] on nav "Home Services About Us Contact Us" at bounding box center [675, 224] width 674 height 36
click at [511, 94] on icon at bounding box center [509, 95] width 7 height 13
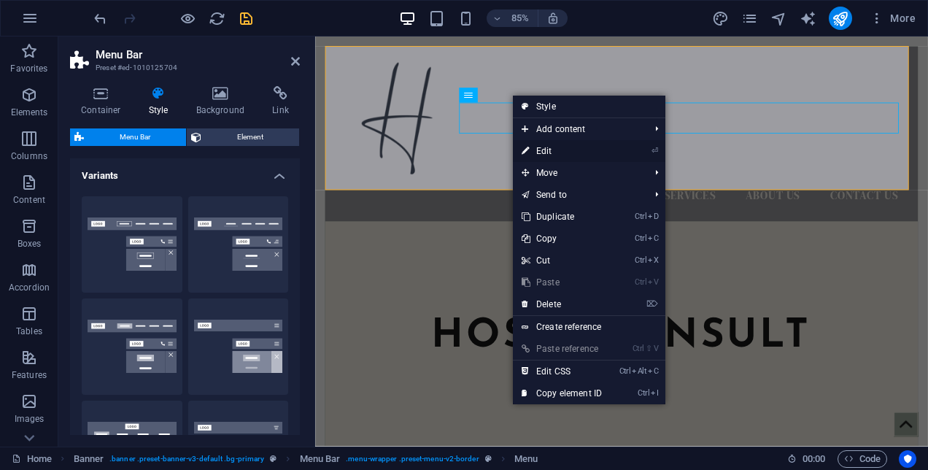
click at [538, 150] on link "⏎ Edit" at bounding box center [562, 151] width 98 height 22
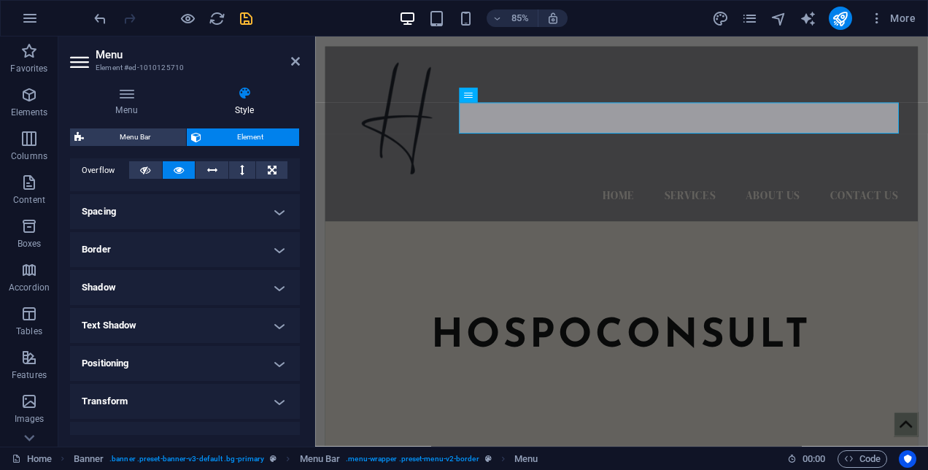
scroll to position [252, 0]
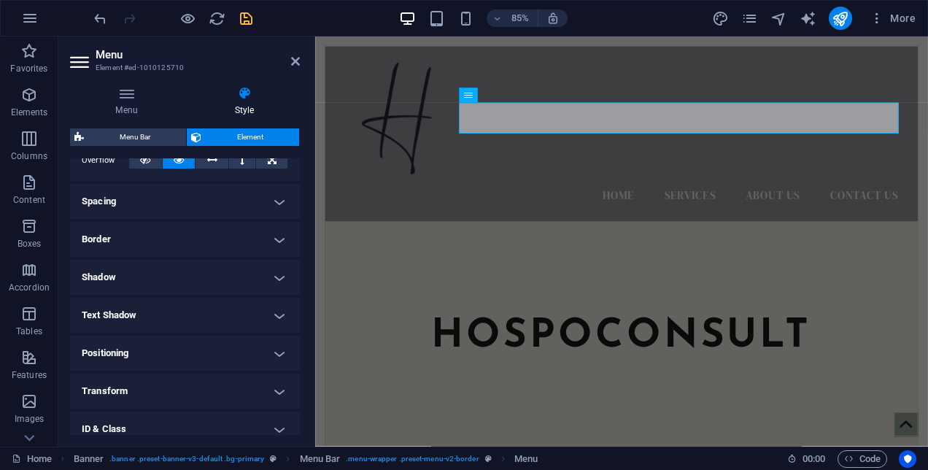
click at [276, 311] on h4 "Text Shadow" at bounding box center [185, 315] width 230 height 35
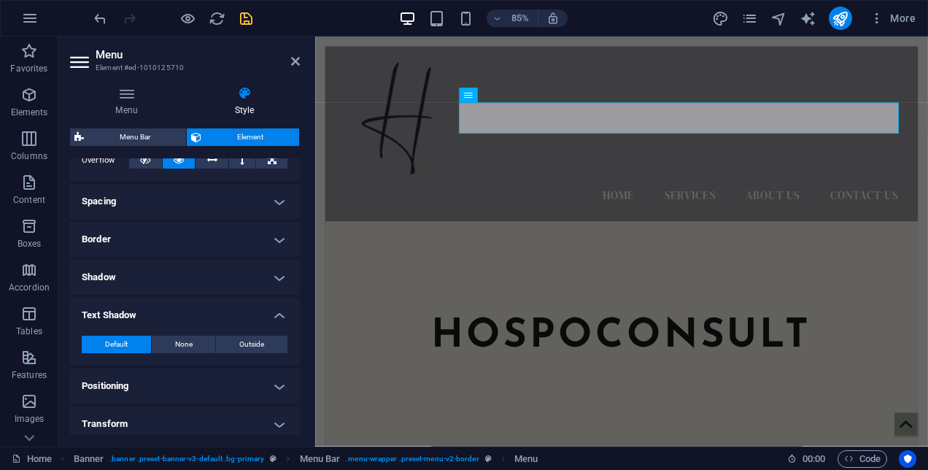
click at [276, 311] on h4 "Text Shadow" at bounding box center [185, 311] width 230 height 26
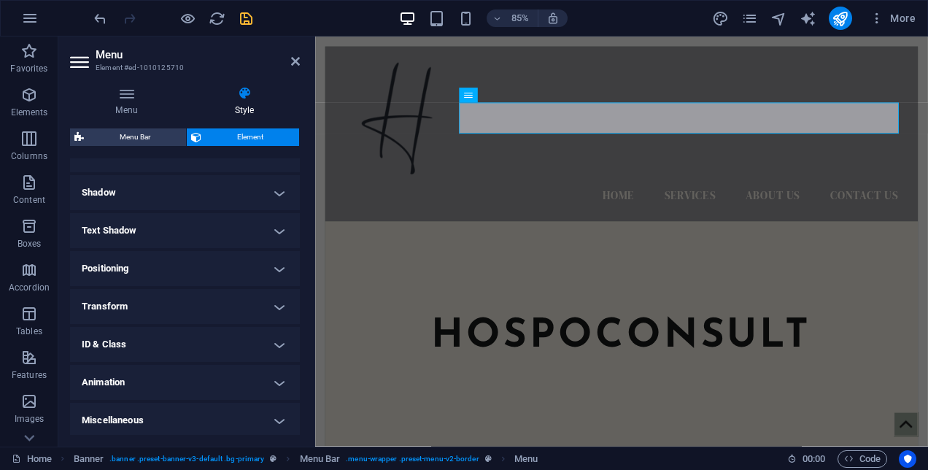
scroll to position [339, 0]
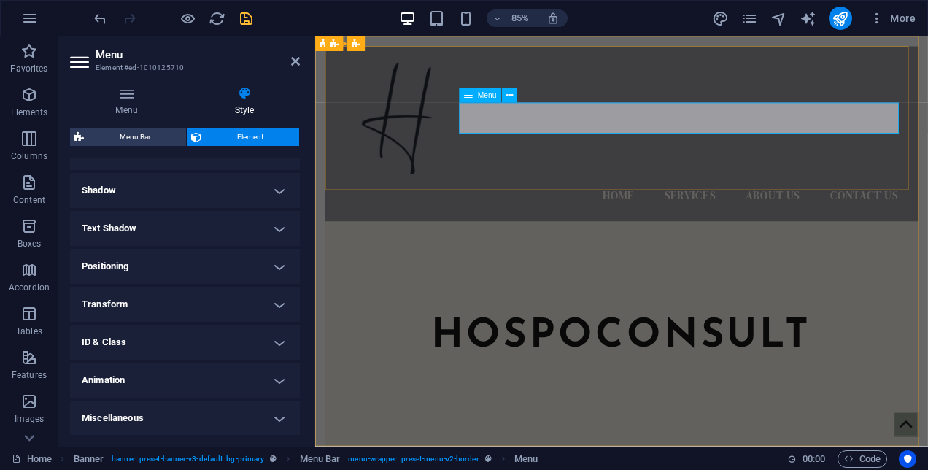
click at [680, 206] on nav "Home Services About Us Contact Us" at bounding box center [675, 224] width 674 height 36
click at [120, 107] on h4 "Menu" at bounding box center [129, 101] width 119 height 31
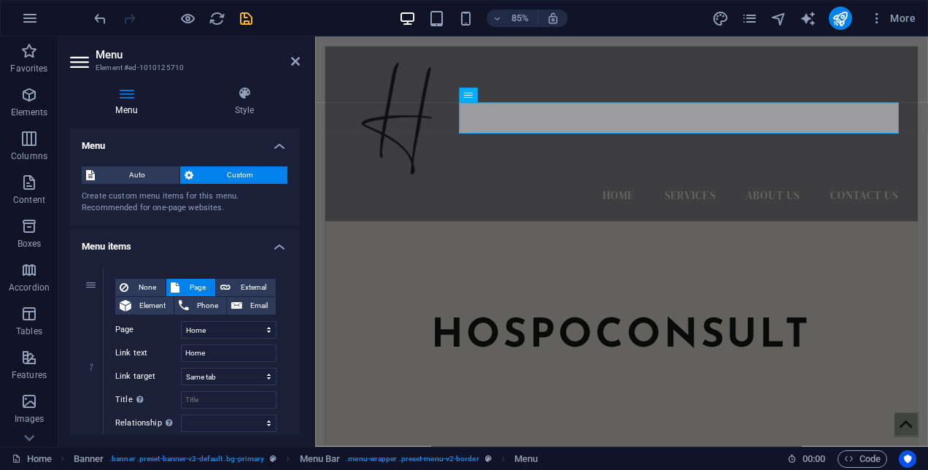
drag, startPoint x: 295, startPoint y: 213, endPoint x: 295, endPoint y: 241, distance: 27.7
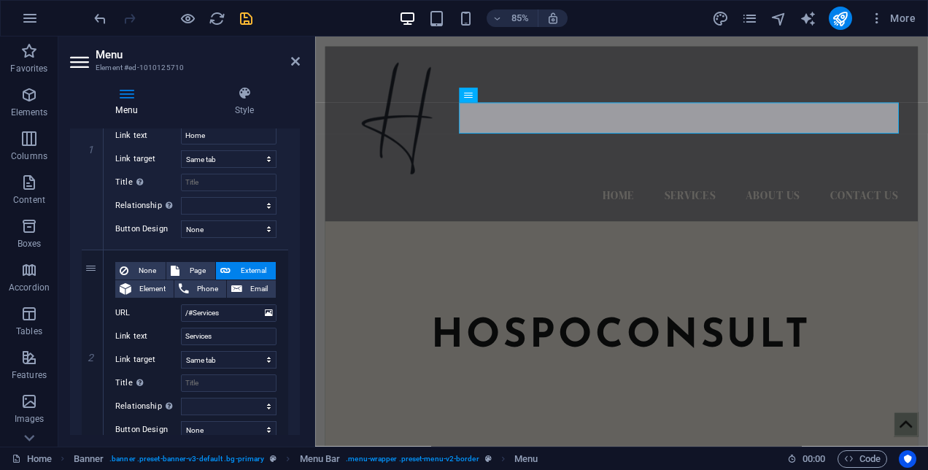
scroll to position [236, 0]
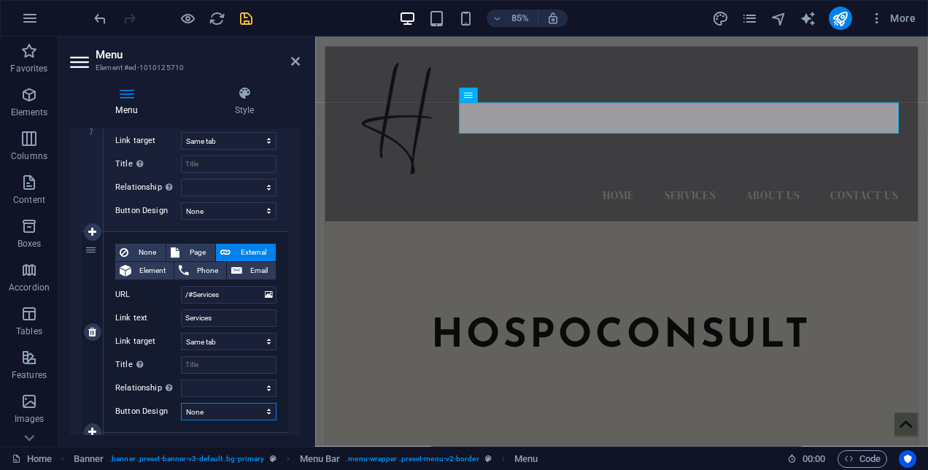
click at [249, 404] on select "None Default Primary Secondary" at bounding box center [229, 412] width 96 height 18
select select "primary"
click at [181, 403] on select "None Default Primary Secondary" at bounding box center [229, 412] width 96 height 18
select select
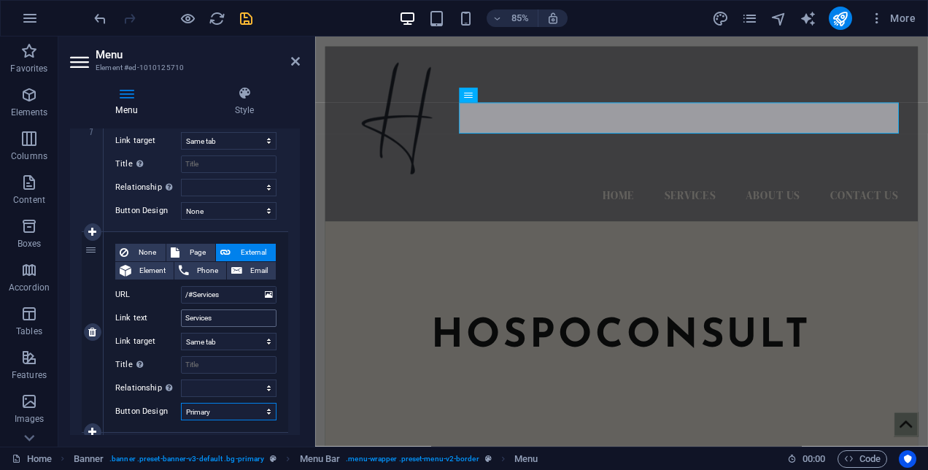
select select
click at [241, 419] on select "None Default Primary Secondary" at bounding box center [229, 412] width 96 height 18
select select "secondary"
click at [181, 403] on select "None Default Primary Secondary" at bounding box center [229, 412] width 96 height 18
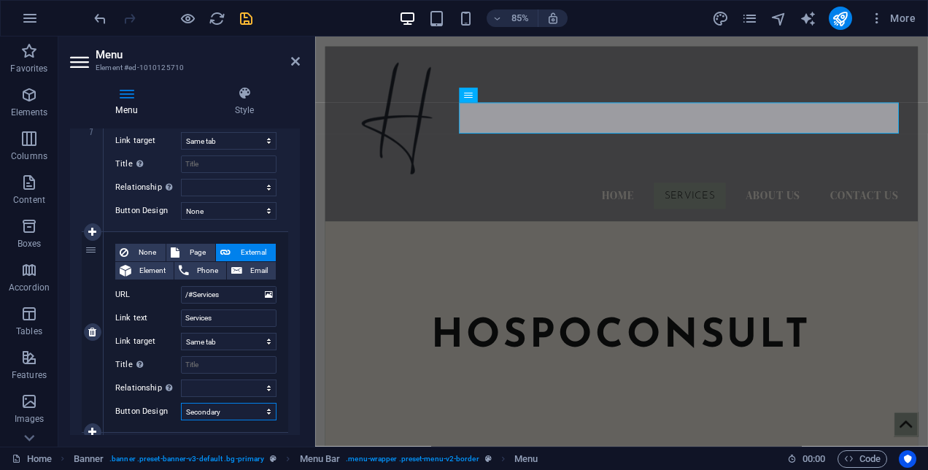
select select
click at [235, 409] on select "None Default Primary Secondary" at bounding box center [229, 412] width 96 height 18
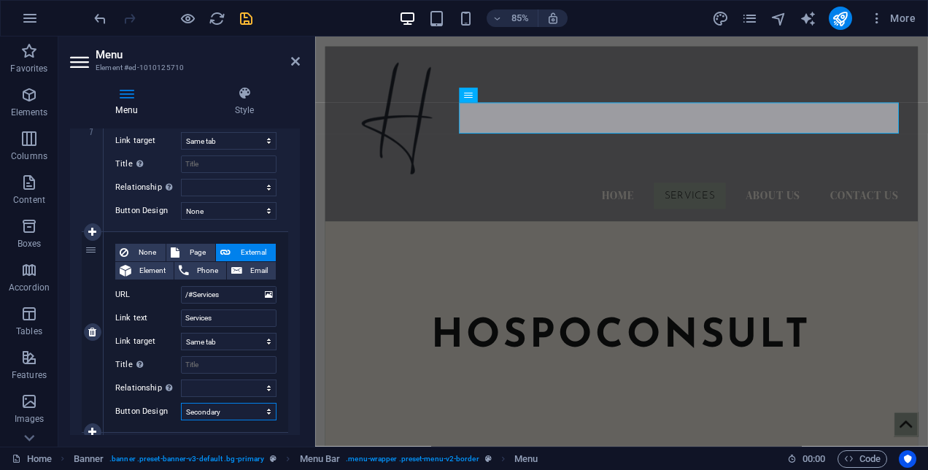
select select "default"
click at [181, 403] on select "None Default Primary Secondary" at bounding box center [229, 412] width 96 height 18
select select
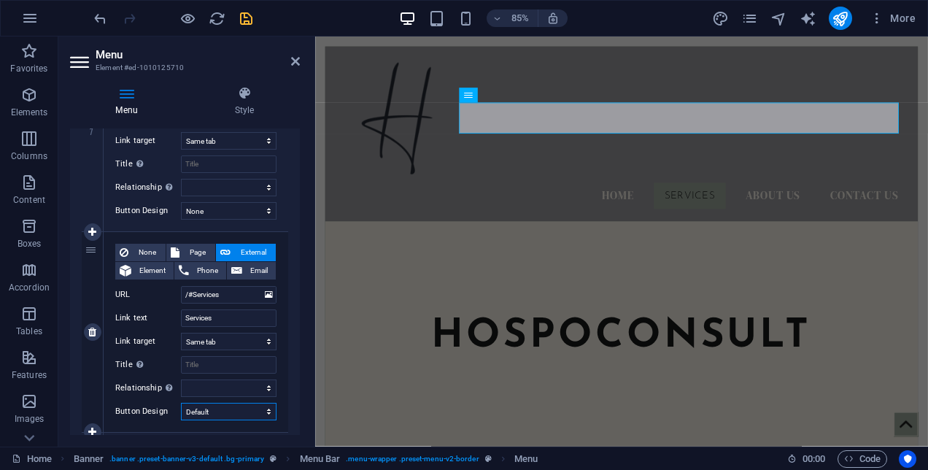
select select
click at [249, 415] on select "None Default Primary Secondary" at bounding box center [229, 412] width 96 height 18
select select
click at [181, 403] on select "None Default Primary Secondary" at bounding box center [229, 412] width 96 height 18
select select
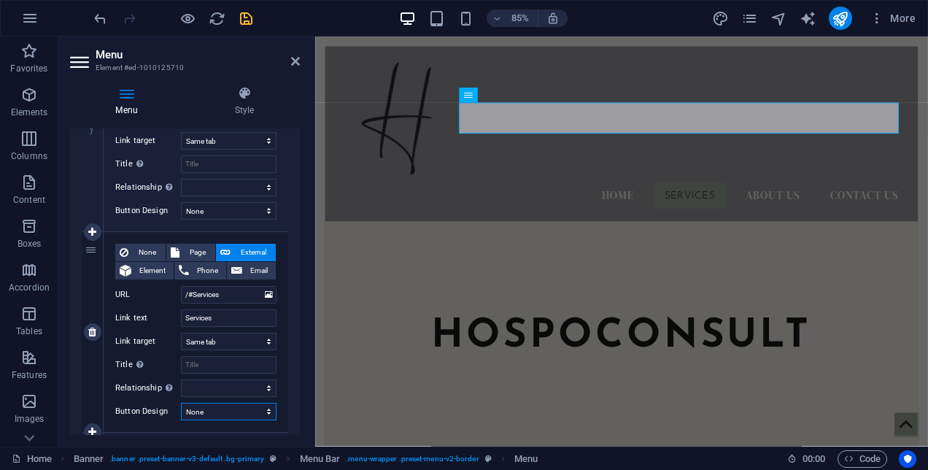
select select
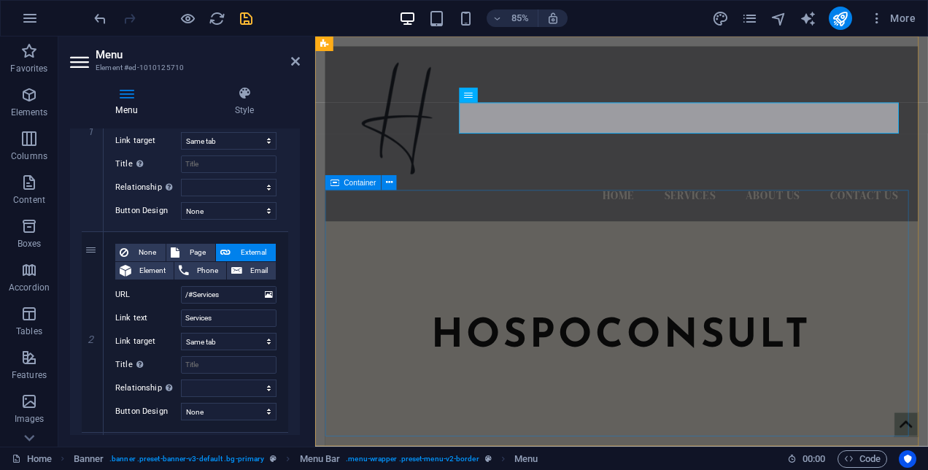
click at [370, 409] on div "hospoconsult" at bounding box center [675, 386] width 697 height 264
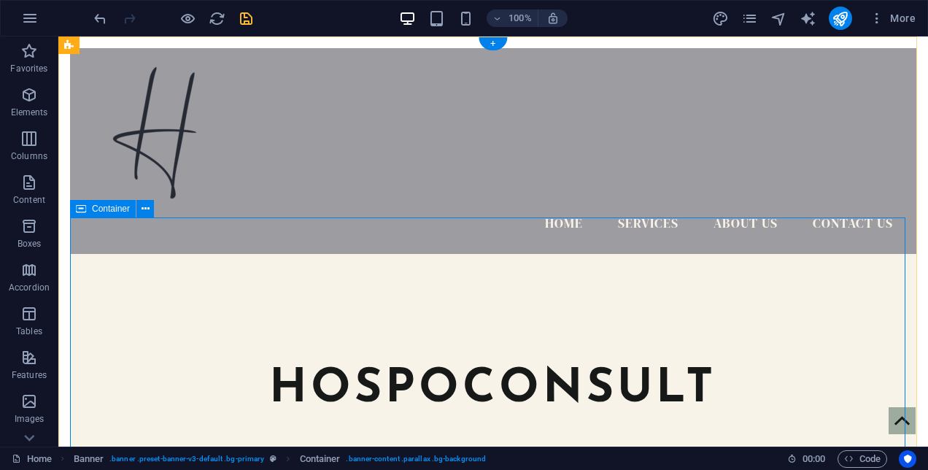
click at [314, 398] on div "hospoconsult" at bounding box center [493, 386] width 846 height 264
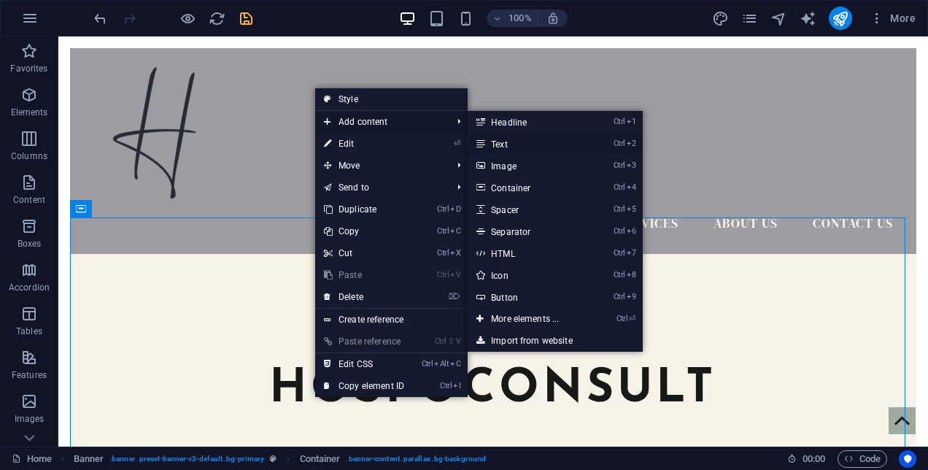
click at [538, 142] on link "Ctrl 2 Text" at bounding box center [528, 144] width 120 height 22
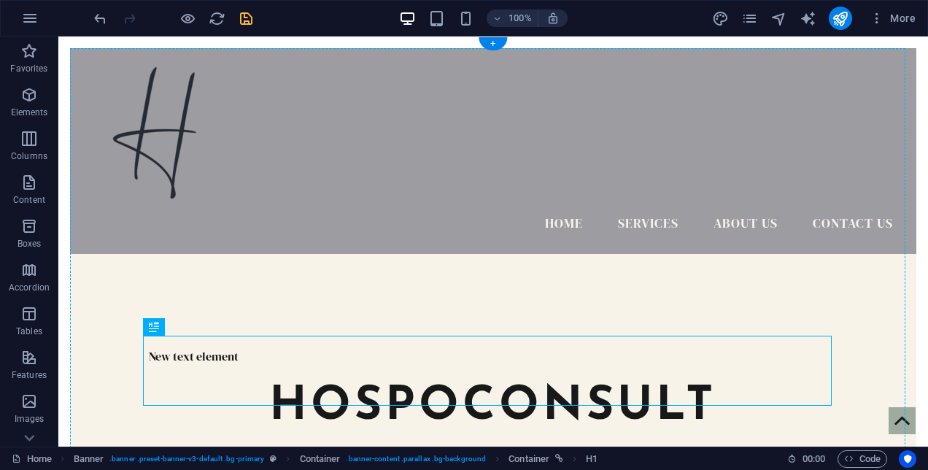
drag, startPoint x: 252, startPoint y: 347, endPoint x: 468, endPoint y: 286, distance: 225.0
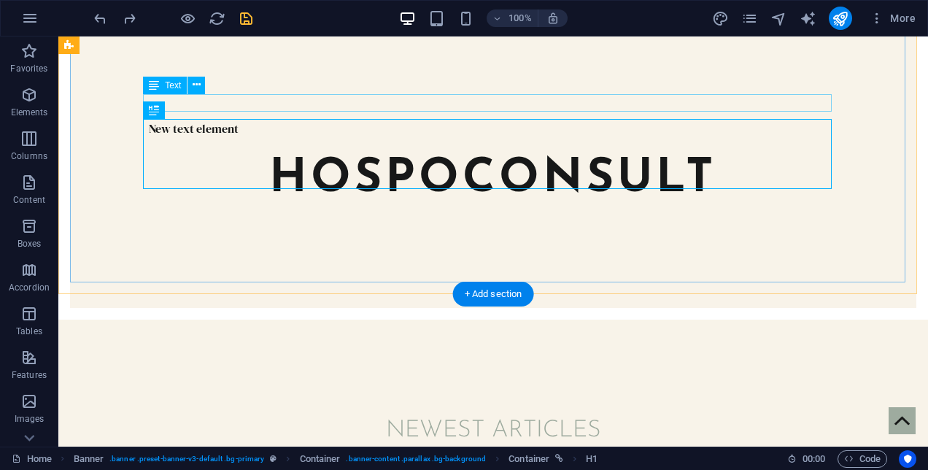
scroll to position [229, 0]
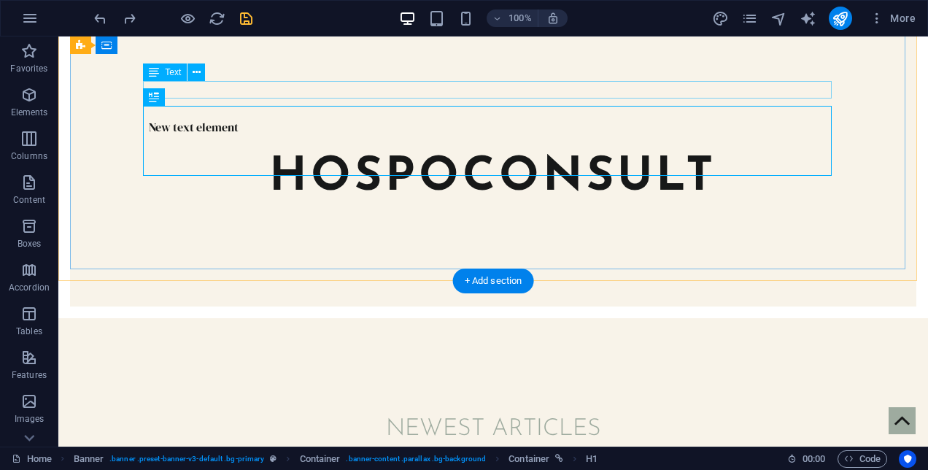
click at [247, 118] on div "New text element" at bounding box center [493, 127] width 689 height 18
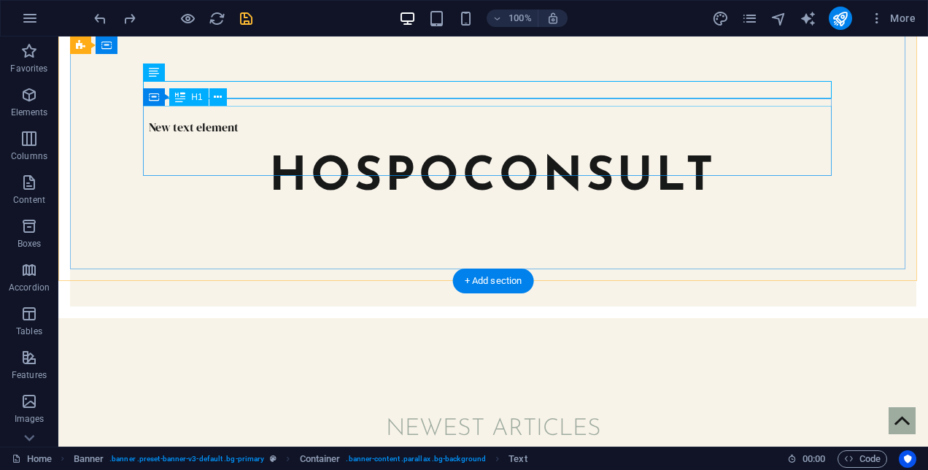
drag, startPoint x: 217, startPoint y: 114, endPoint x: 169, endPoint y: 164, distance: 70.2
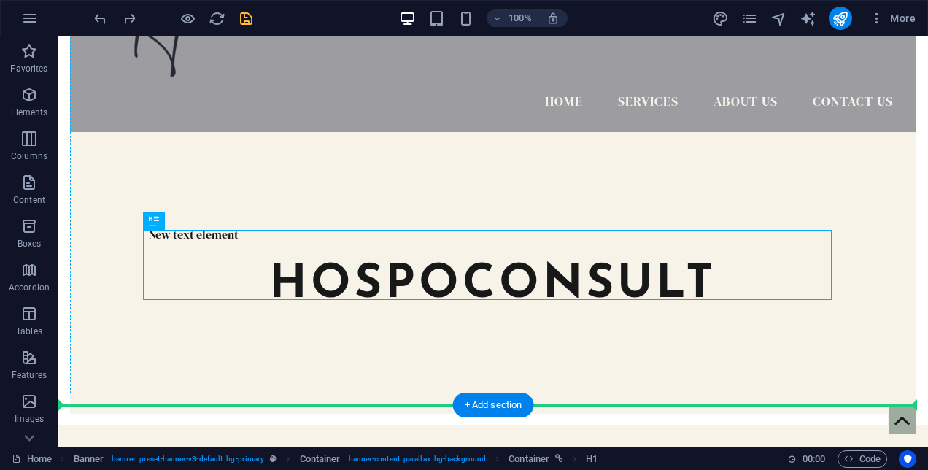
scroll to position [106, 0]
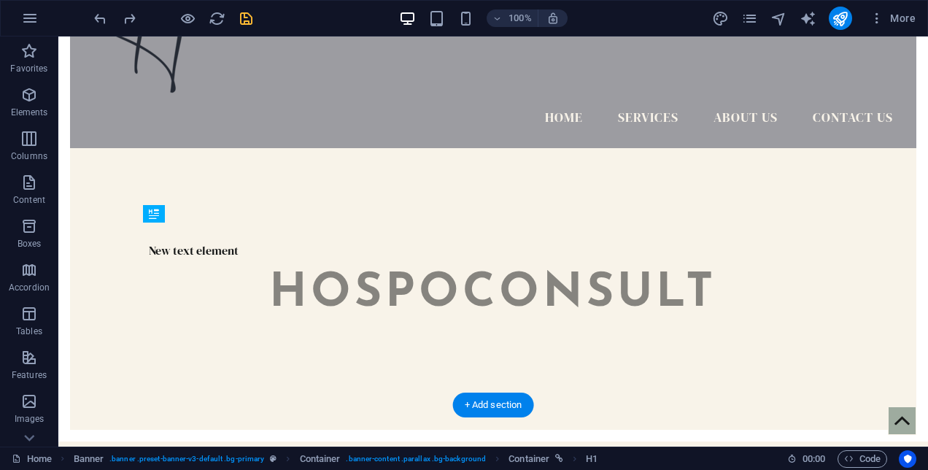
drag, startPoint x: 236, startPoint y: 133, endPoint x: 152, endPoint y: 224, distance: 123.9
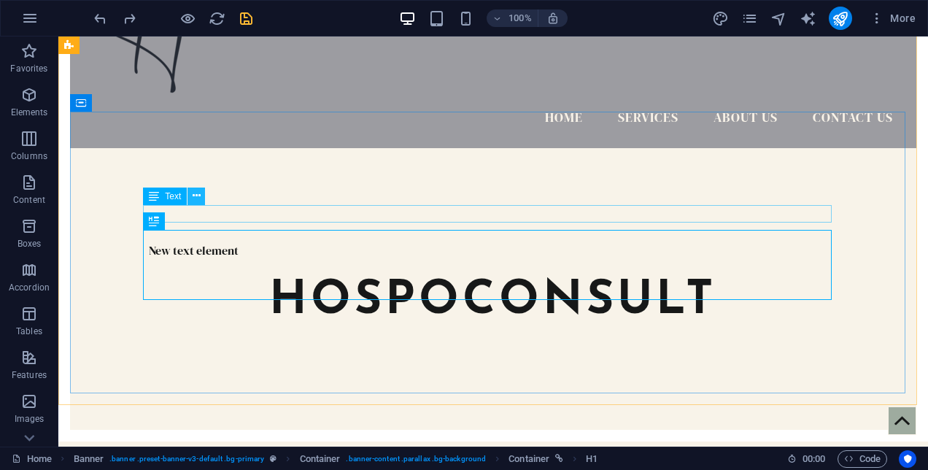
click at [198, 200] on icon at bounding box center [197, 195] width 8 height 15
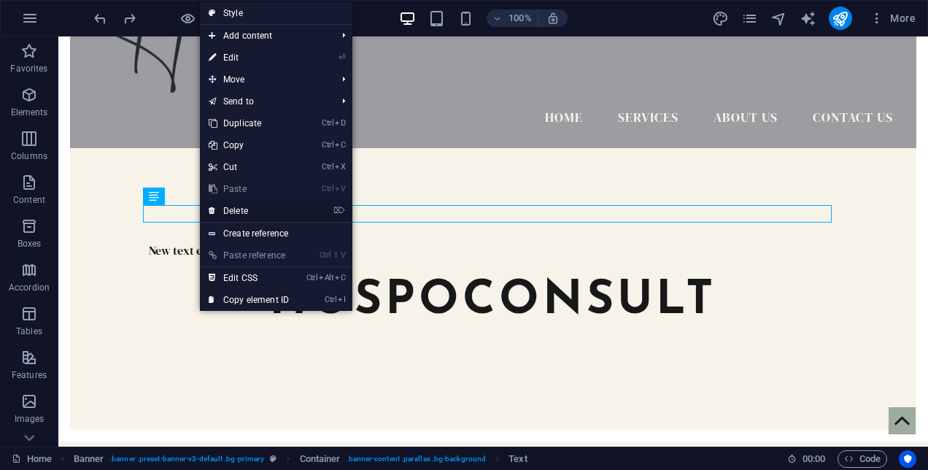
click at [233, 204] on link "⌦ Delete" at bounding box center [249, 211] width 98 height 22
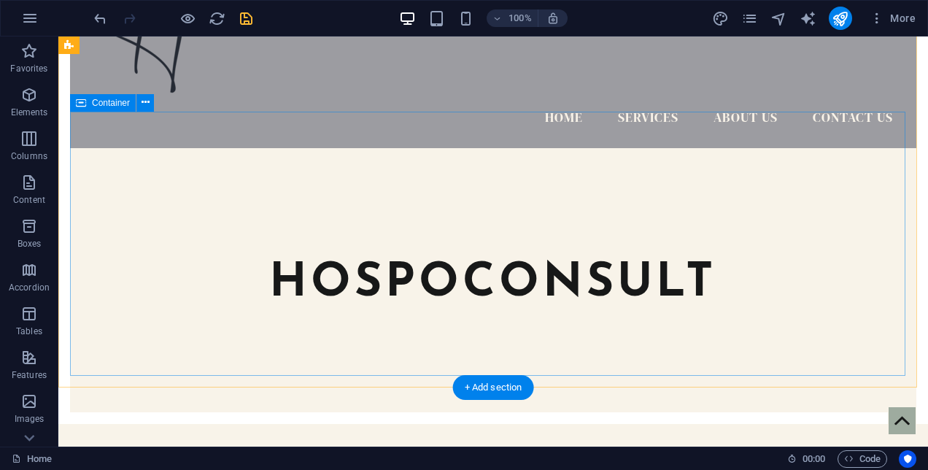
click at [185, 330] on div "hospoconsult" at bounding box center [493, 280] width 846 height 264
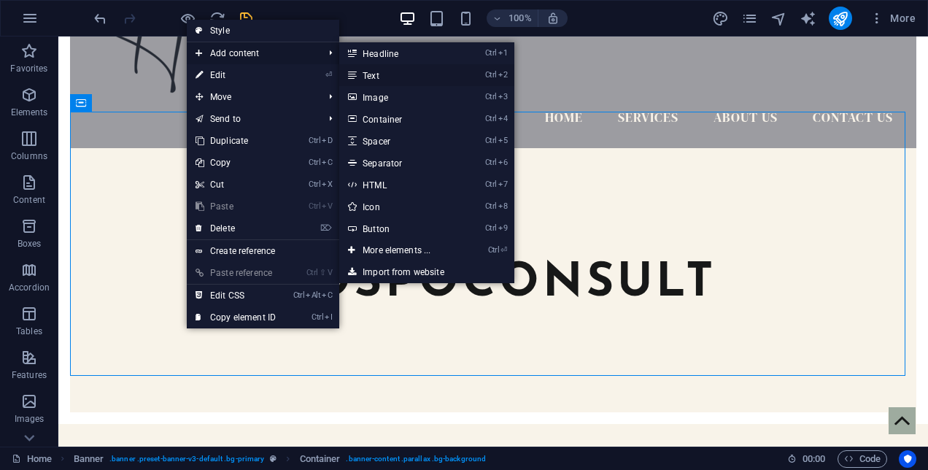
click at [382, 75] on link "Ctrl 2 Text" at bounding box center [399, 75] width 120 height 22
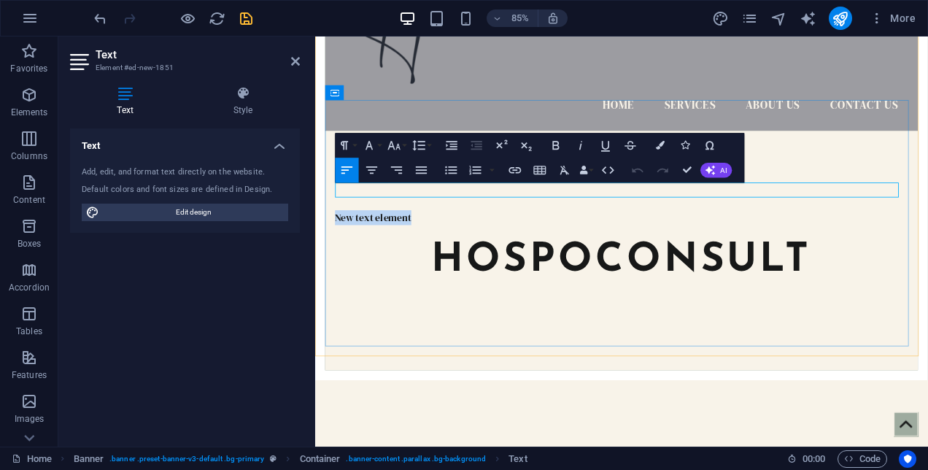
click at [445, 241] on p "New text element" at bounding box center [675, 250] width 674 height 18
click at [431, 331] on div "​Practical Solutions for Hospitality hospoconsult" at bounding box center [675, 289] width 697 height 282
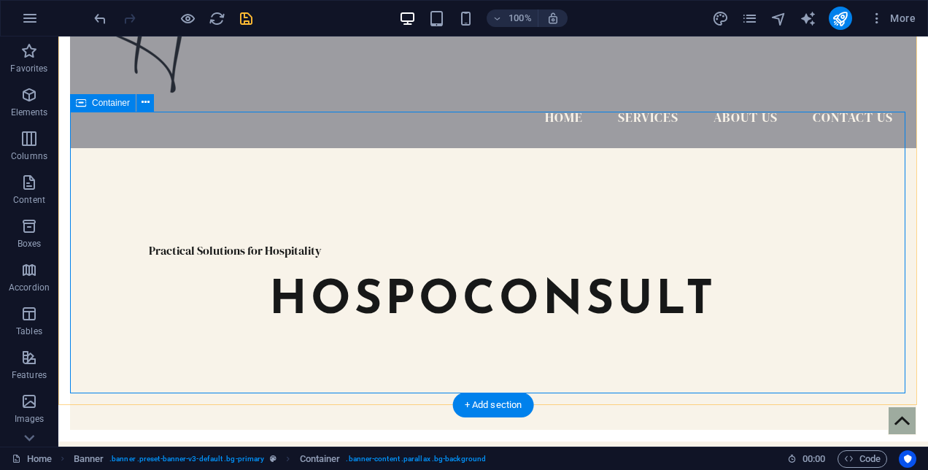
drag, startPoint x: 406, startPoint y: 240, endPoint x: 404, endPoint y: 192, distance: 48.2
click at [404, 192] on div "Practical Solutions for Hospitality hospoconsult" at bounding box center [493, 289] width 846 height 282
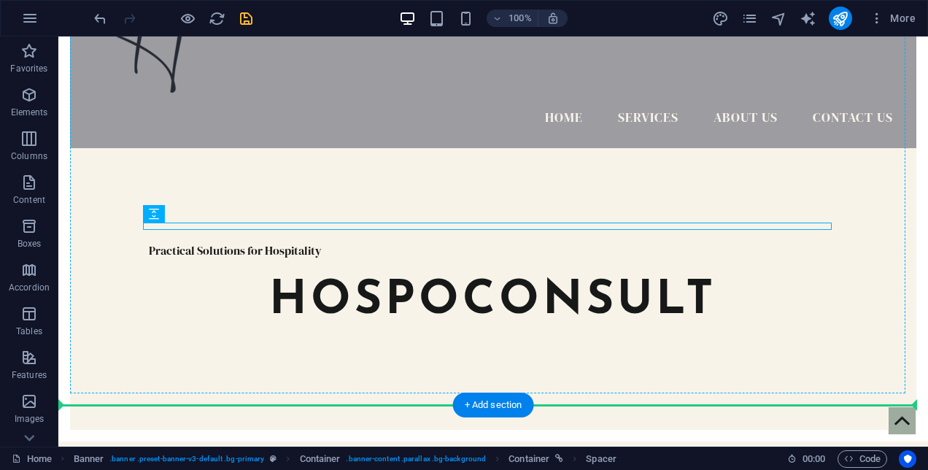
drag, startPoint x: 410, startPoint y: 226, endPoint x: 405, endPoint y: 195, distance: 31.8
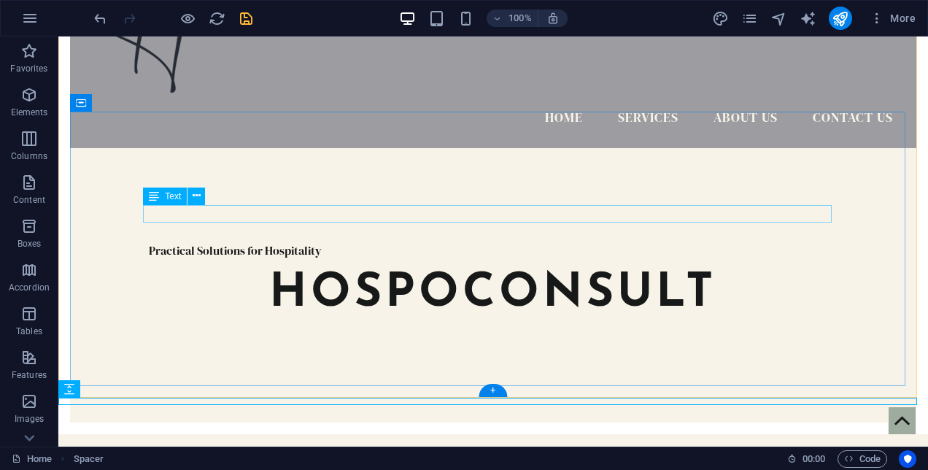
click at [212, 241] on div "Practical Solutions for Hospitality" at bounding box center [493, 250] width 689 height 18
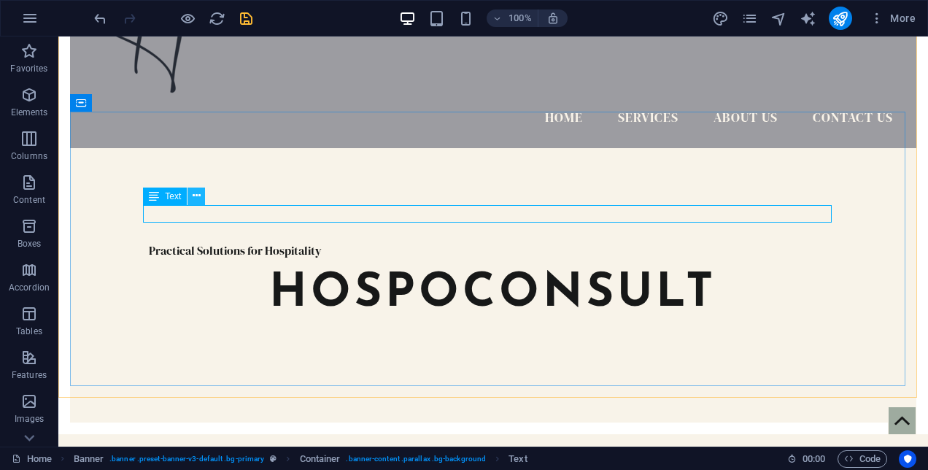
click at [194, 194] on icon at bounding box center [197, 195] width 8 height 15
click at [198, 196] on icon at bounding box center [197, 195] width 8 height 15
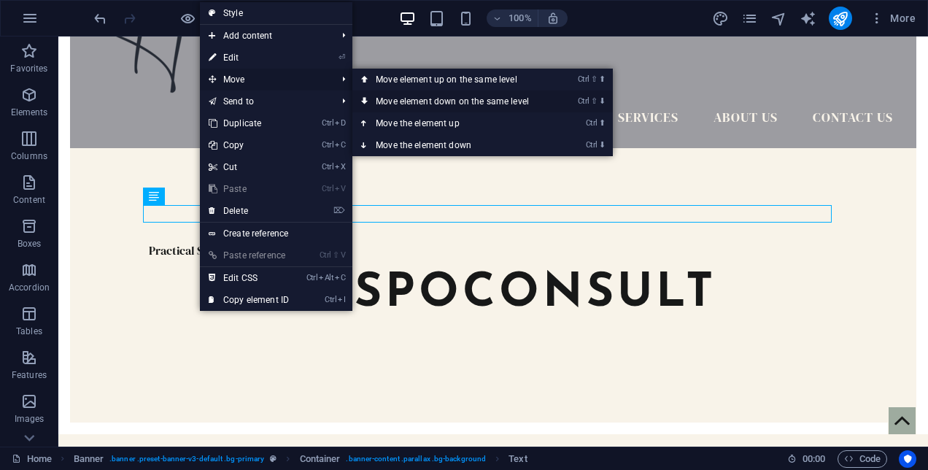
click at [387, 95] on link "Ctrl ⇧ ⬇ Move element down on the same level" at bounding box center [455, 101] width 206 height 22
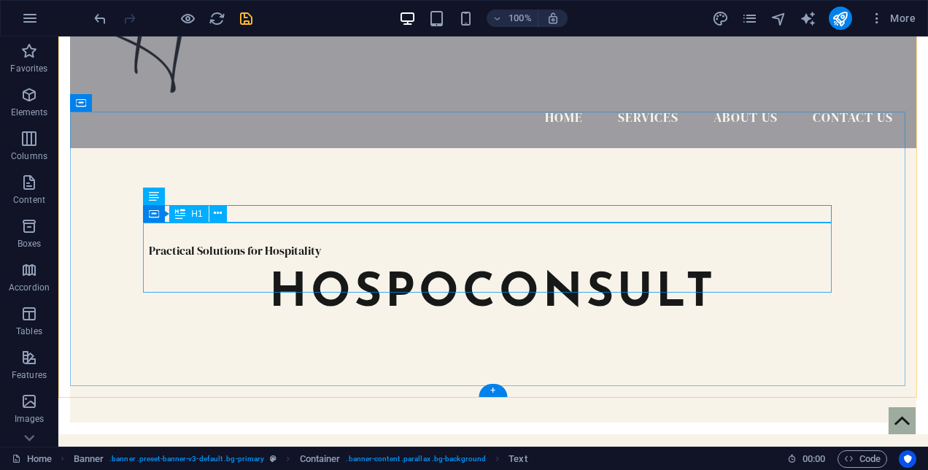
click at [291, 259] on div "hospoconsult" at bounding box center [493, 294] width 689 height 70
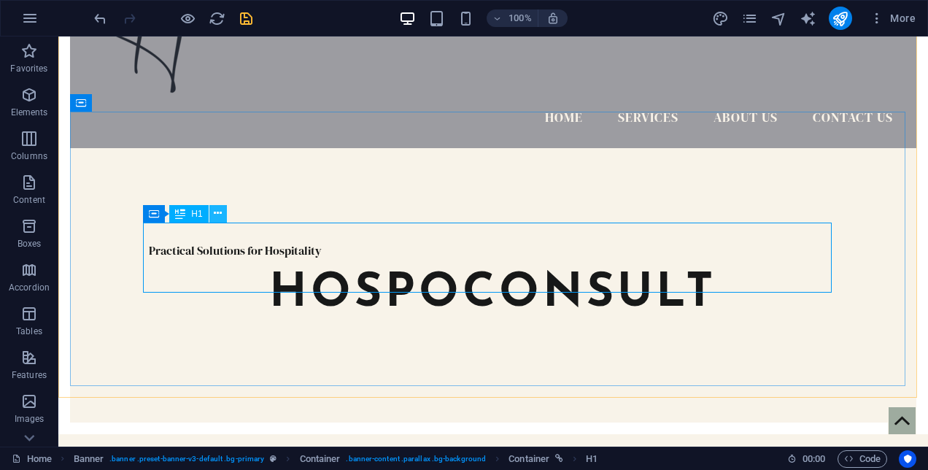
click at [219, 209] on icon at bounding box center [218, 213] width 8 height 15
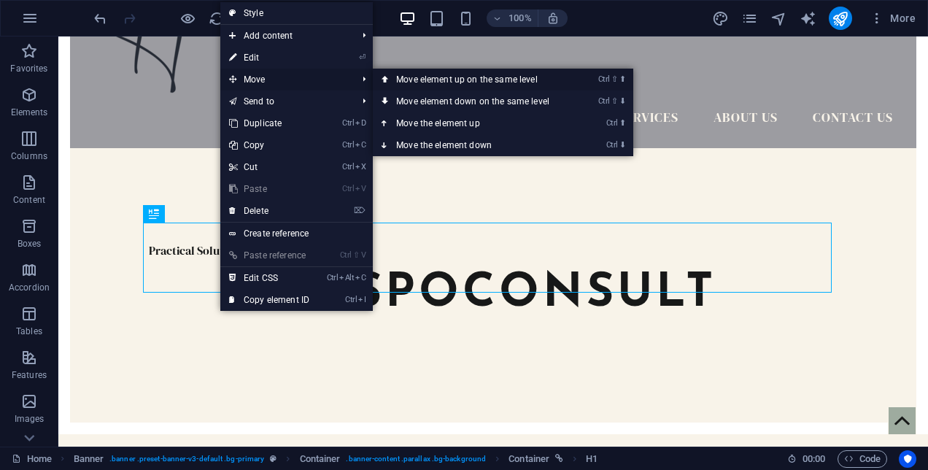
click at [411, 75] on link "Ctrl ⇧ ⬆ Move element up on the same level" at bounding box center [476, 80] width 206 height 22
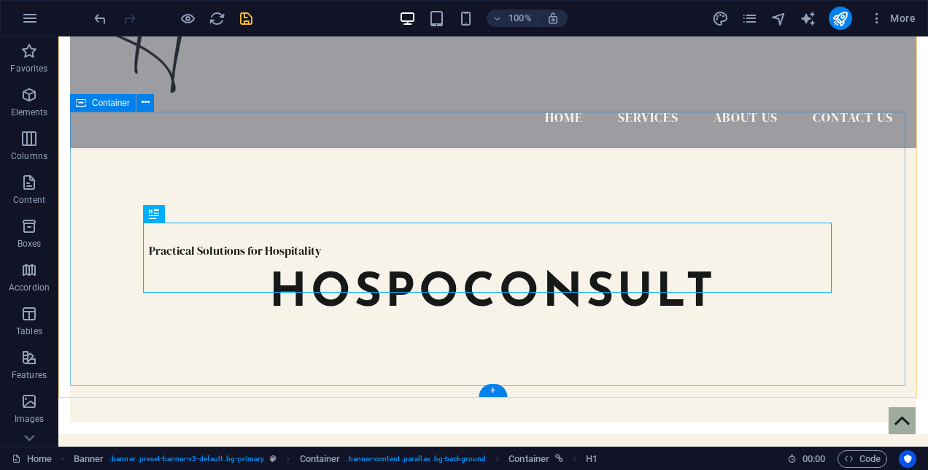
click at [382, 321] on div "Practical Solutions for Hospitality hospoconsult" at bounding box center [493, 285] width 846 height 274
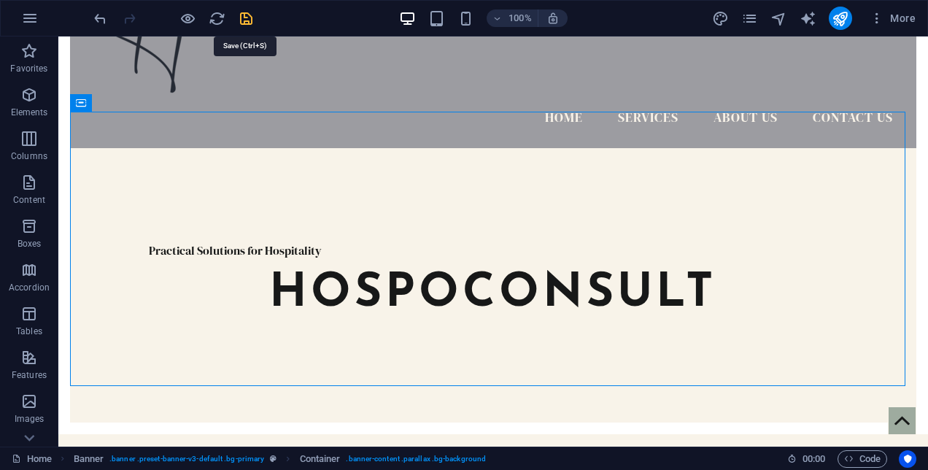
click at [251, 15] on icon "save" at bounding box center [246, 18] width 17 height 17
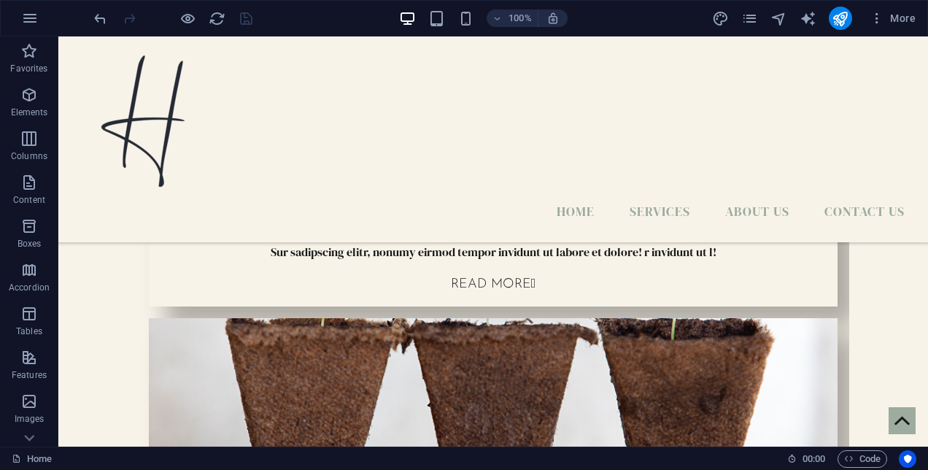
scroll to position [998, 0]
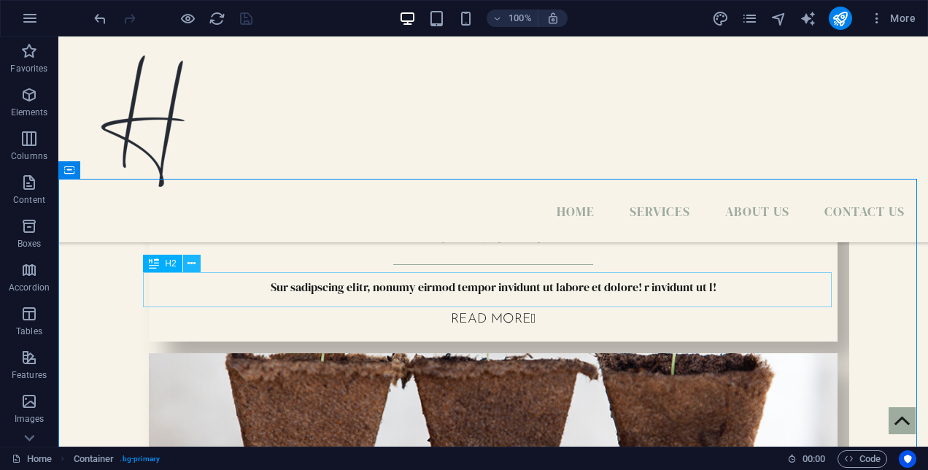
click at [191, 260] on icon at bounding box center [191, 263] width 8 height 15
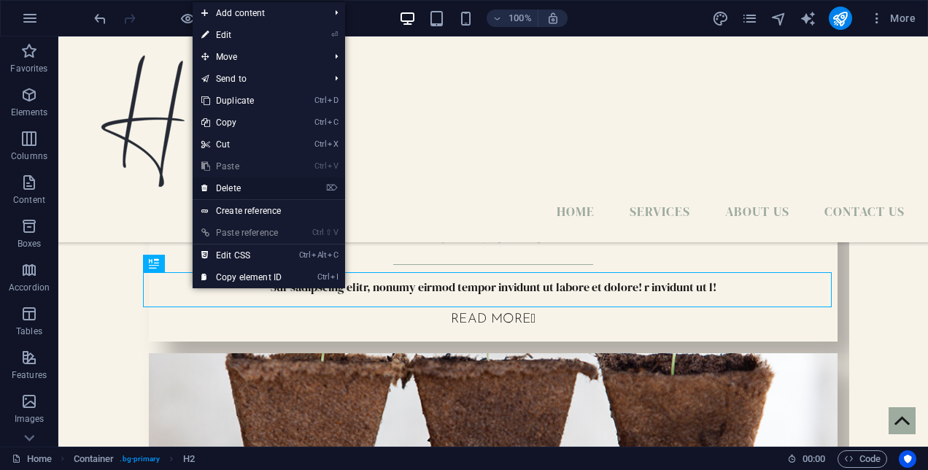
click at [272, 187] on link "⌦ Delete" at bounding box center [242, 188] width 98 height 22
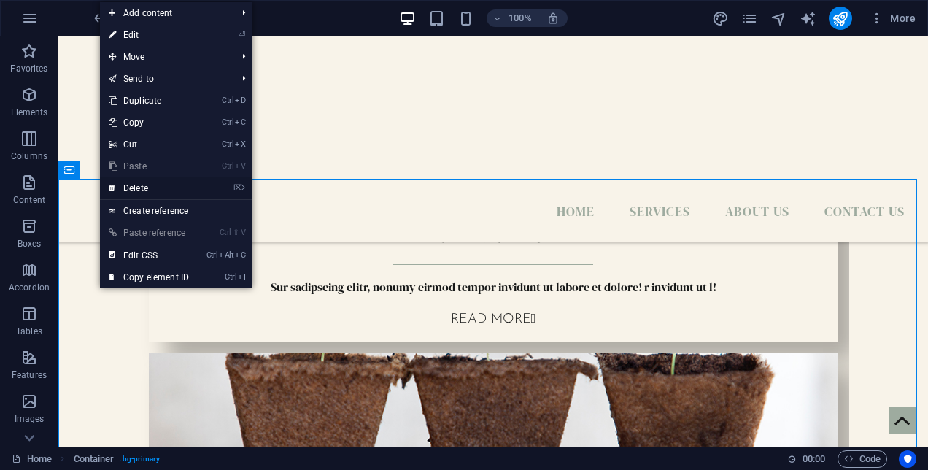
click at [144, 187] on link "⌦ Delete" at bounding box center [149, 188] width 98 height 22
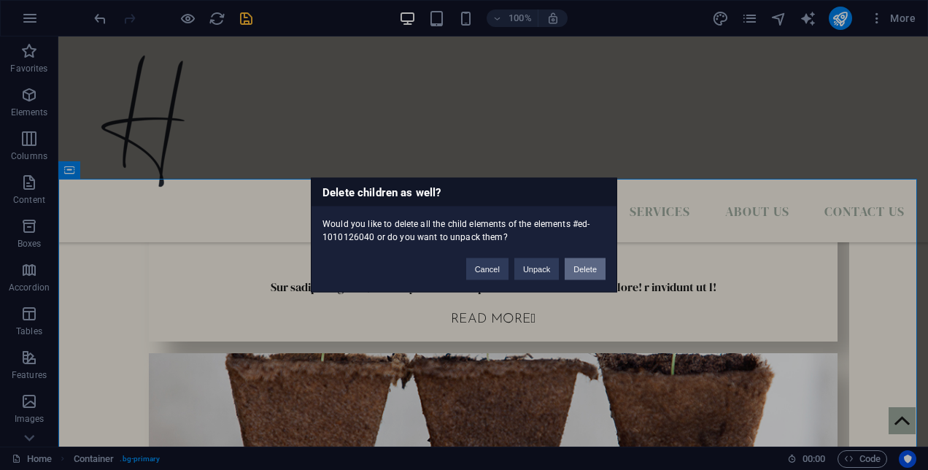
click at [586, 266] on button "Delete" at bounding box center [585, 269] width 41 height 22
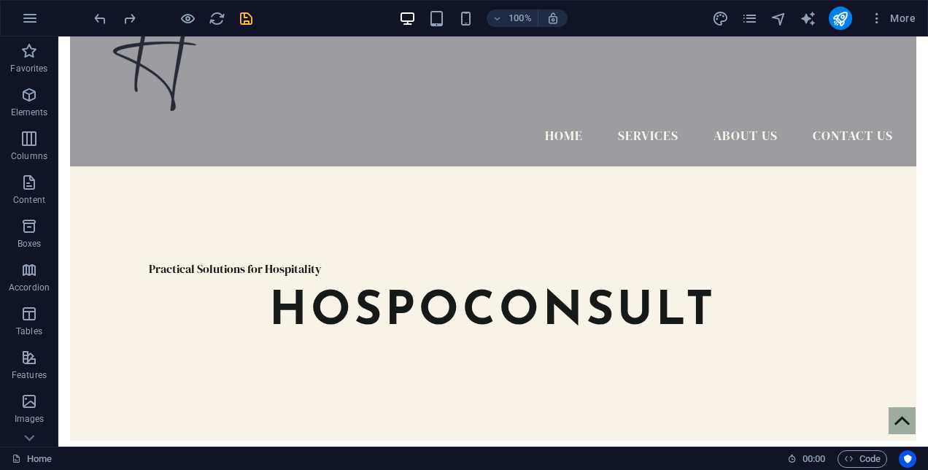
scroll to position [86, 0]
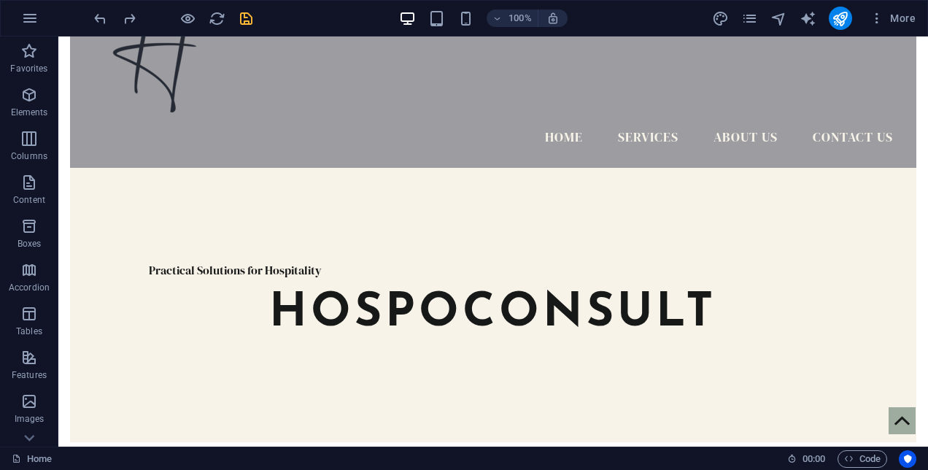
click at [242, 20] on icon "save" at bounding box center [246, 18] width 17 height 17
checkbox input "false"
click at [876, 20] on icon "button" at bounding box center [877, 18] width 15 height 15
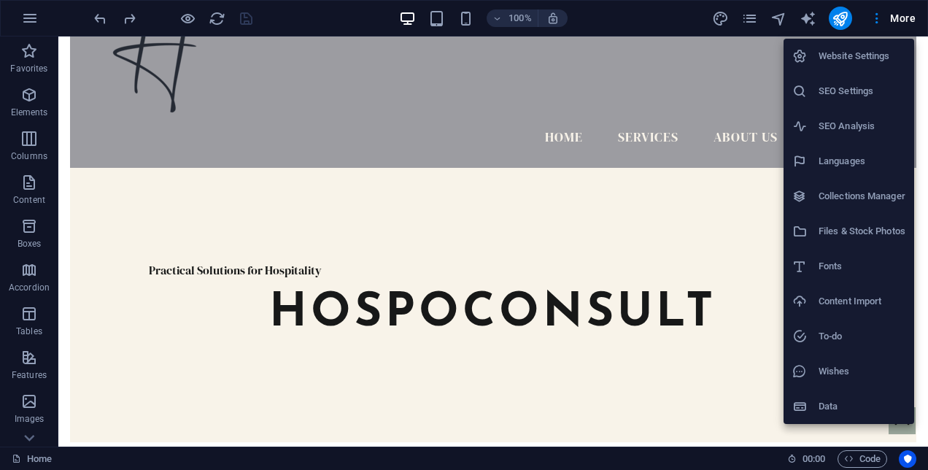
click at [27, 19] on div at bounding box center [464, 235] width 928 height 470
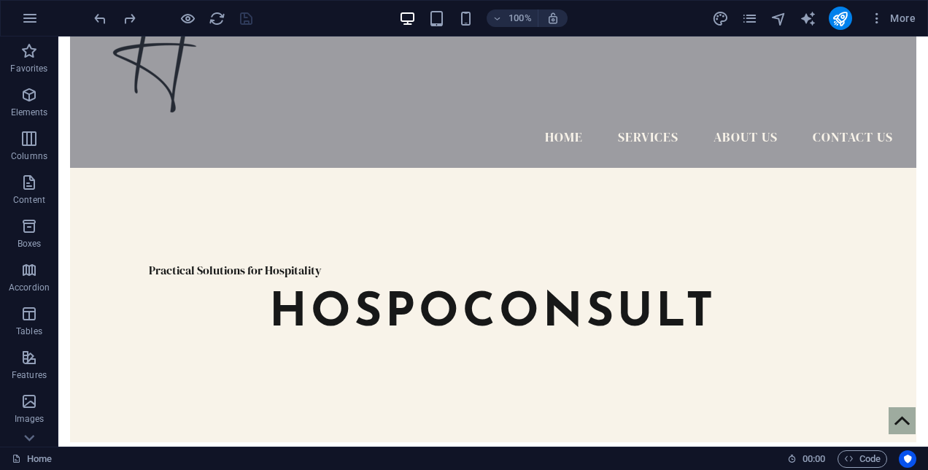
click at [27, 19] on icon "button" at bounding box center [30, 18] width 18 height 18
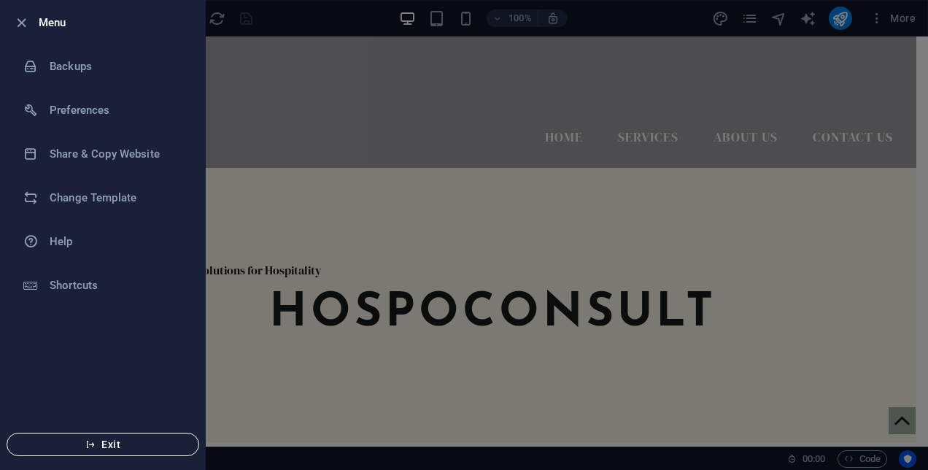
click at [110, 445] on span "Exit" at bounding box center [103, 444] width 168 height 12
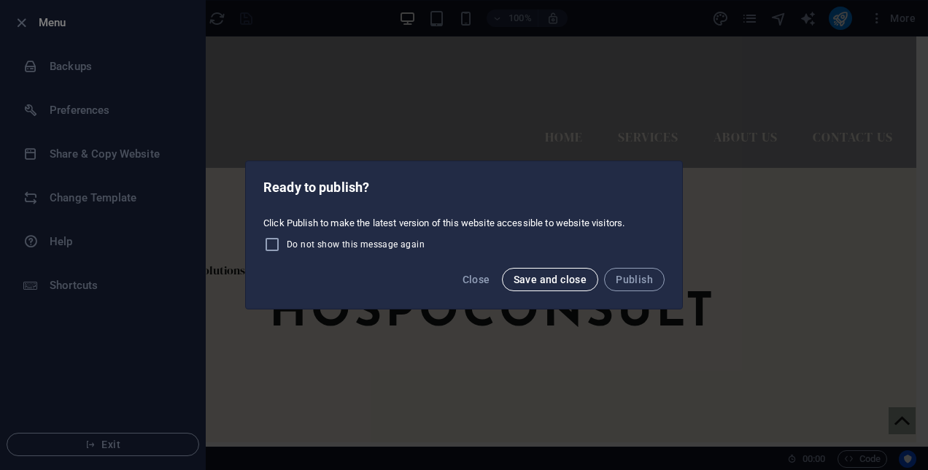
click at [546, 268] on button "Save and close" at bounding box center [550, 279] width 97 height 23
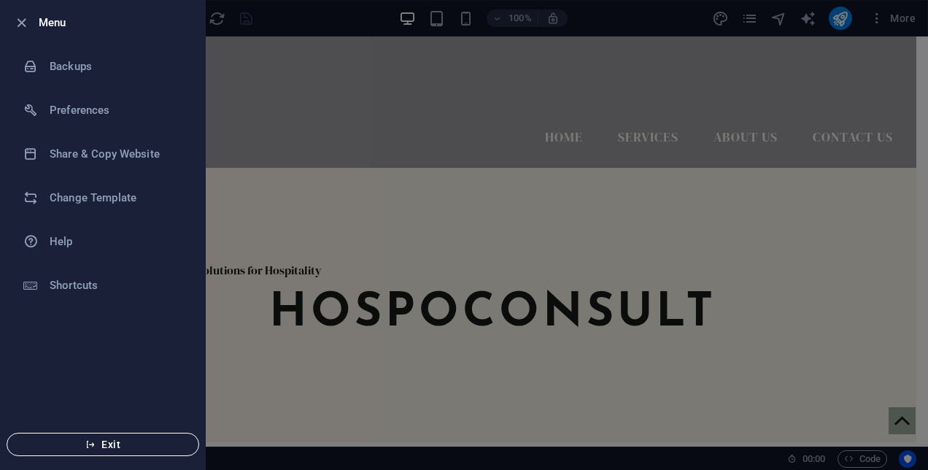
click at [94, 450] on button "Exit" at bounding box center [103, 444] width 193 height 23
